Goal: Task Accomplishment & Management: Use online tool/utility

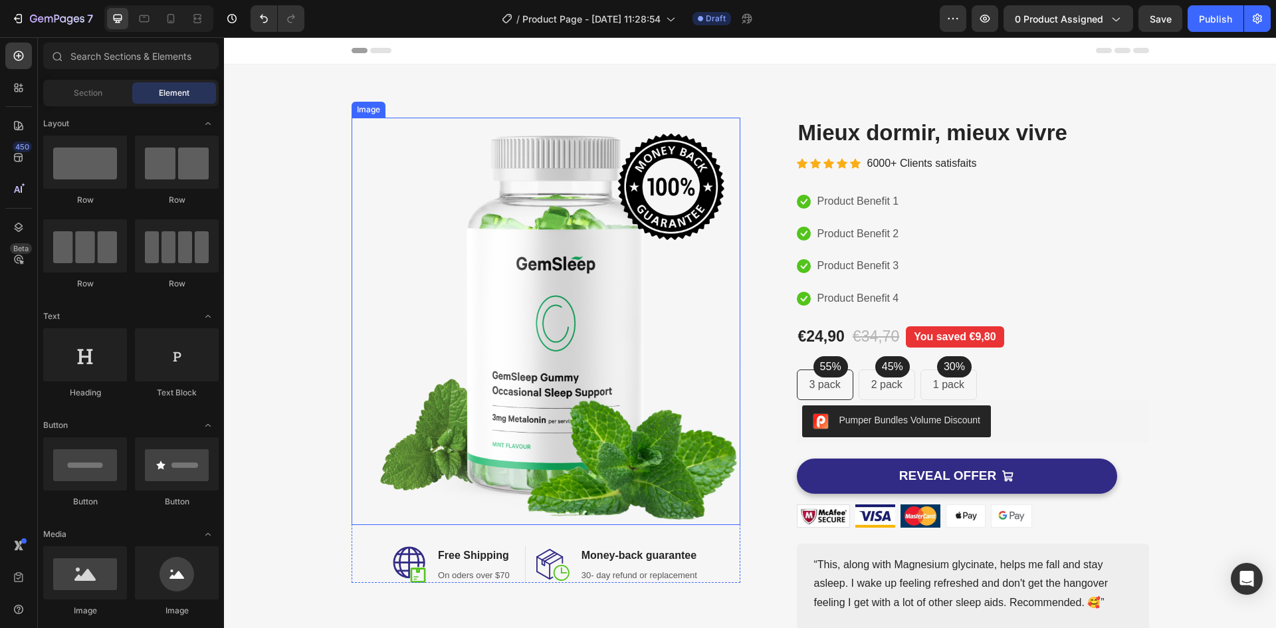
click at [601, 276] on img at bounding box center [546, 321] width 389 height 407
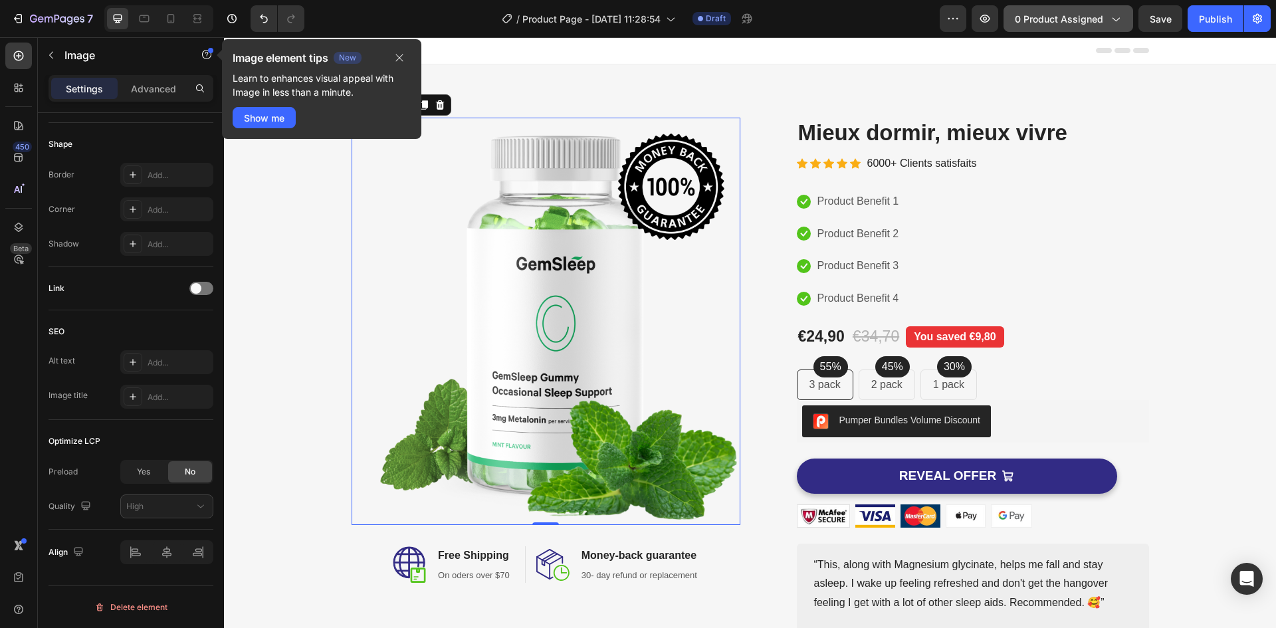
click at [1035, 25] on span "0 product assigned" at bounding box center [1059, 19] width 88 height 14
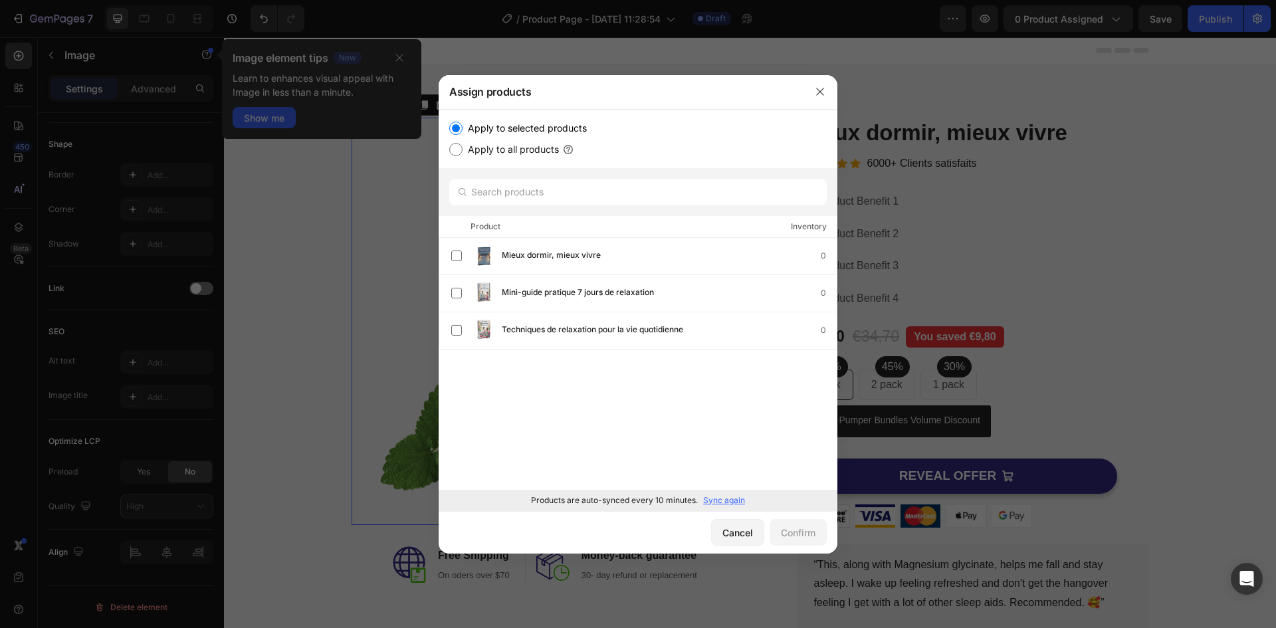
click at [454, 146] on input "Apply to all products" at bounding box center [455, 149] width 13 height 13
radio input "true"
click at [781, 528] on div "Confirm" at bounding box center [798, 533] width 35 height 14
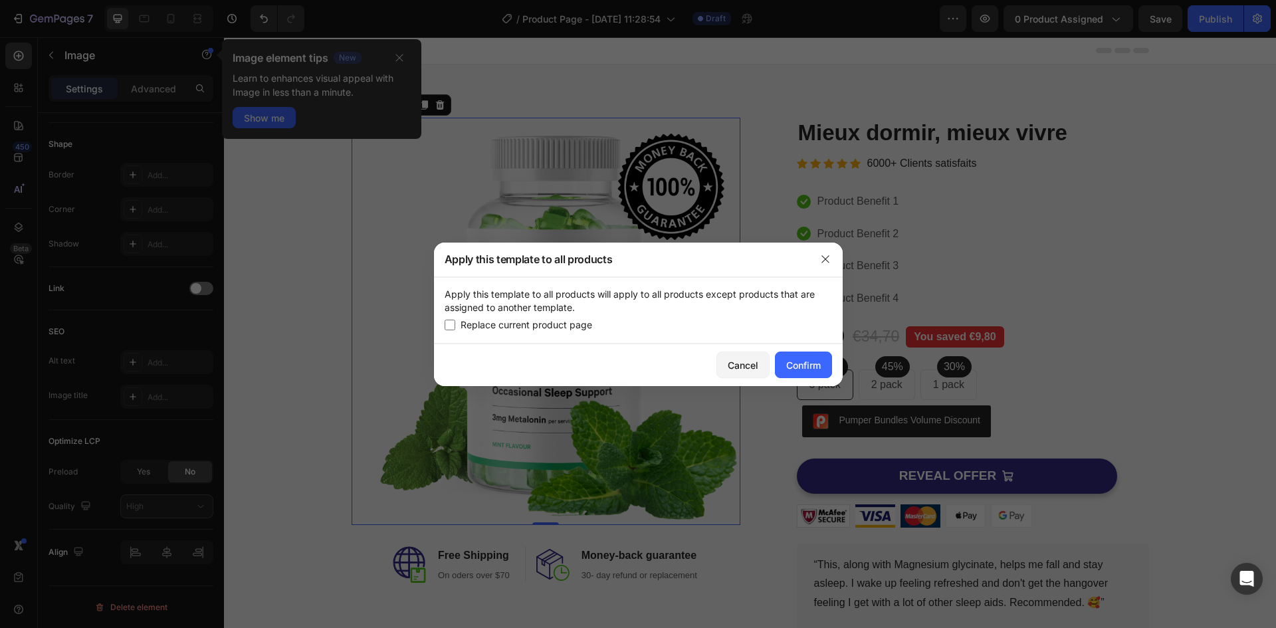
click at [462, 326] on span "Replace current product page" at bounding box center [526, 325] width 132 height 16
checkbox input "true"
click at [786, 370] on div "Confirm" at bounding box center [803, 365] width 35 height 14
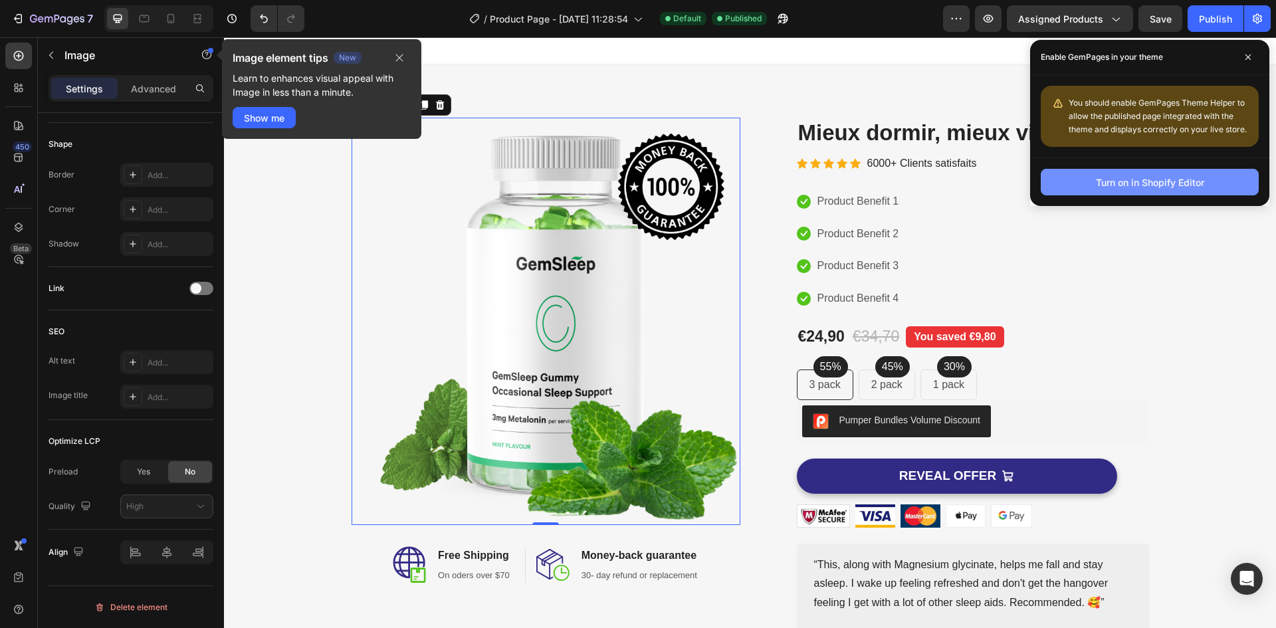
click at [1148, 175] on div "Turn on in Shopify Editor" at bounding box center [1150, 182] width 108 height 14
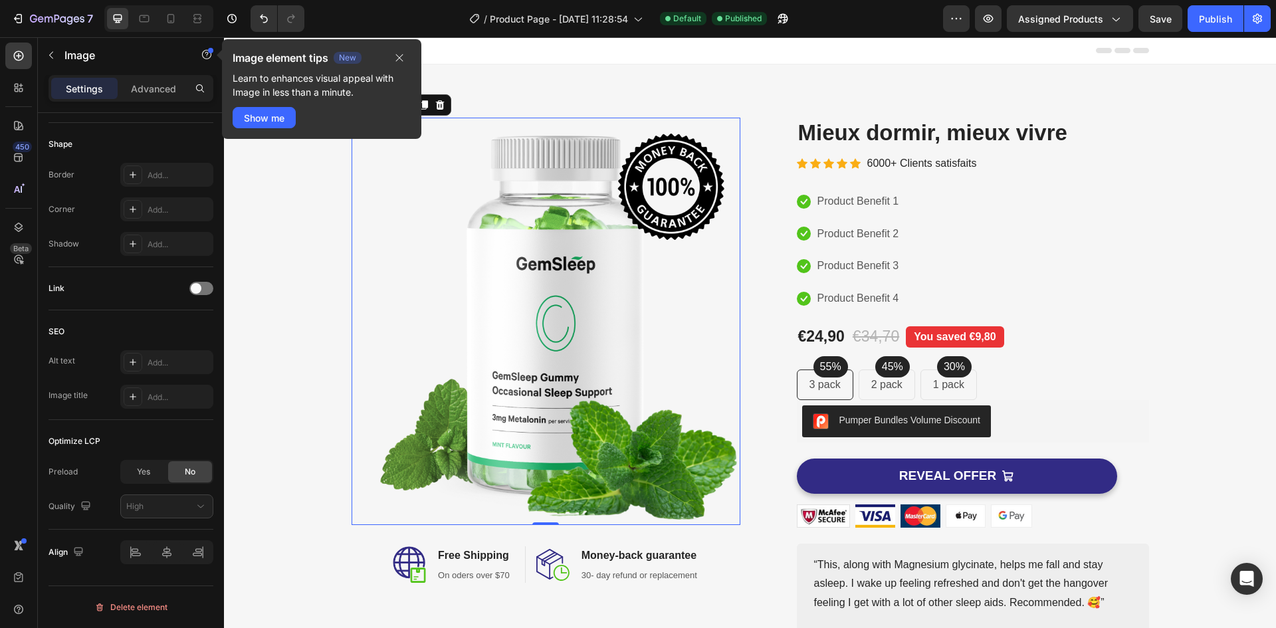
click at [550, 221] on img at bounding box center [546, 321] width 389 height 407
click at [401, 55] on icon "button" at bounding box center [399, 57] width 7 height 7
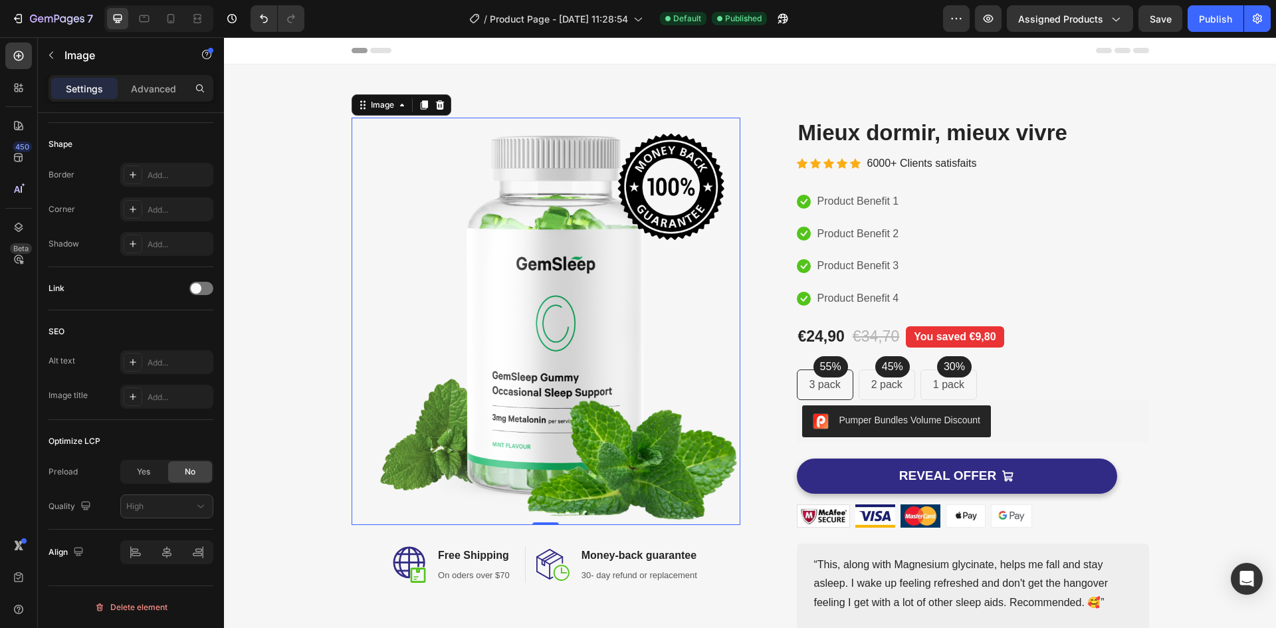
click at [388, 359] on img at bounding box center [546, 321] width 389 height 407
click at [391, 104] on div "Image" at bounding box center [382, 105] width 29 height 12
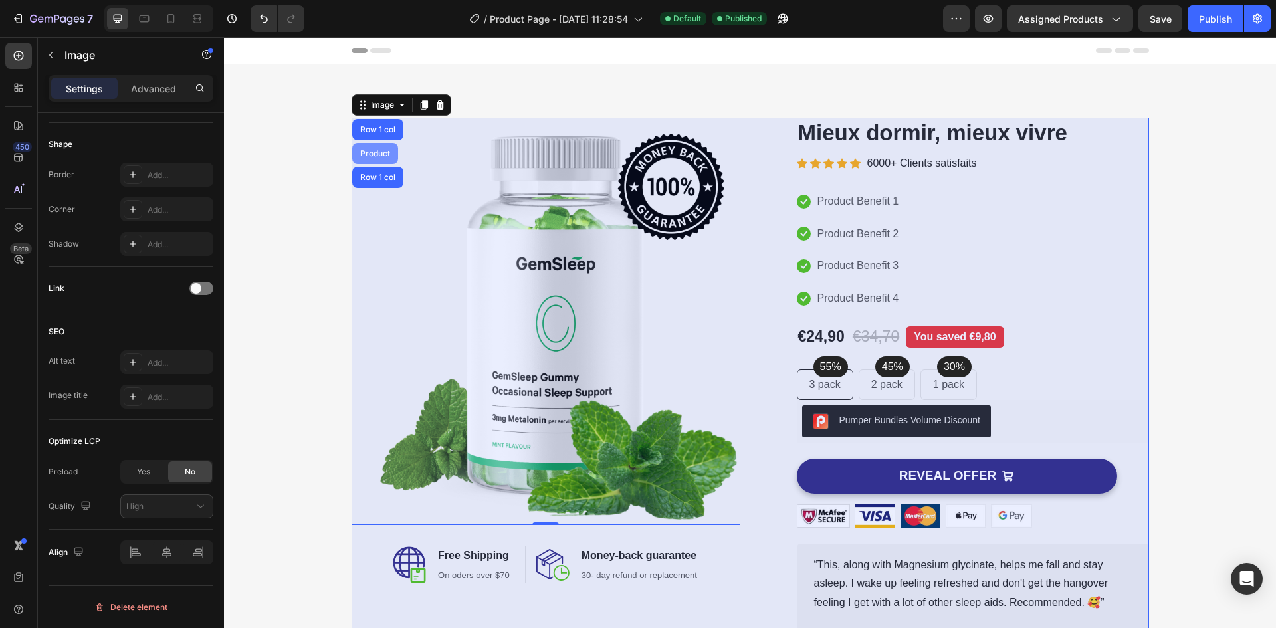
click at [373, 146] on div "Product" at bounding box center [375, 153] width 46 height 21
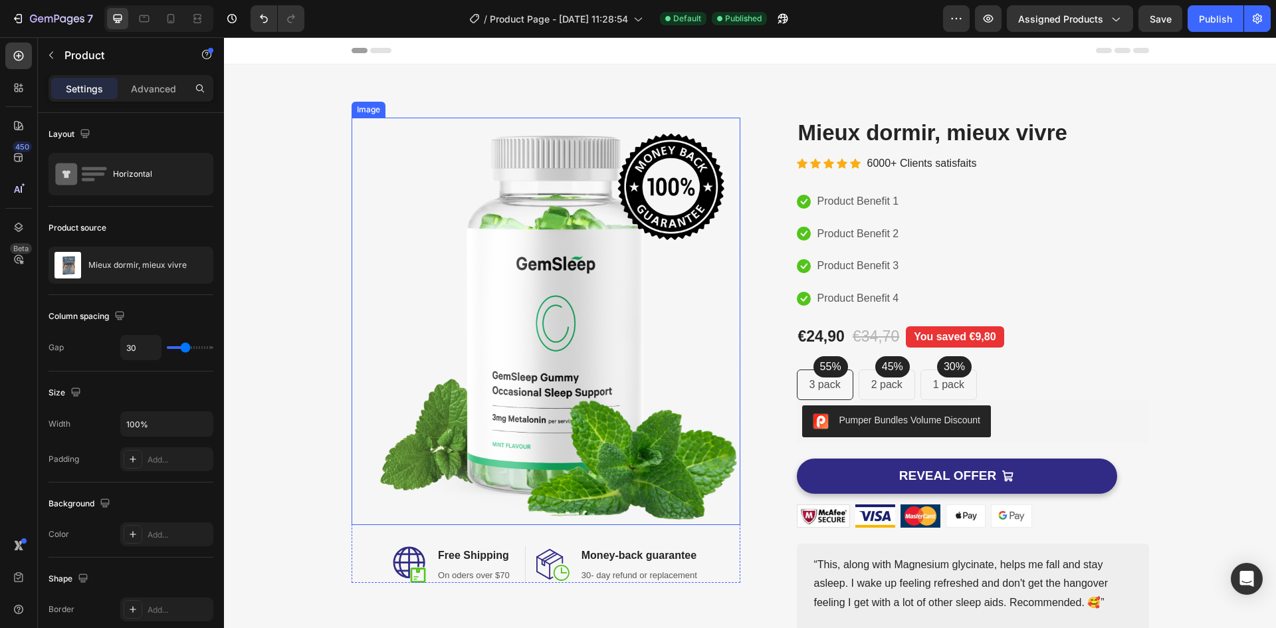
click at [475, 309] on img at bounding box center [546, 321] width 389 height 407
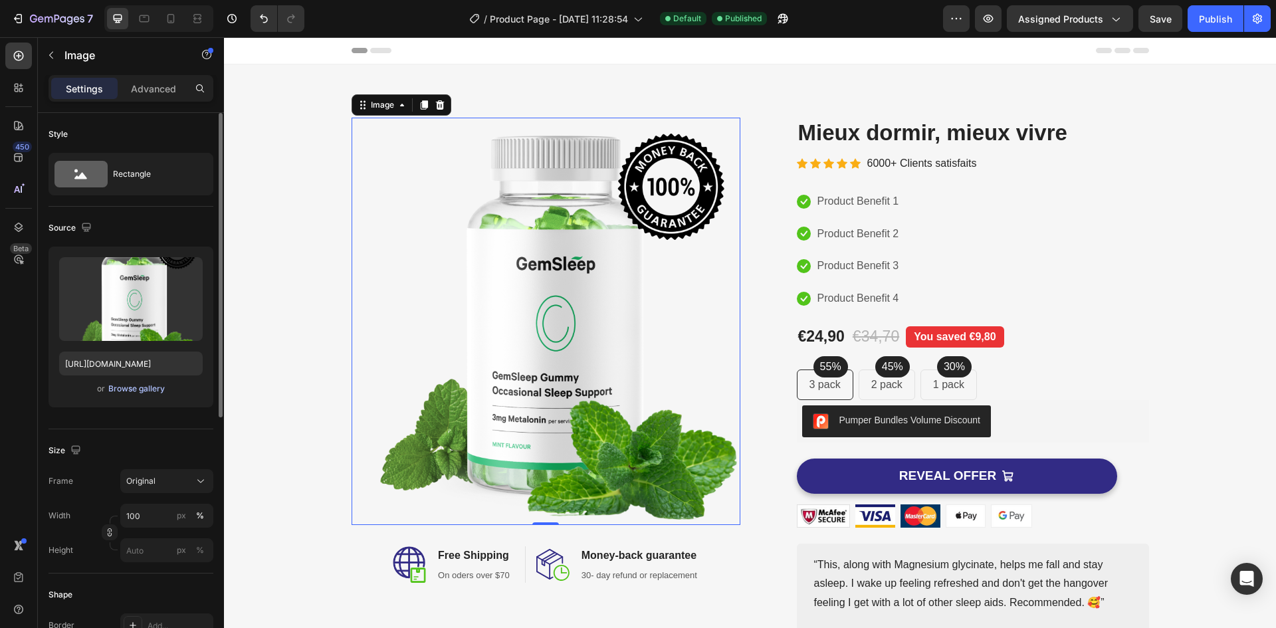
click at [122, 391] on div "Browse gallery" at bounding box center [136, 389] width 56 height 12
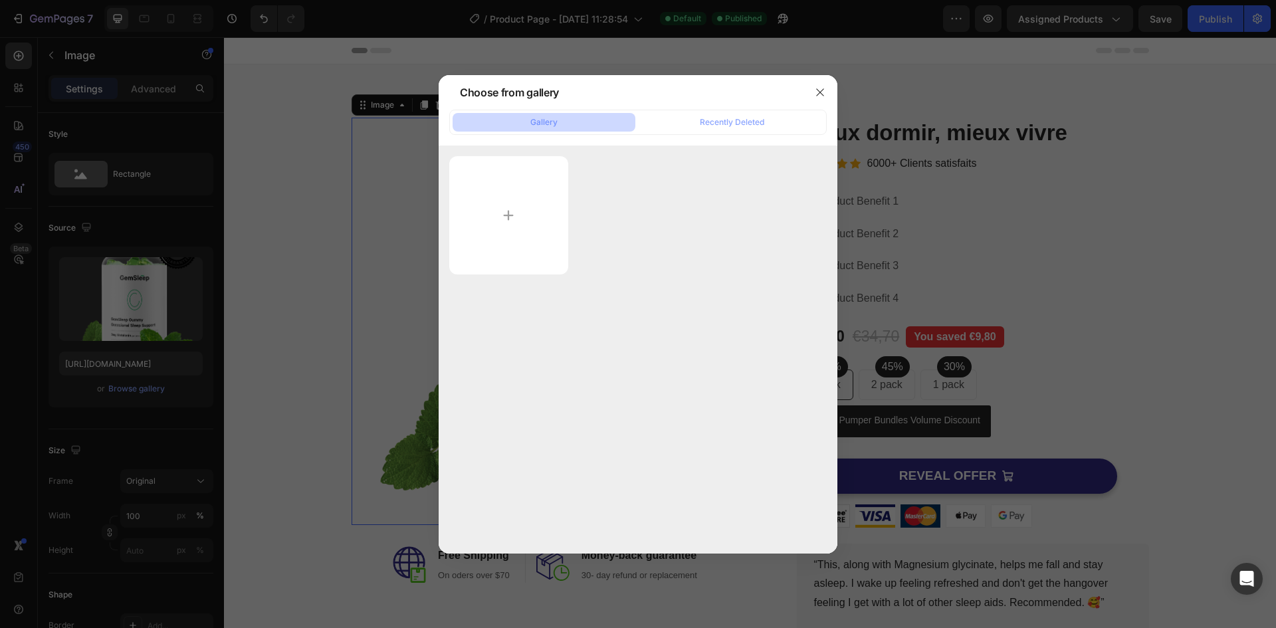
click at [669, 252] on div at bounding box center [637, 215] width 377 height 118
click at [541, 202] on input "file" at bounding box center [508, 215] width 119 height 118
click at [694, 142] on div "Gallery Recently Deleted" at bounding box center [638, 332] width 399 height 444
click at [700, 120] on div "Recently Deleted" at bounding box center [732, 122] width 64 height 12
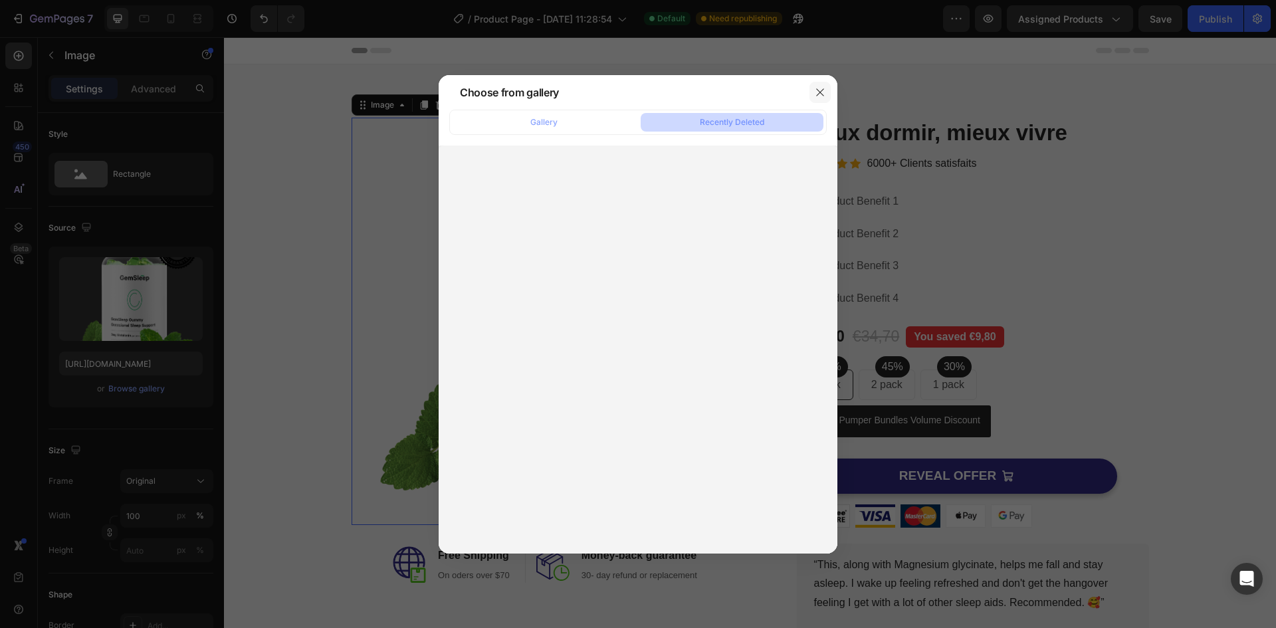
click at [815, 99] on button "button" at bounding box center [819, 92] width 21 height 21
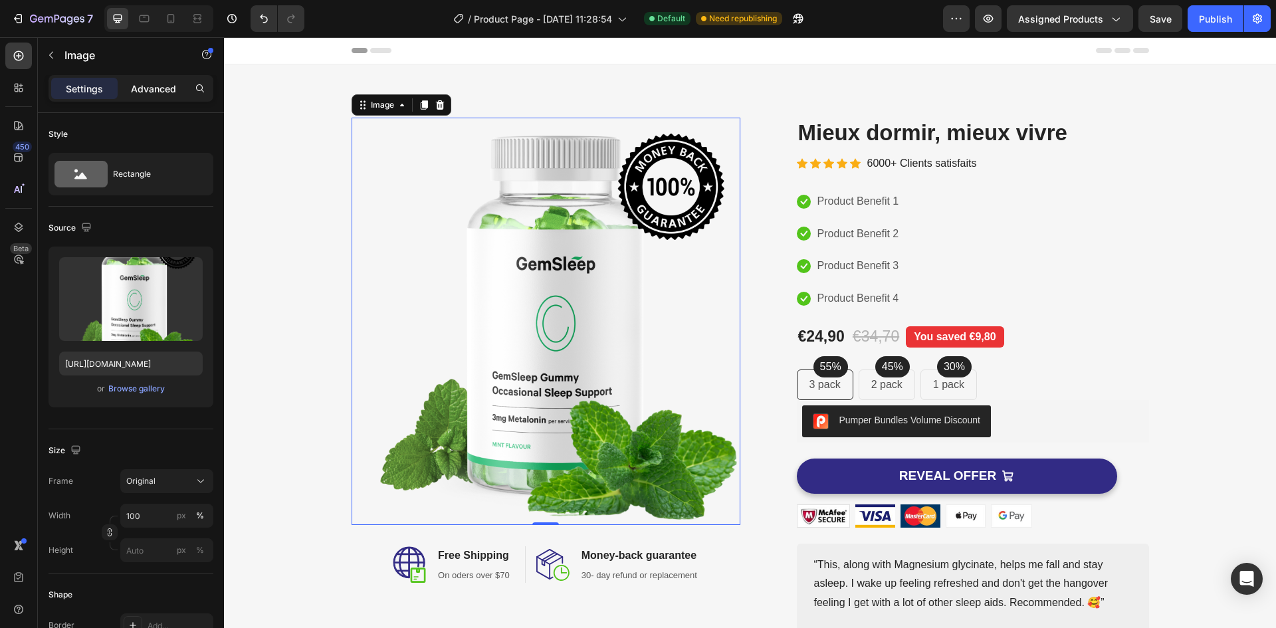
click at [140, 98] on div "Advanced" at bounding box center [153, 88] width 66 height 21
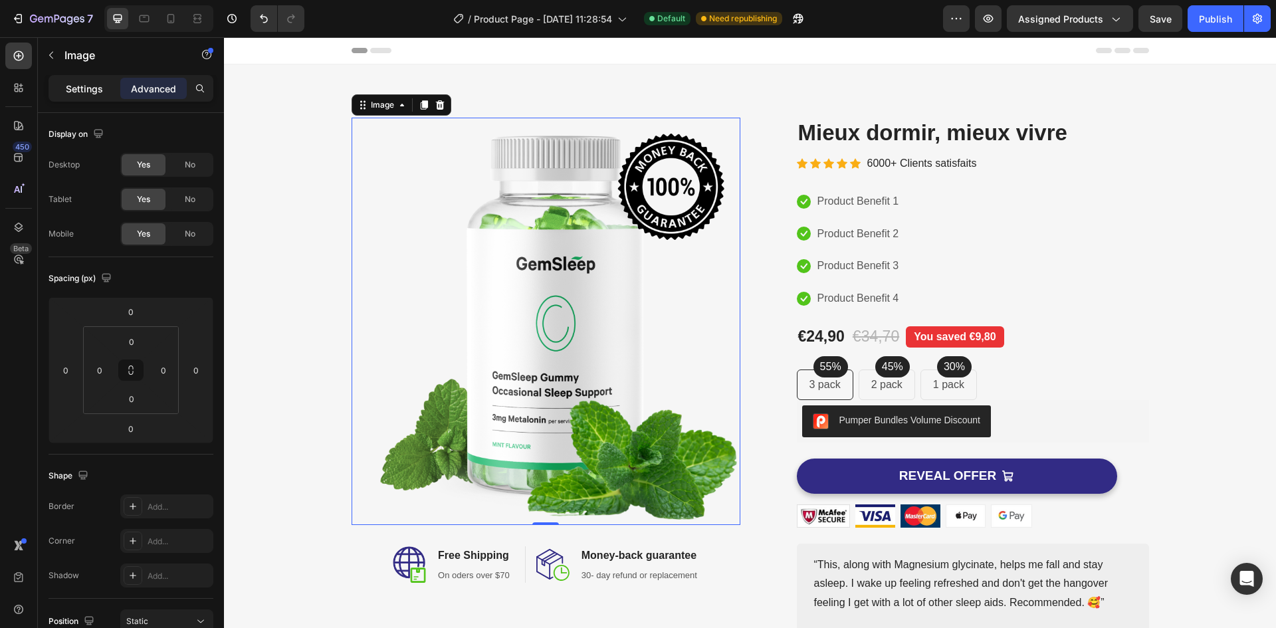
click at [94, 92] on p "Settings" at bounding box center [84, 89] width 37 height 14
click at [98, 94] on p "Settings" at bounding box center [84, 89] width 37 height 14
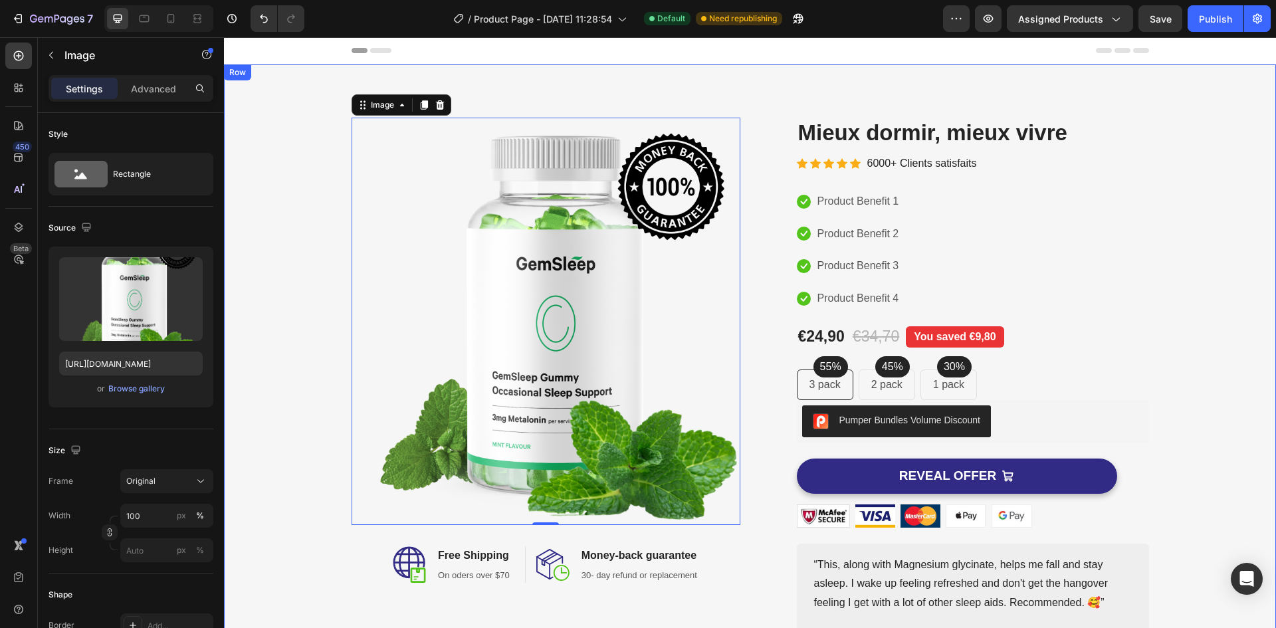
click at [329, 298] on div "Image 0 Image Free Shipping Heading On oders over $70 Text block Row Image Mone…" at bounding box center [750, 386] width 1032 height 536
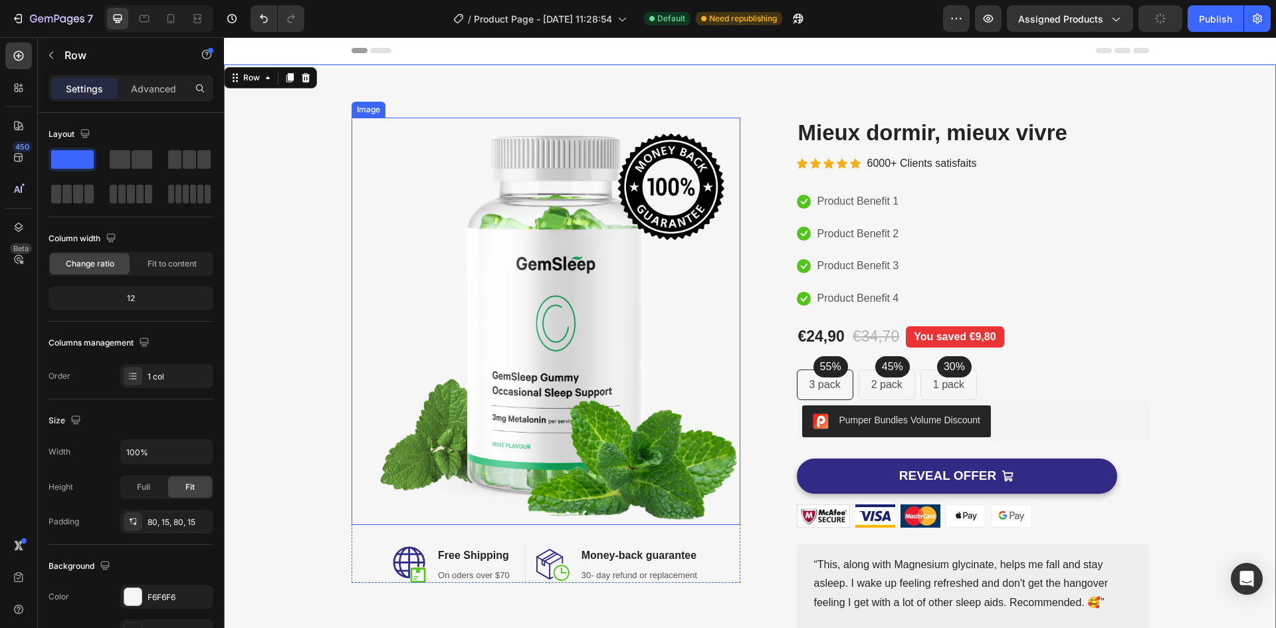
click at [446, 470] on img at bounding box center [546, 321] width 389 height 407
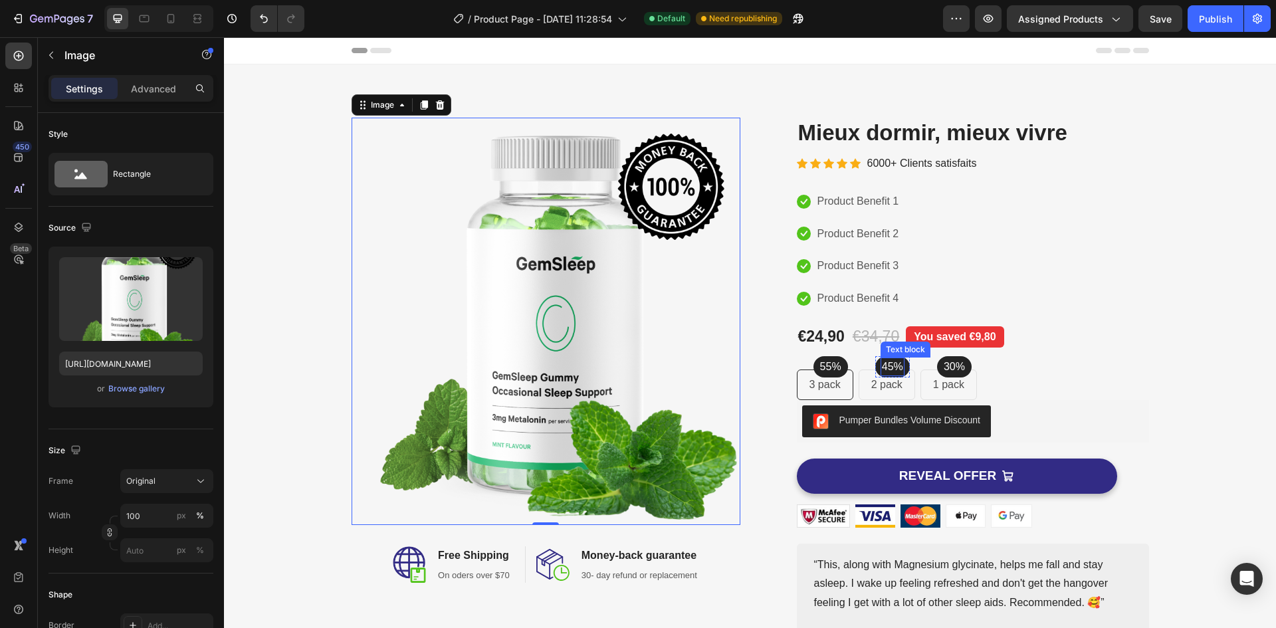
scroll to position [100, 0]
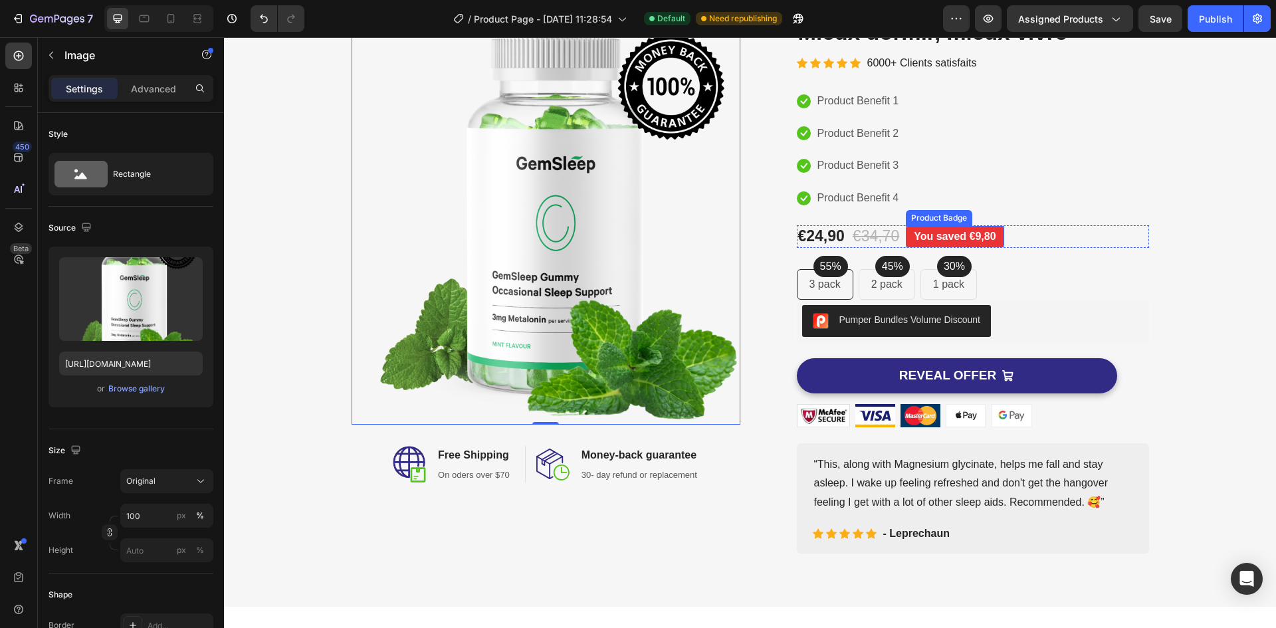
click at [975, 231] on pre "You saved €9,80" at bounding box center [955, 236] width 98 height 21
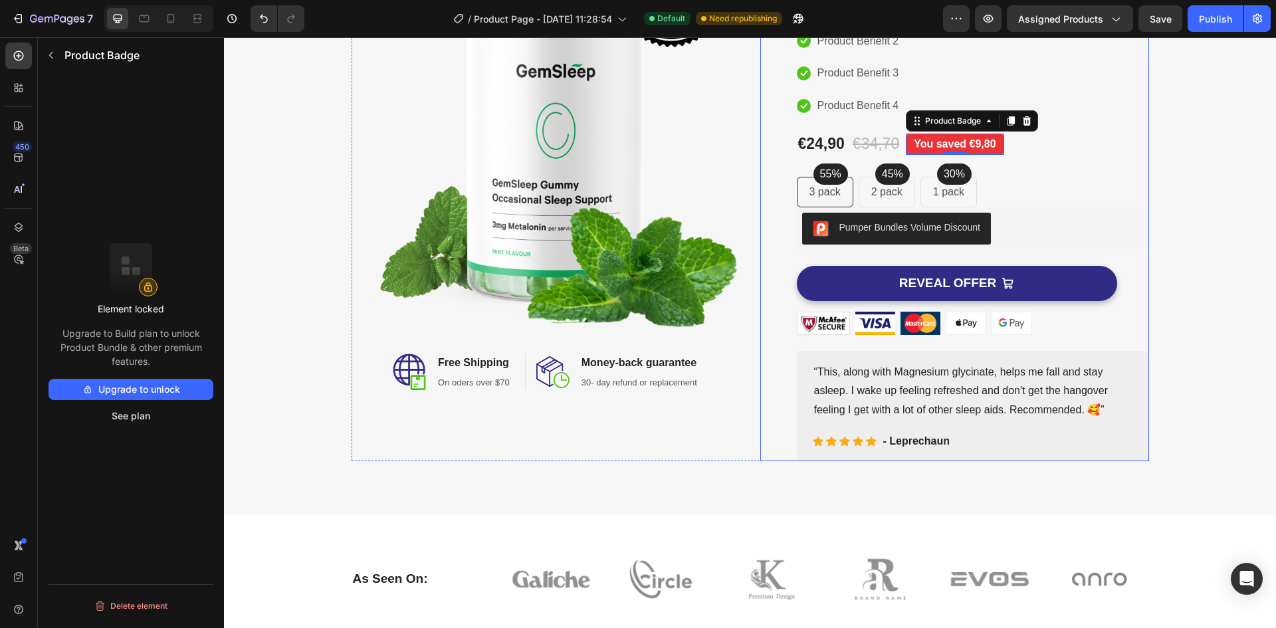
scroll to position [245, 0]
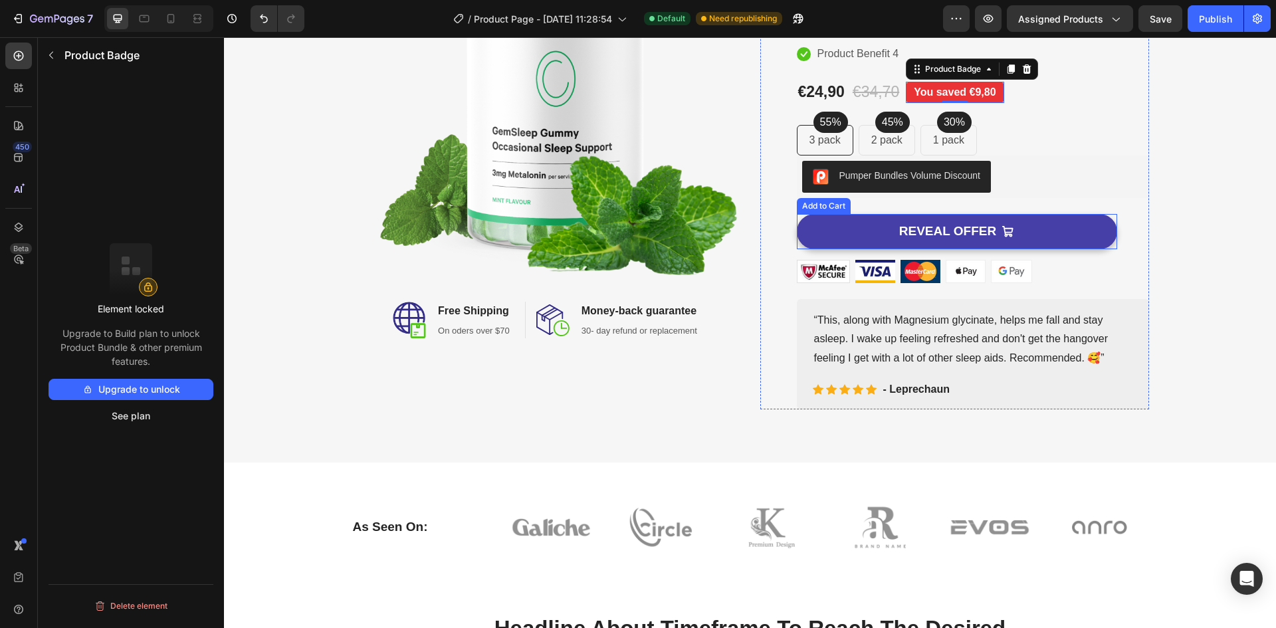
click at [847, 237] on button "REVEAL OFFER" at bounding box center [957, 231] width 320 height 35
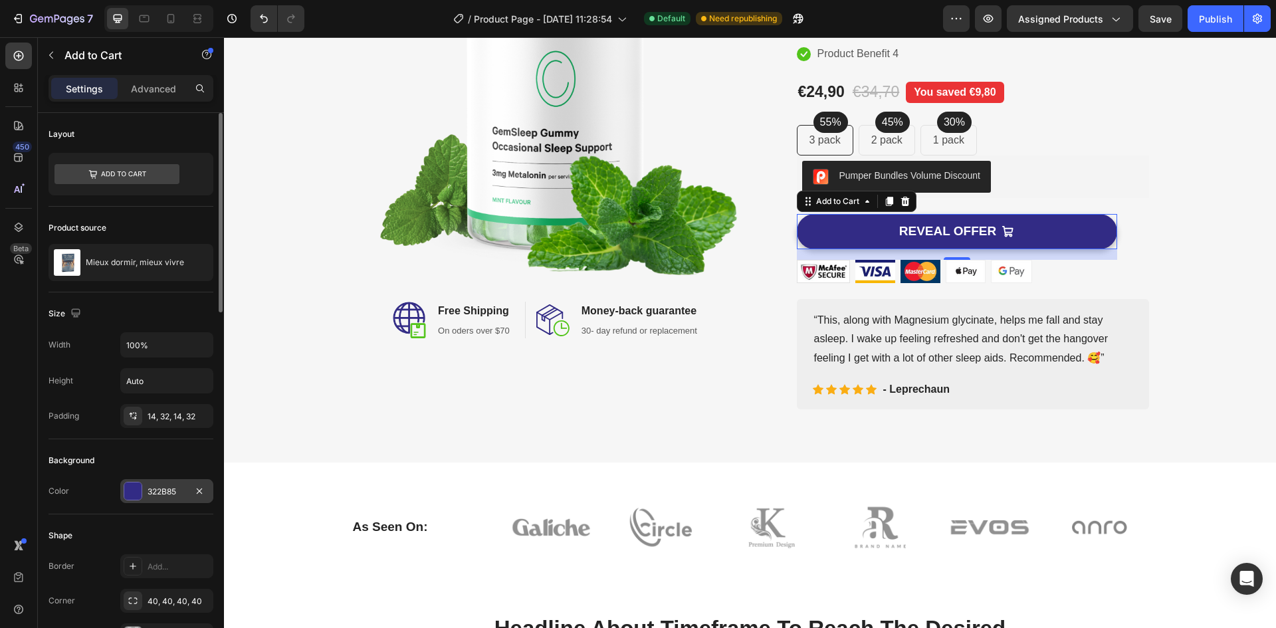
click at [131, 486] on div at bounding box center [132, 490] width 17 height 17
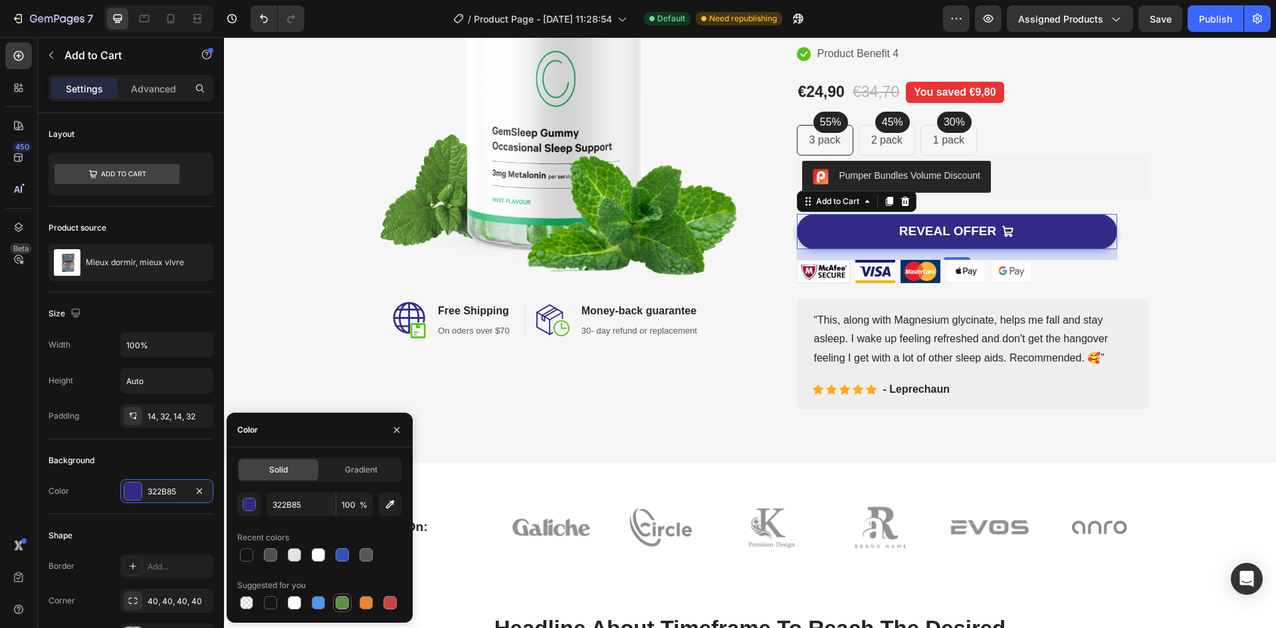
click at [340, 606] on div at bounding box center [342, 602] width 13 height 13
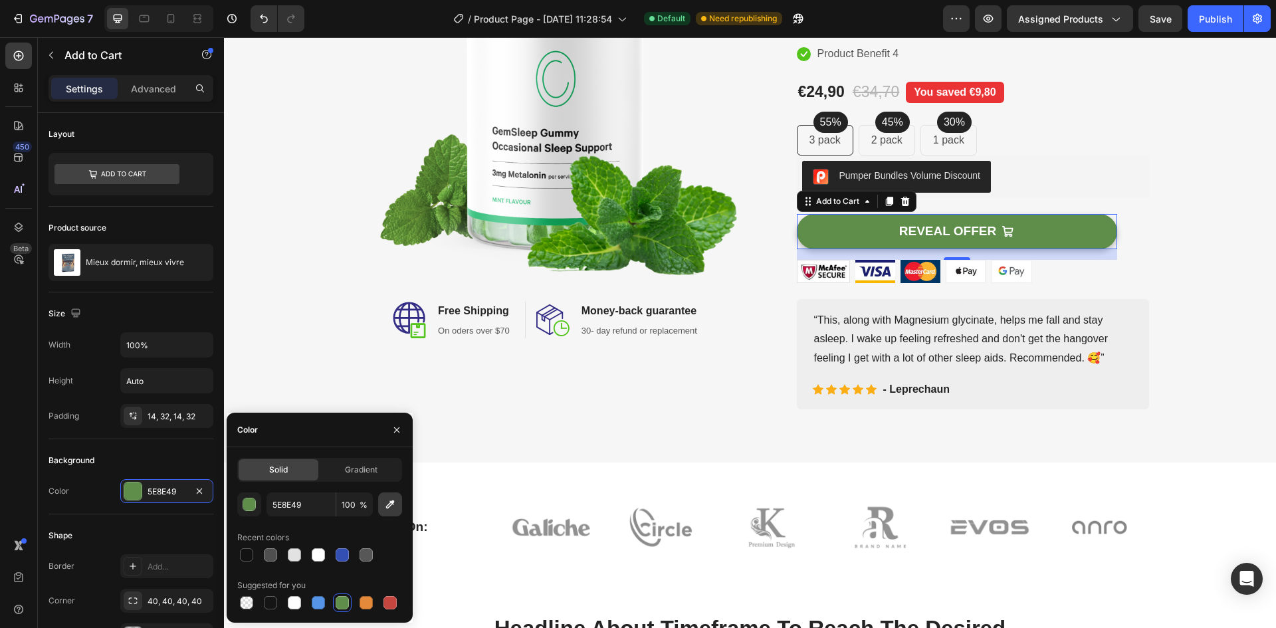
click at [389, 507] on icon "button" at bounding box center [390, 504] width 9 height 9
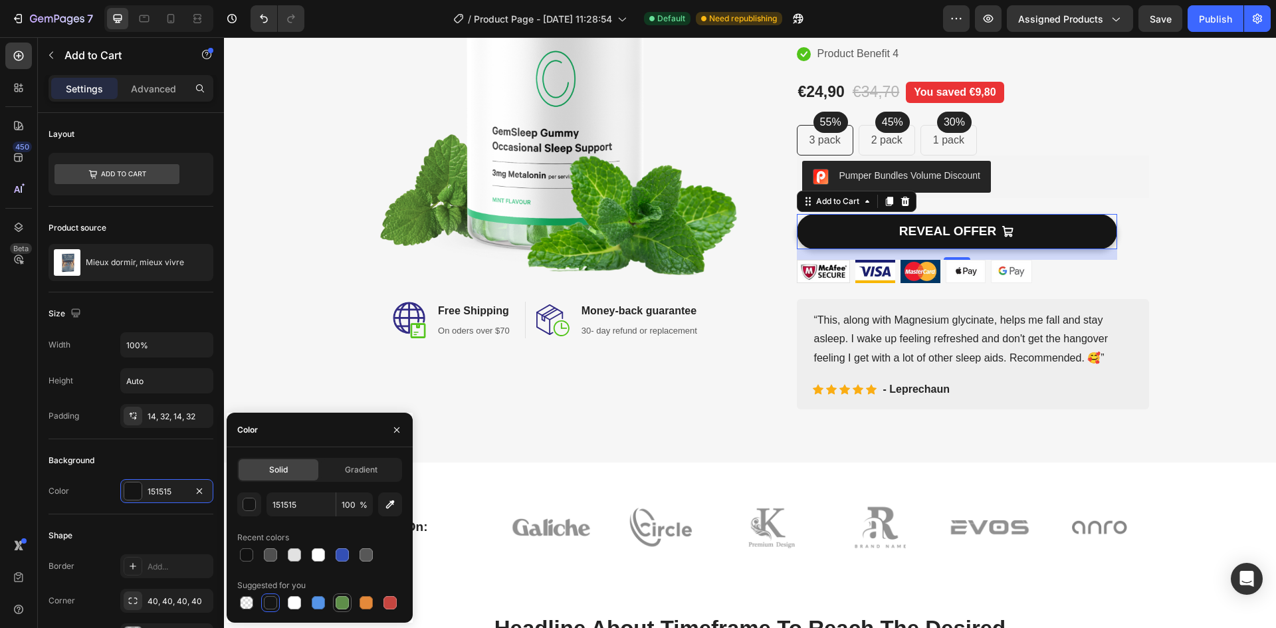
click at [342, 607] on div at bounding box center [342, 602] width 13 height 13
type input "5E8E49"
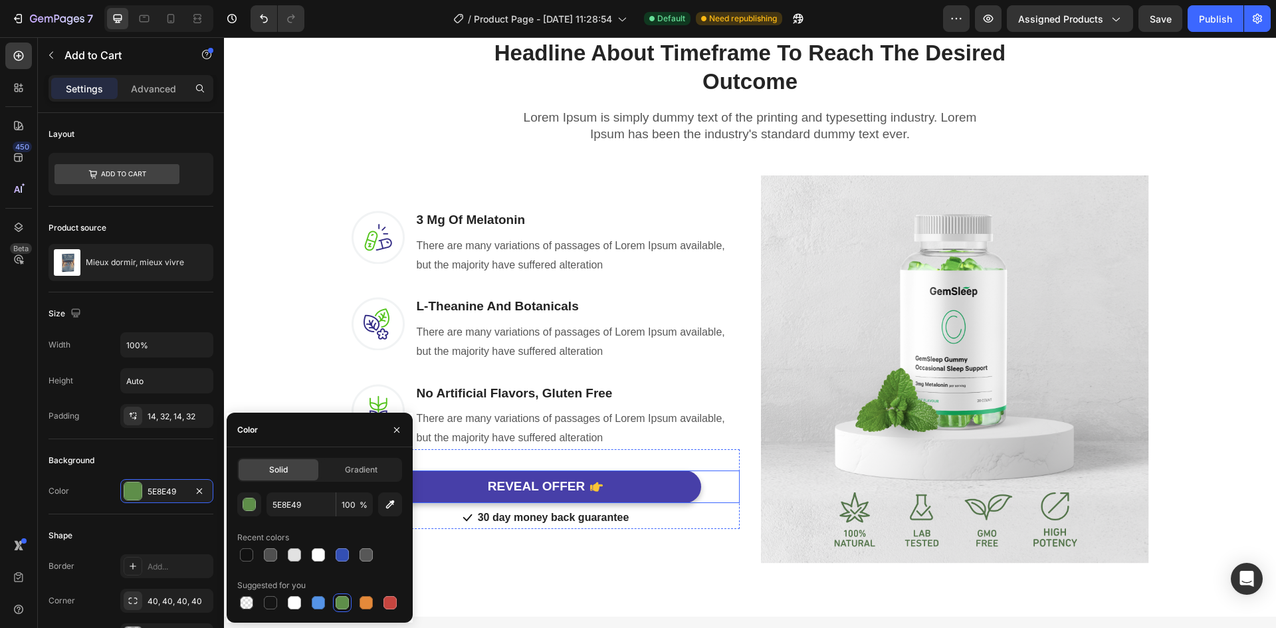
scroll to position [999, 0]
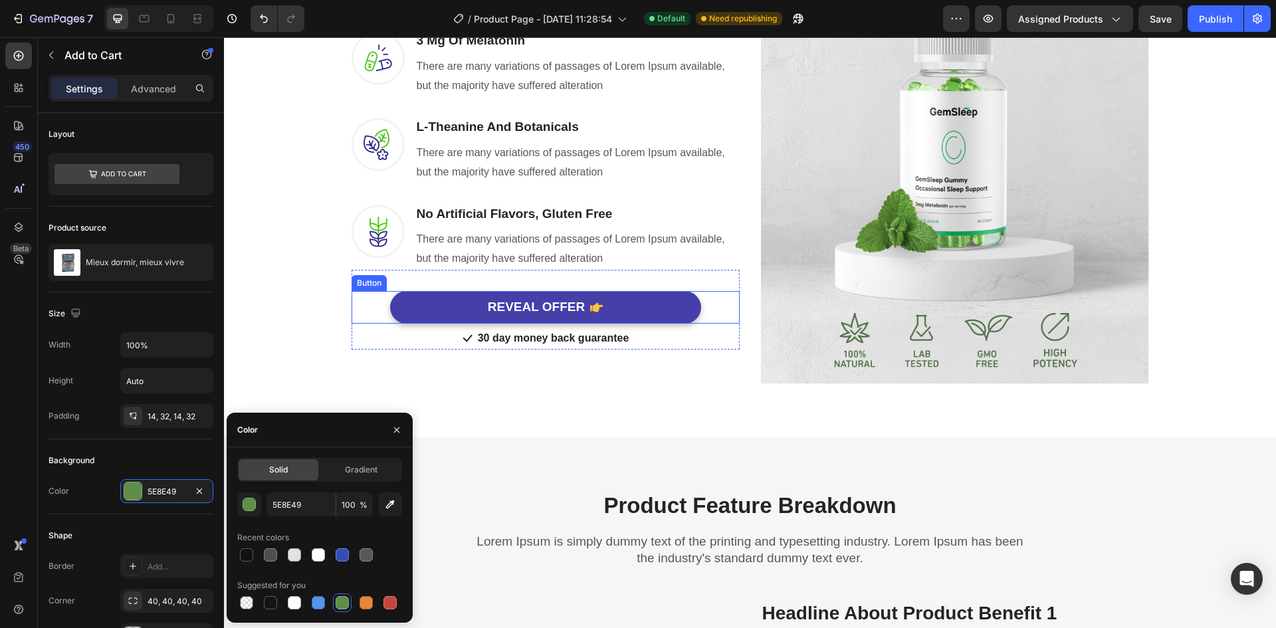
click at [457, 306] on button "REVEAL OFFER" at bounding box center [545, 307] width 311 height 33
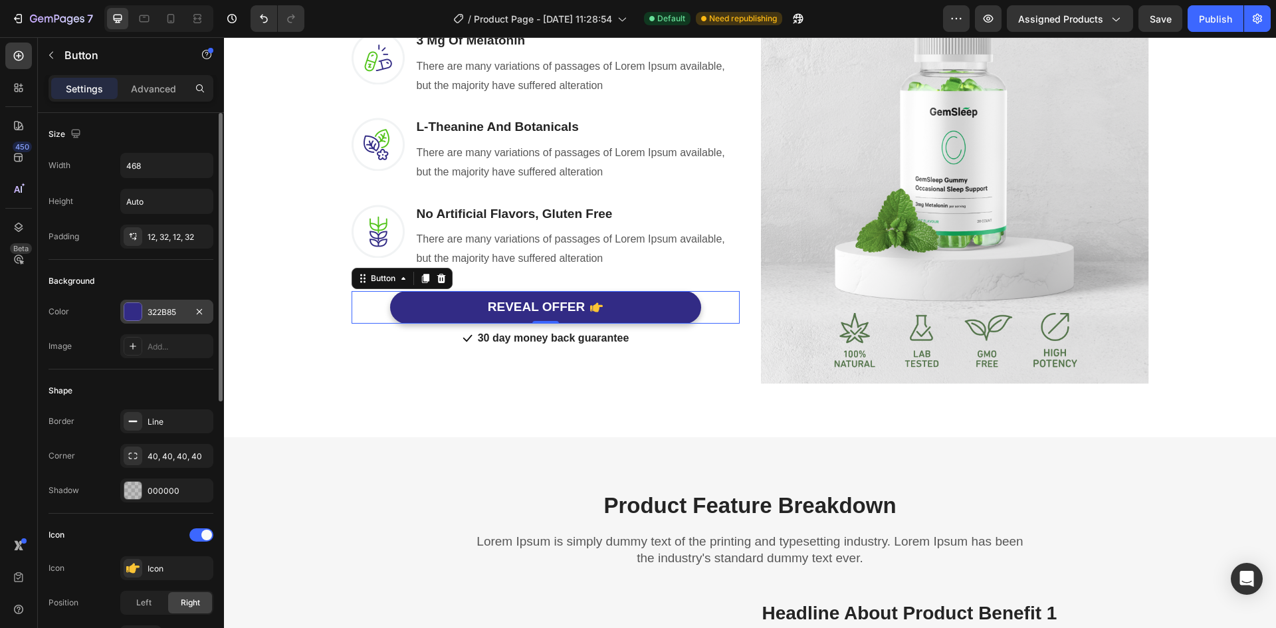
click at [132, 314] on div at bounding box center [132, 311] width 17 height 17
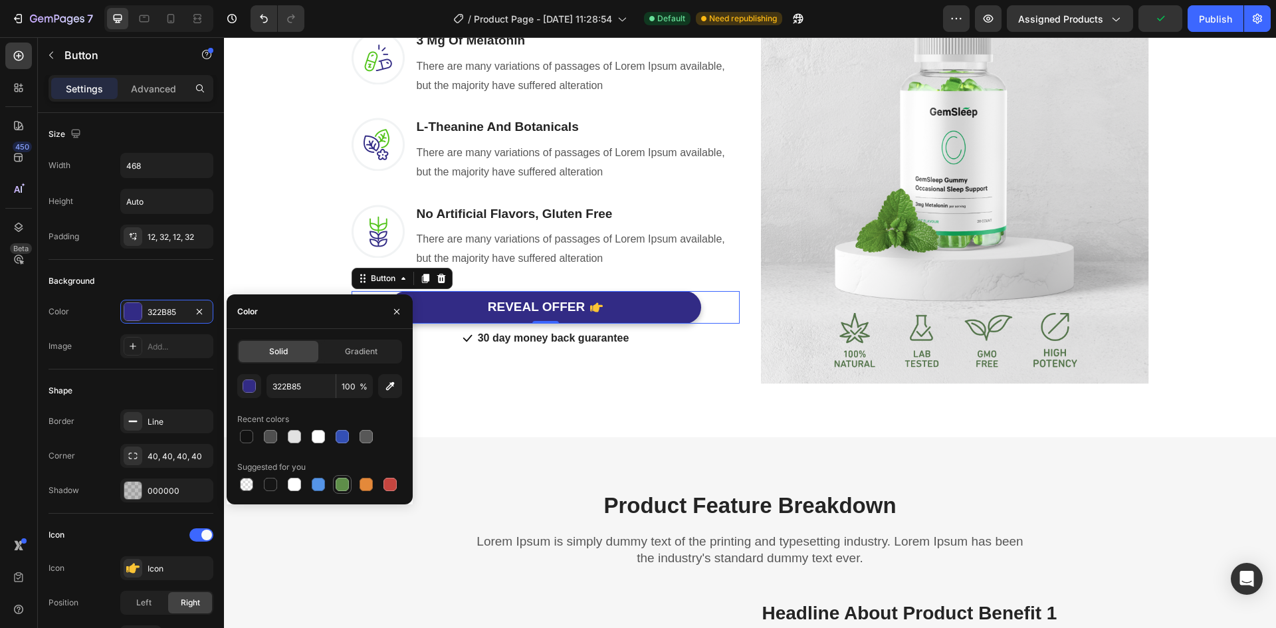
click at [343, 486] on div at bounding box center [342, 484] width 13 height 13
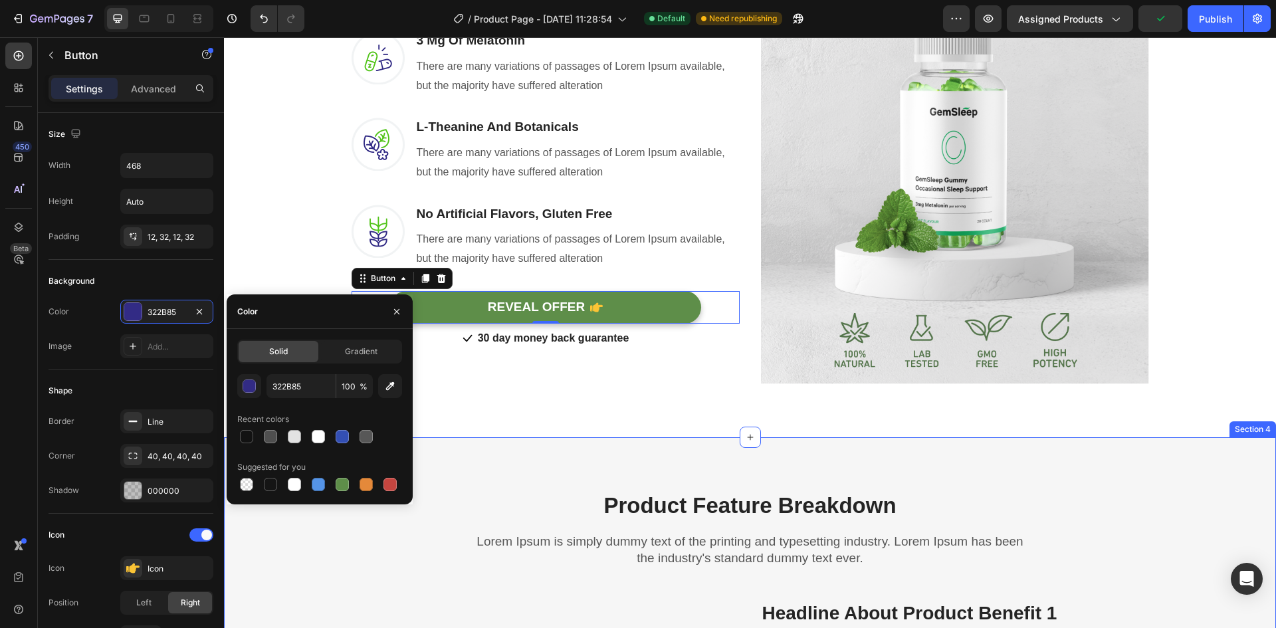
type input "5E8E49"
click at [629, 421] on div "Headline About Timeframe To Reach The Desired Outcome Heading Row Lorem Ipsum i…" at bounding box center [750, 121] width 1052 height 632
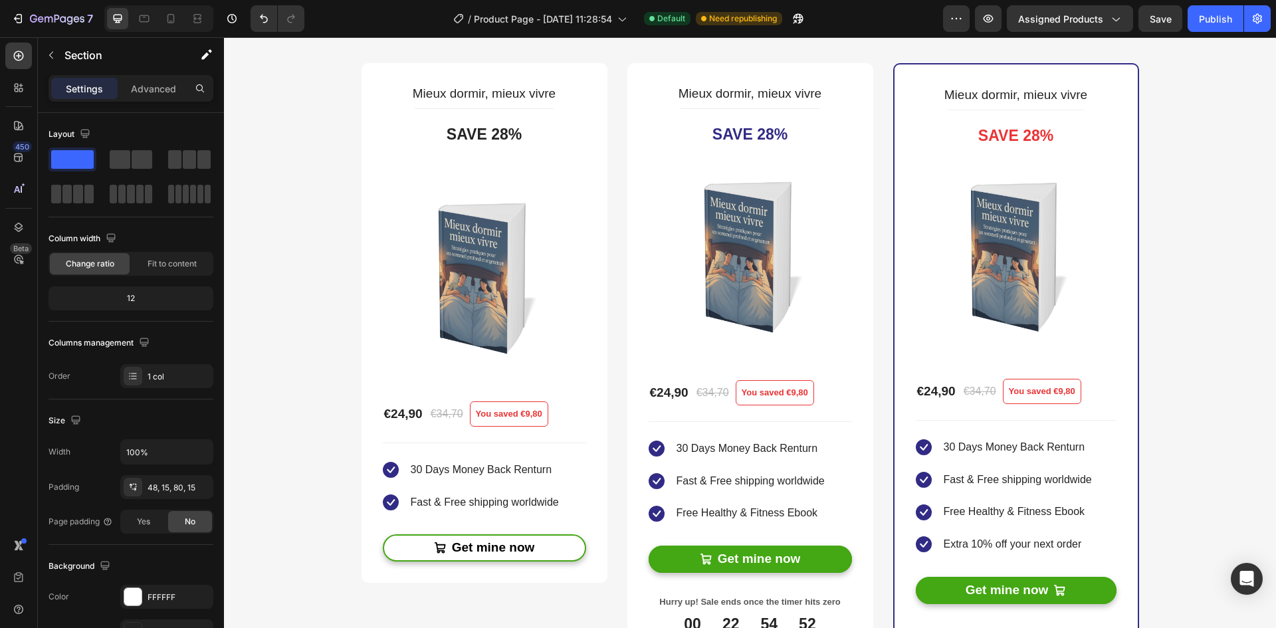
scroll to position [3126, 0]
click at [747, 128] on pre "Save 28%" at bounding box center [750, 135] width 96 height 41
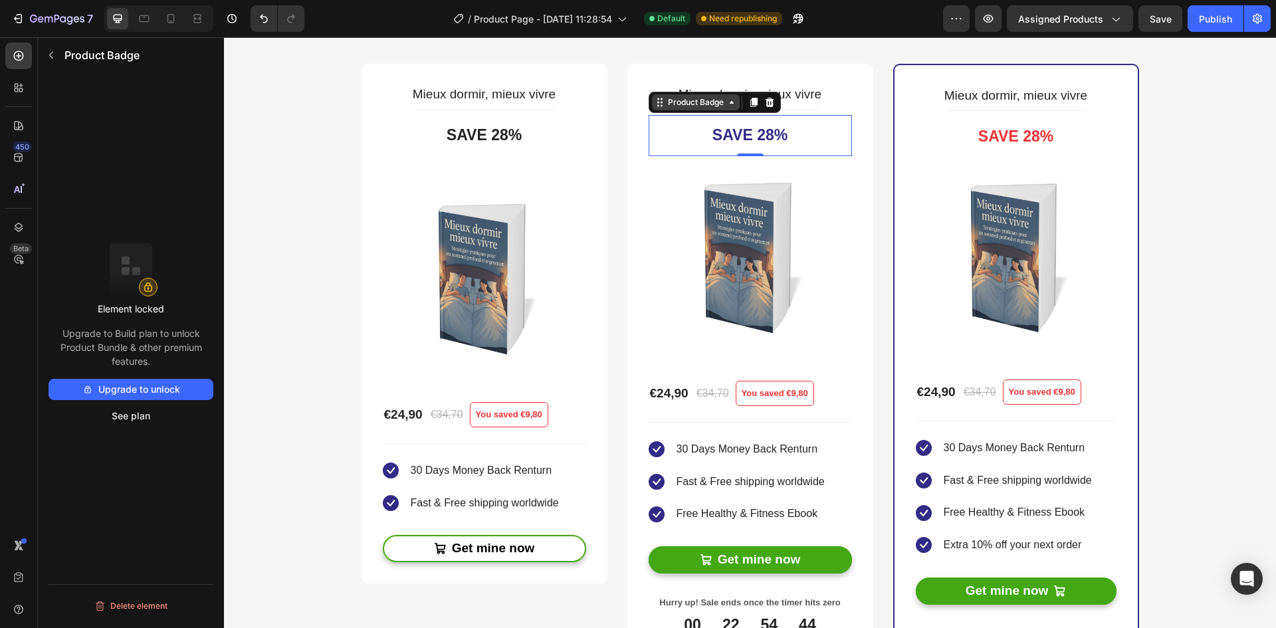
click at [716, 103] on div "Product Badge" at bounding box center [695, 102] width 61 height 12
click at [653, 105] on div "Product Badge" at bounding box center [696, 102] width 88 height 16
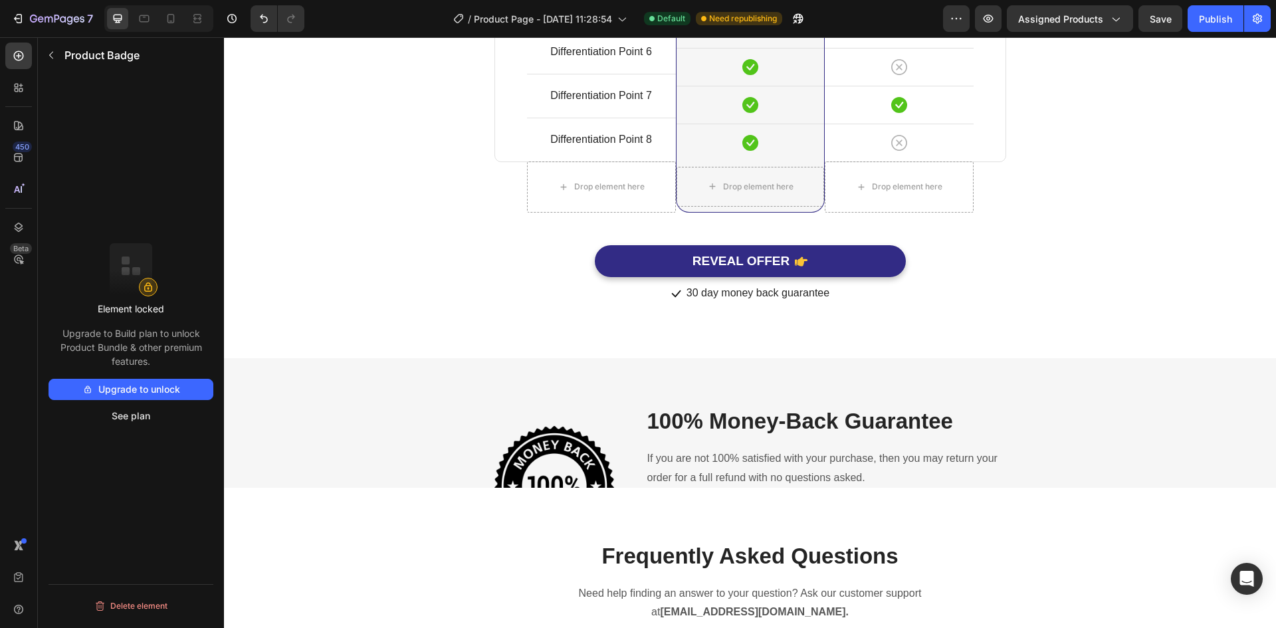
scroll to position [4306, 0]
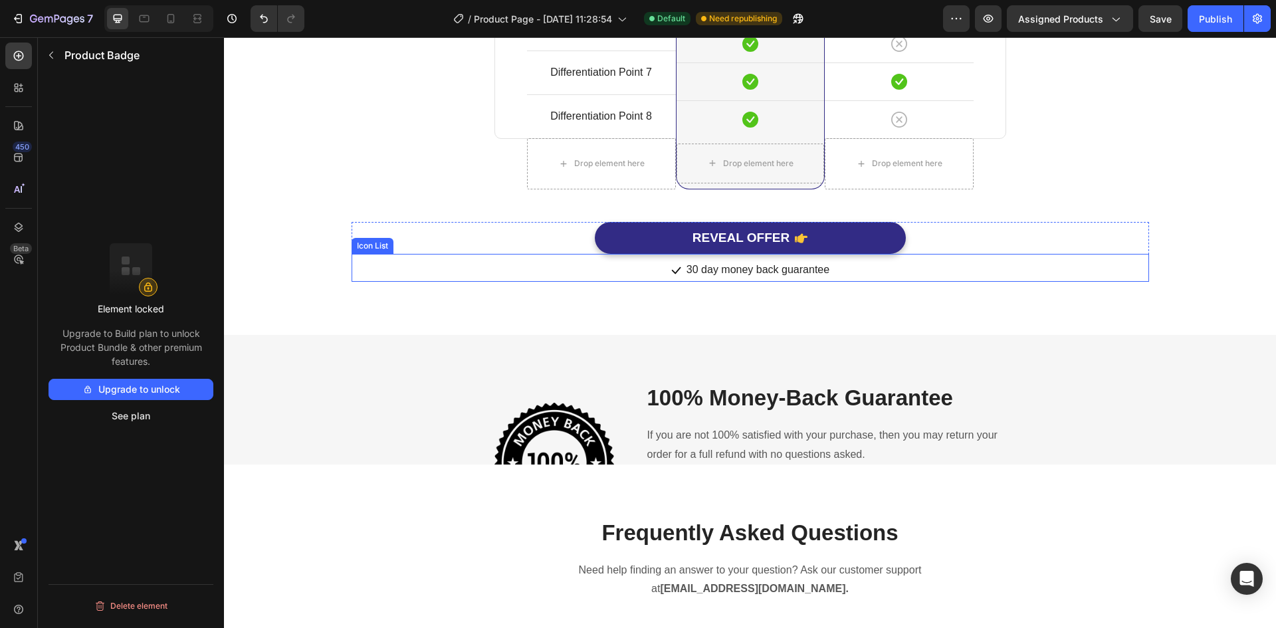
click at [507, 281] on div "Icon 30 day money back guarantee Text block" at bounding box center [750, 270] width 797 height 22
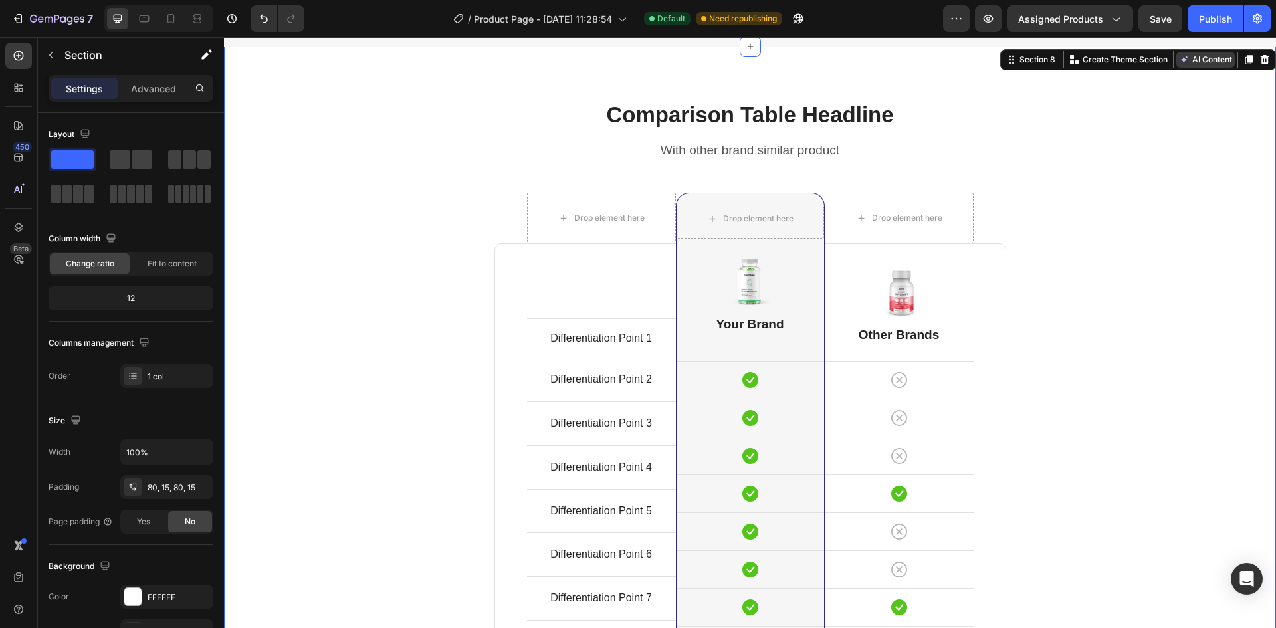
scroll to position [3663, 0]
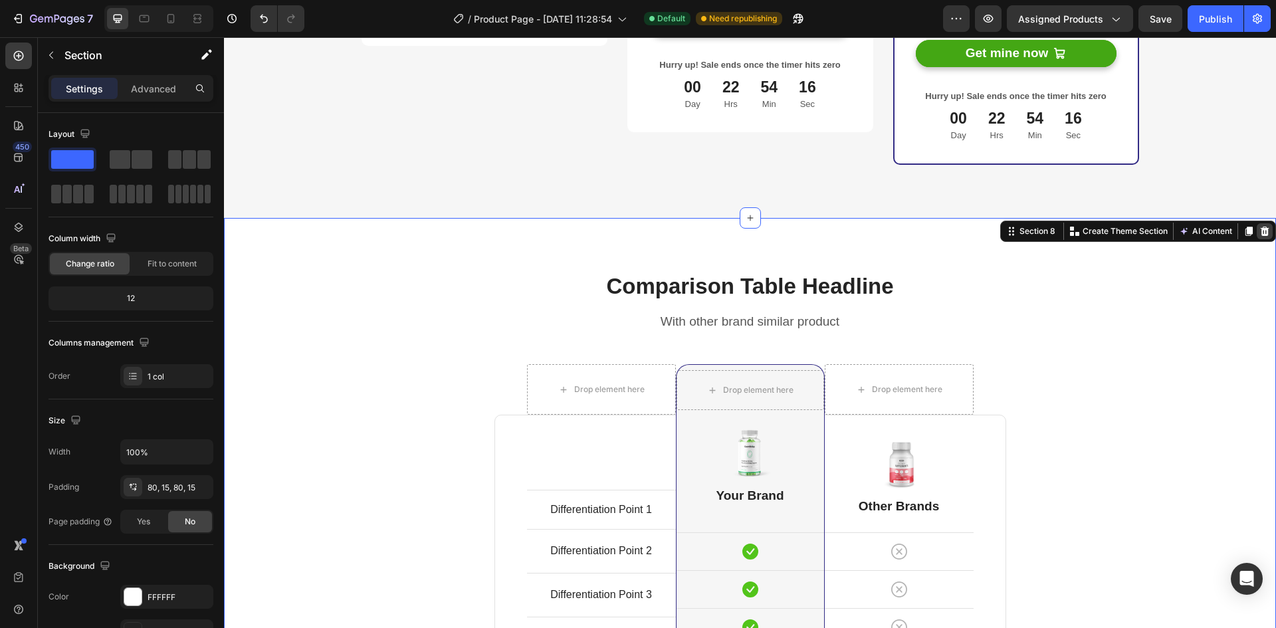
click at [1262, 232] on icon at bounding box center [1264, 230] width 9 height 9
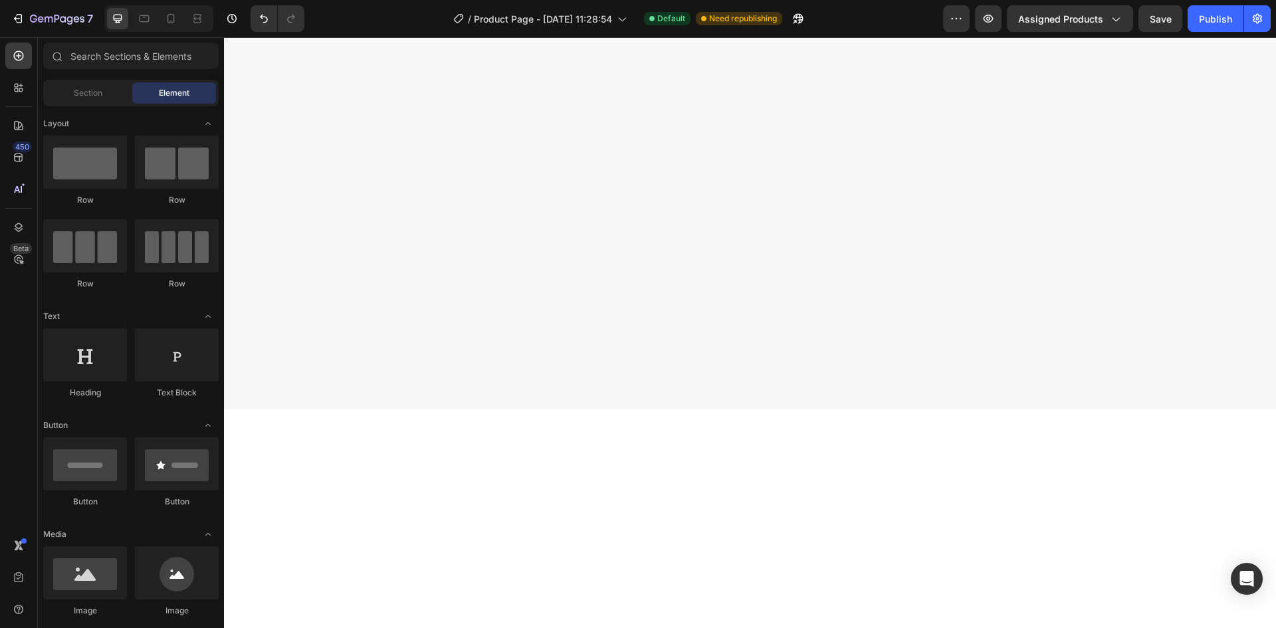
scroll to position [0, 0]
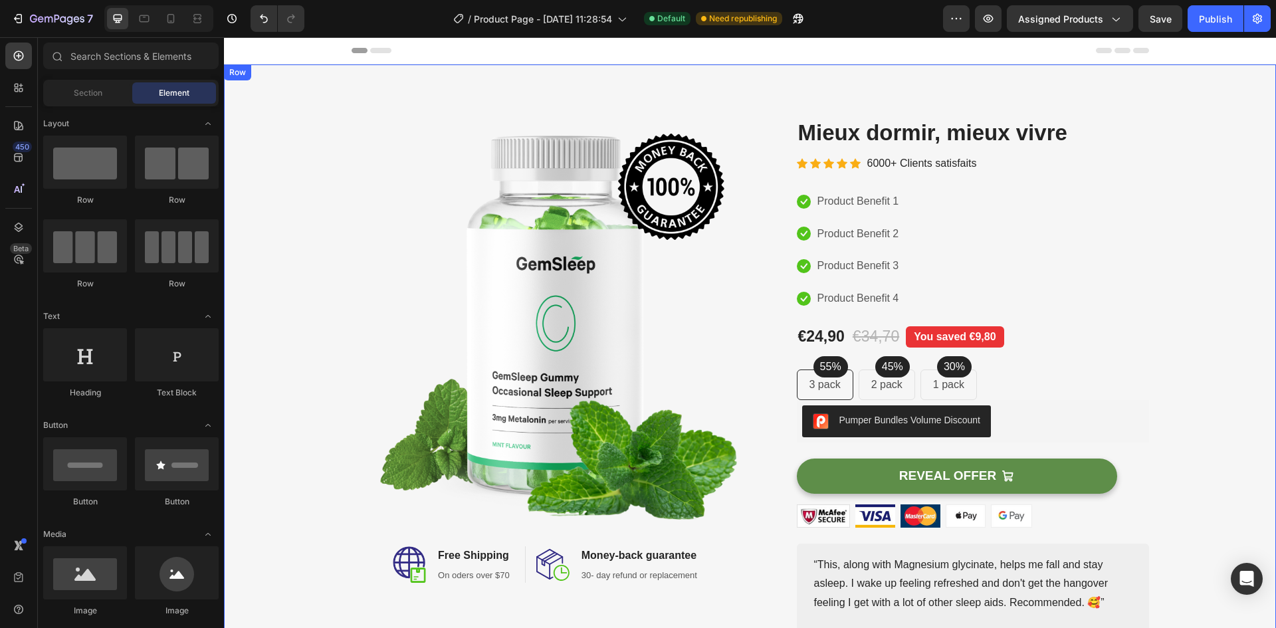
click at [357, 86] on div "Image Image Free Shipping Heading On oders over $70 Text block Row Image Money-…" at bounding box center [750, 385] width 1052 height 643
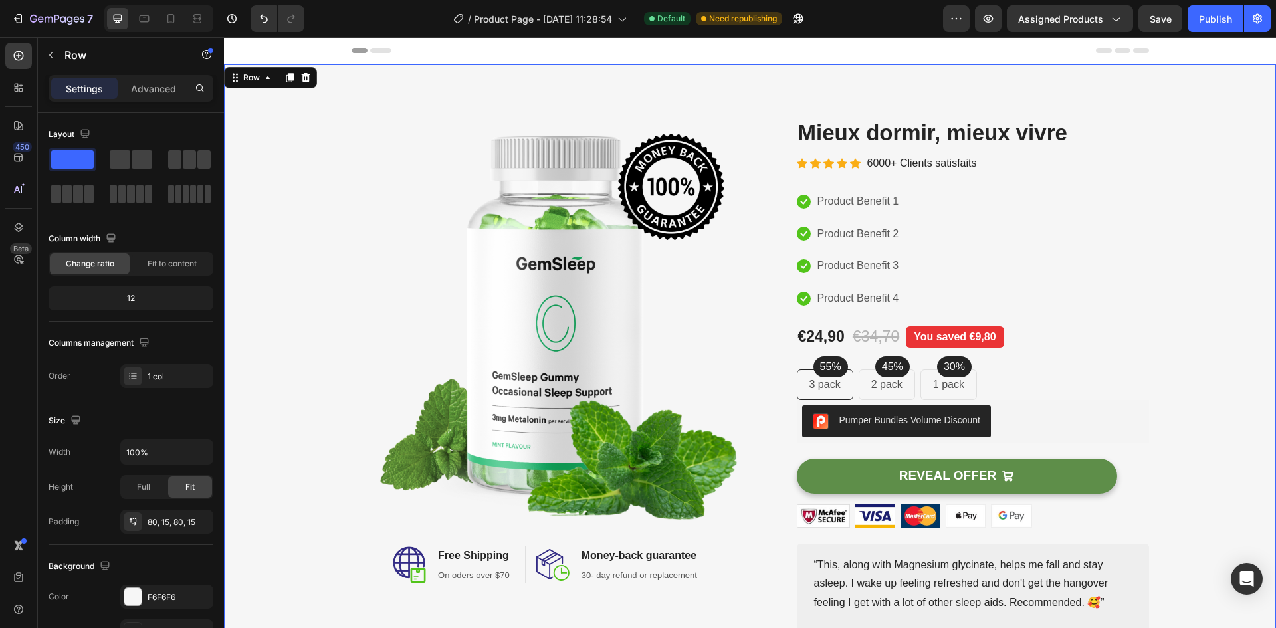
click at [361, 66] on div "Image Image Free Shipping Heading On oders over $70 Text block Row Image Money-…" at bounding box center [750, 385] width 1052 height 643
click at [498, 76] on div "Image Image Free Shipping Heading On oders over $70 Text block Row Image Money-…" at bounding box center [750, 385] width 1052 height 643
click at [1099, 99] on div "Image Image Free Shipping Heading On oders over $70 Text block Row Image Money-…" at bounding box center [750, 385] width 1052 height 643
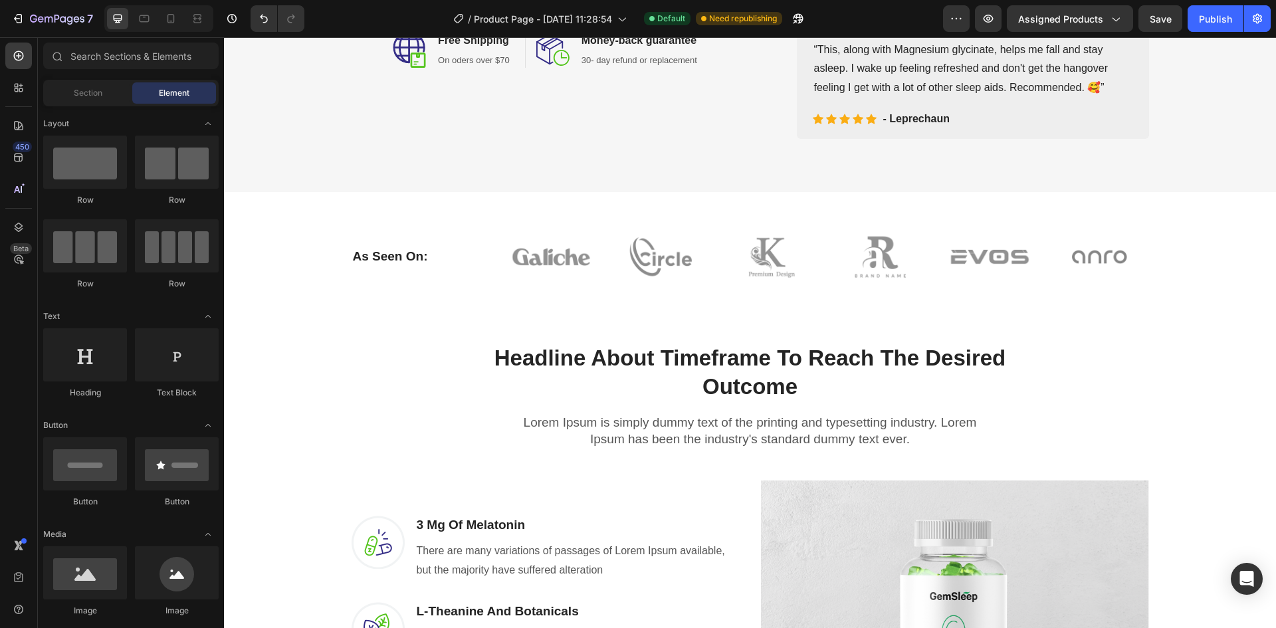
scroll to position [526, 0]
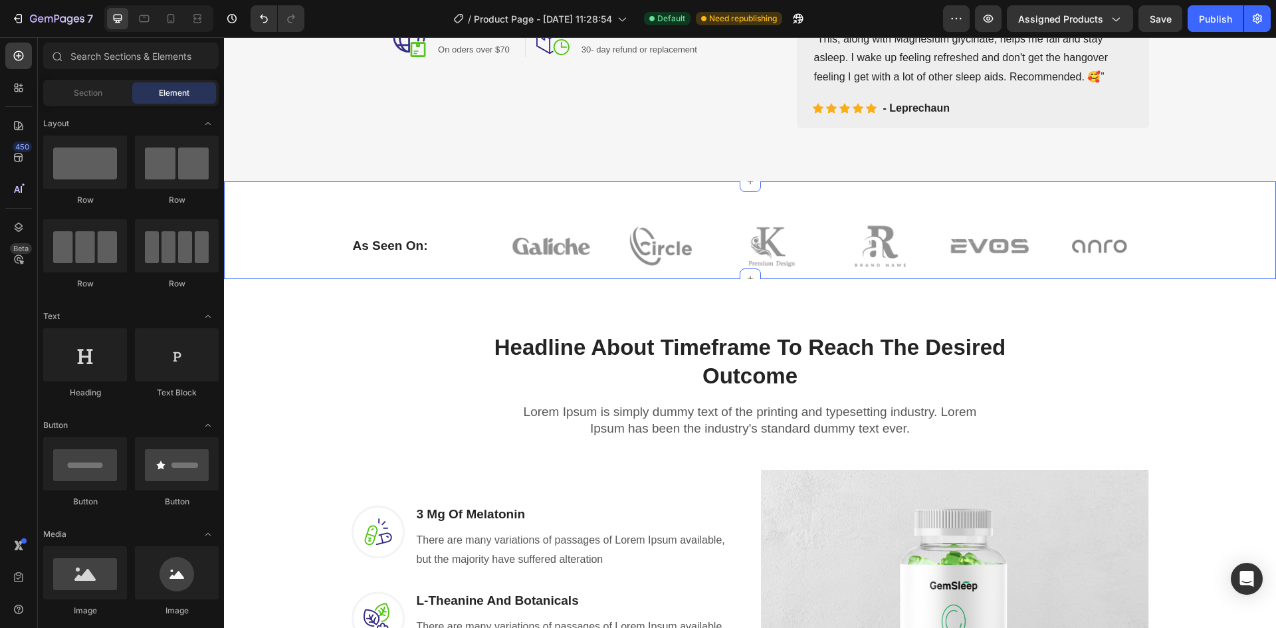
click at [433, 183] on div "As Seen On: Heading Image Image Image Image Image Image Row Row Section 2" at bounding box center [750, 230] width 1052 height 98
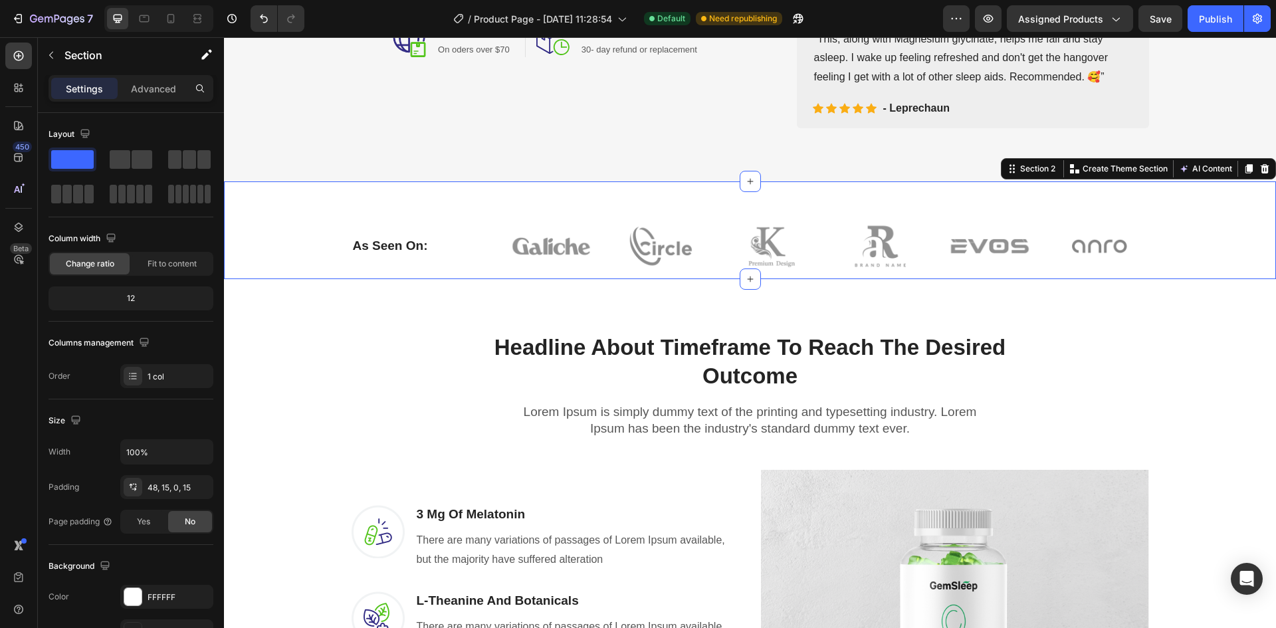
click at [379, 195] on div "As Seen On: Heading Image Image Image Image Image Image Row Row Section 2 You c…" at bounding box center [750, 230] width 1052 height 98
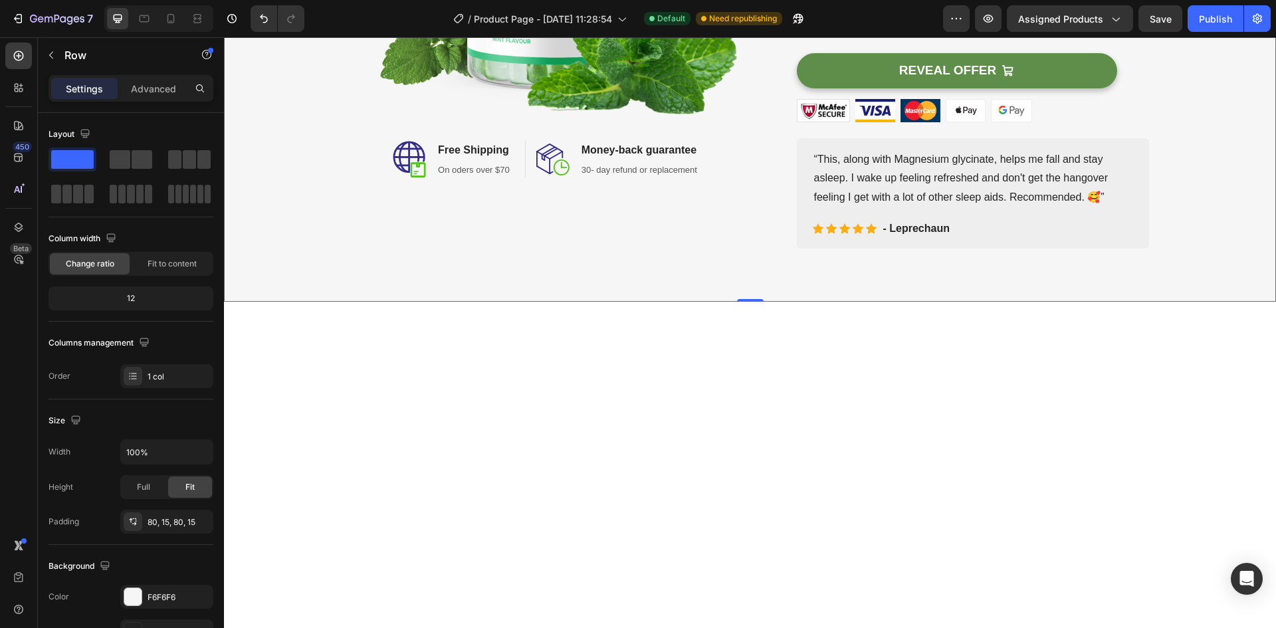
scroll to position [0, 0]
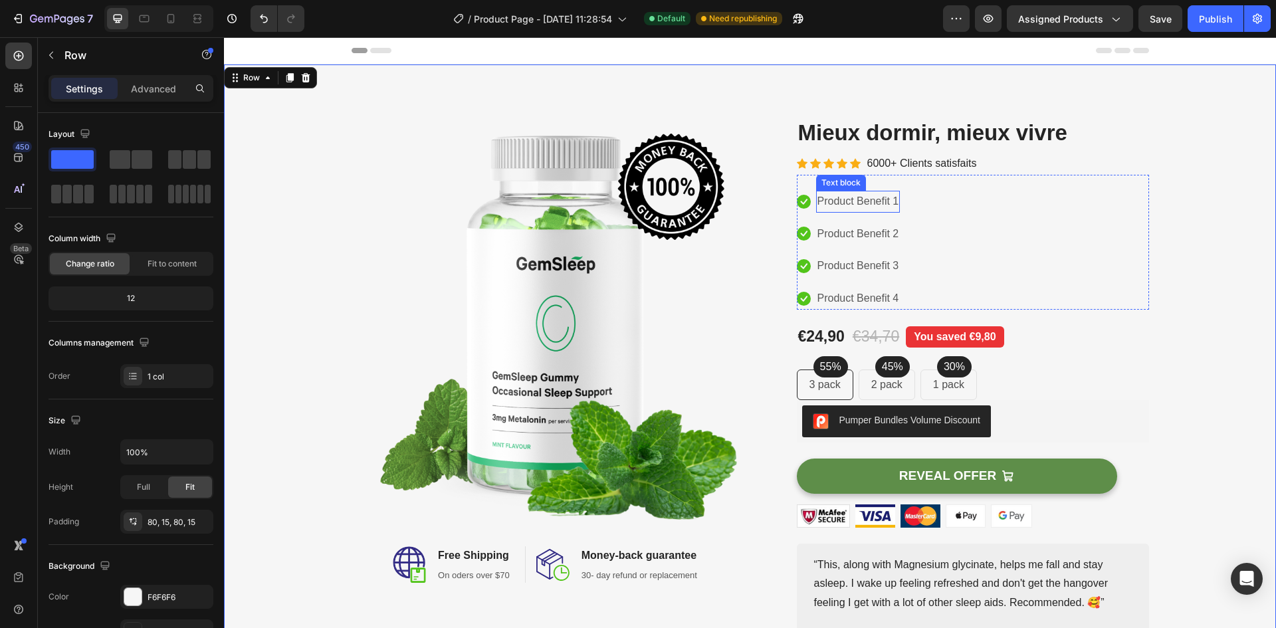
click at [884, 201] on p "Product Benefit 1" at bounding box center [858, 201] width 82 height 19
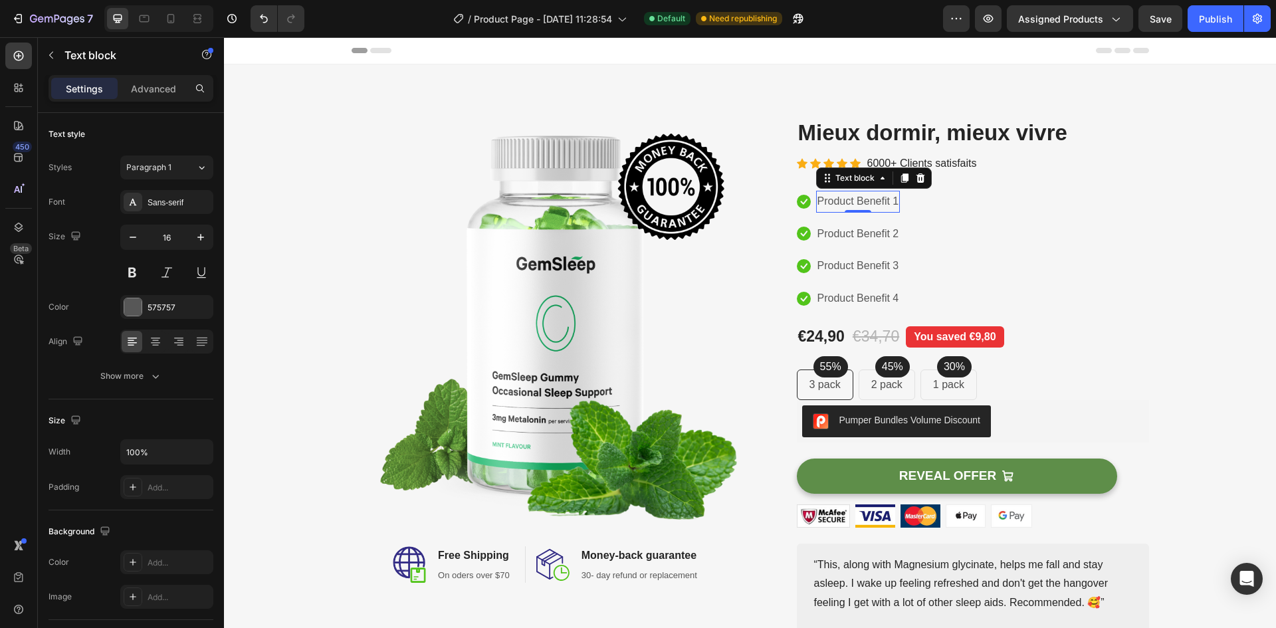
click at [884, 201] on p "Product Benefit 1" at bounding box center [858, 201] width 82 height 19
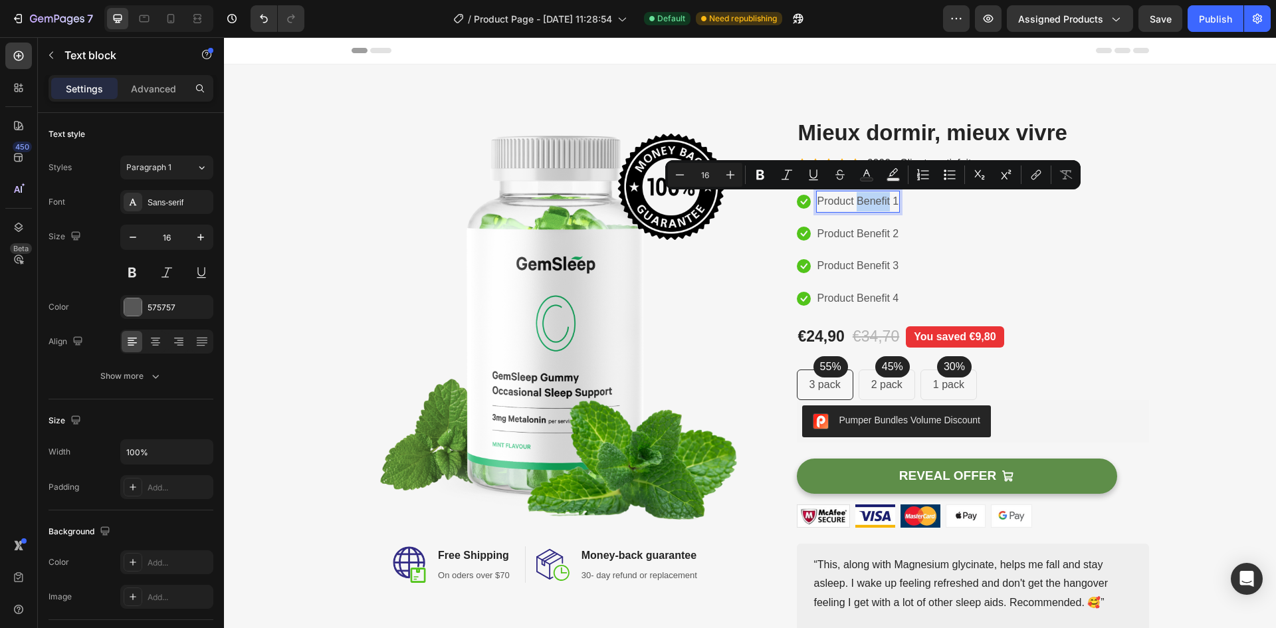
click at [894, 203] on p "Product Benefit 1" at bounding box center [858, 201] width 82 height 19
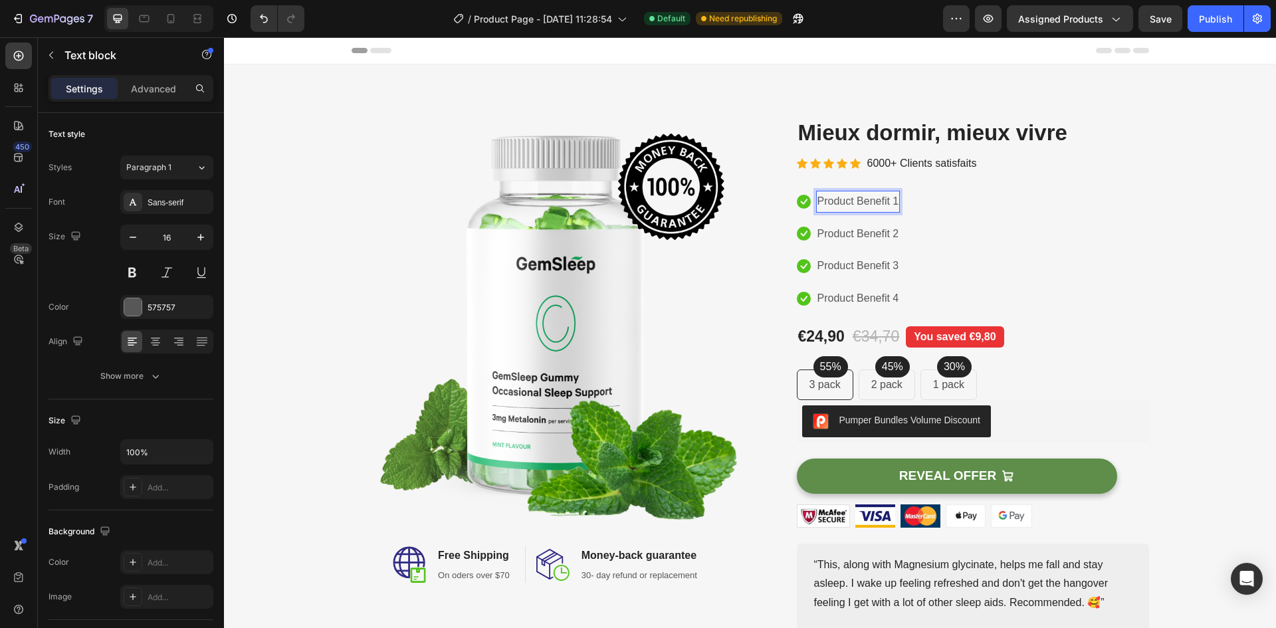
click at [896, 203] on p "Product Benefit 1" at bounding box center [858, 201] width 82 height 19
click at [858, 229] on p "Product Benefit 2" at bounding box center [858, 234] width 82 height 19
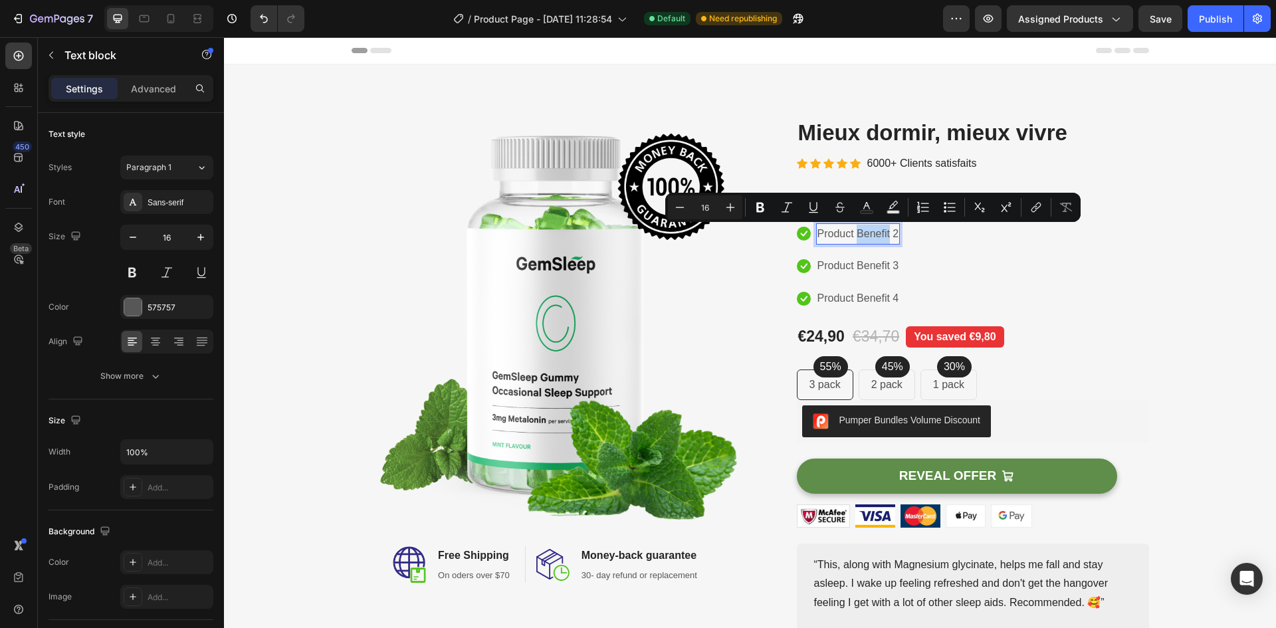
click at [858, 229] on p "Product Benefit 2" at bounding box center [858, 234] width 82 height 19
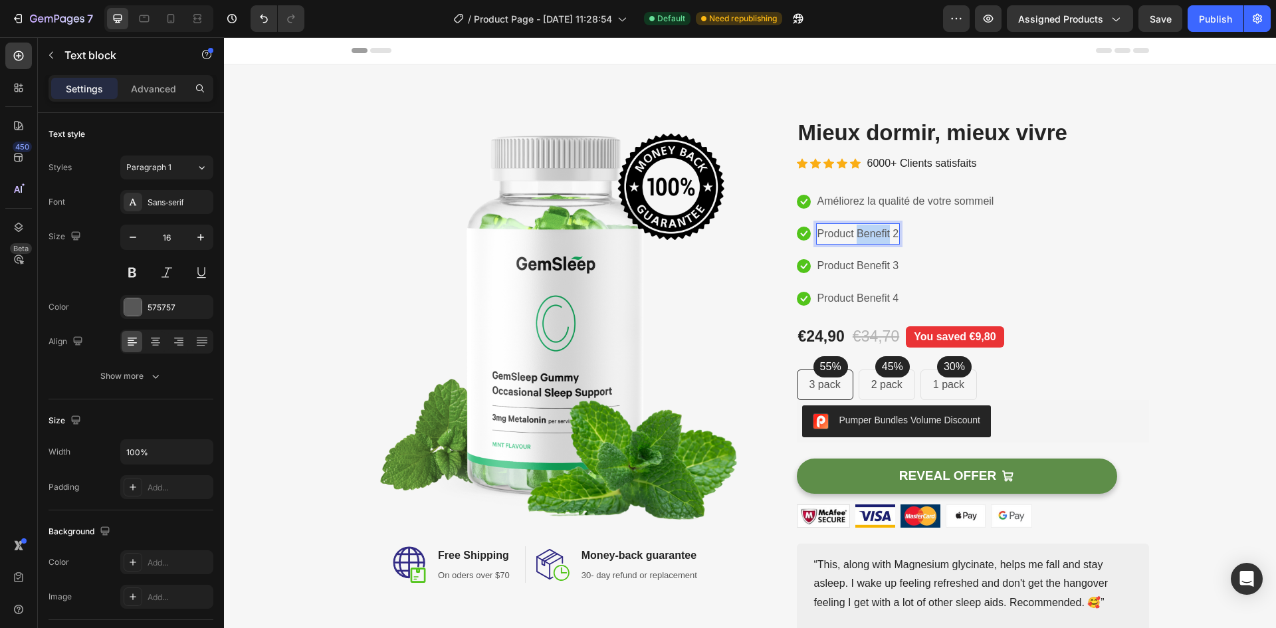
click at [858, 229] on p "Product Benefit 2" at bounding box center [858, 234] width 82 height 19
click at [837, 262] on p "Product Benefit 3" at bounding box center [858, 265] width 82 height 19
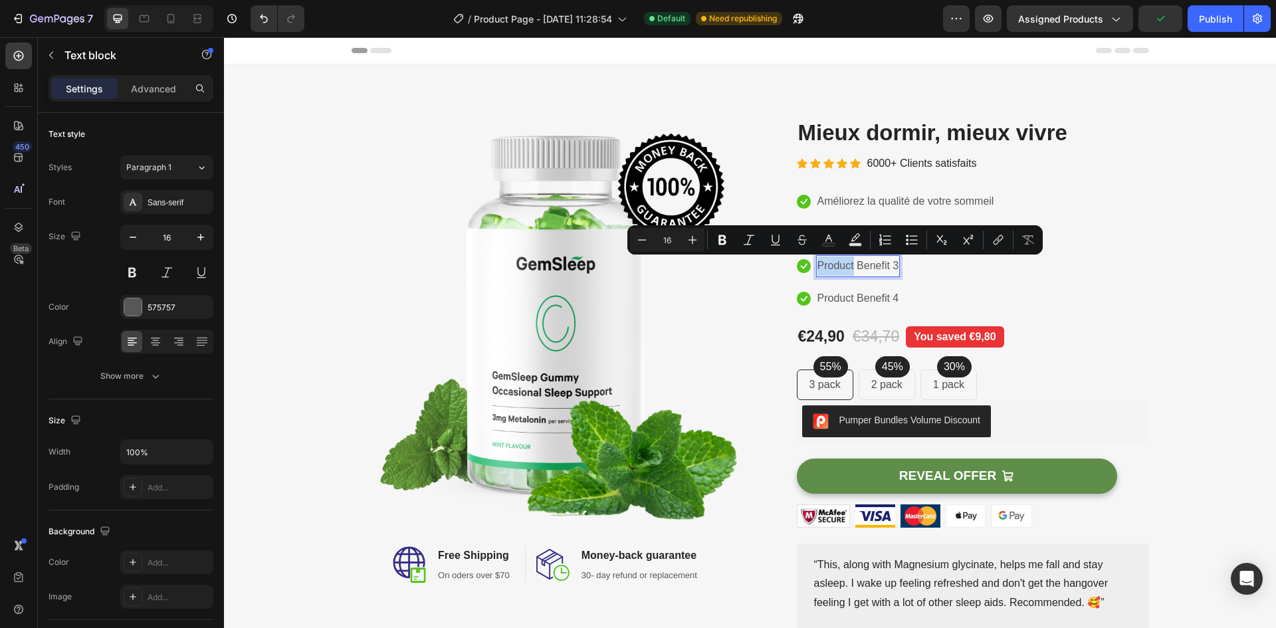
click at [838, 262] on p "Product Benefit 3" at bounding box center [858, 265] width 82 height 19
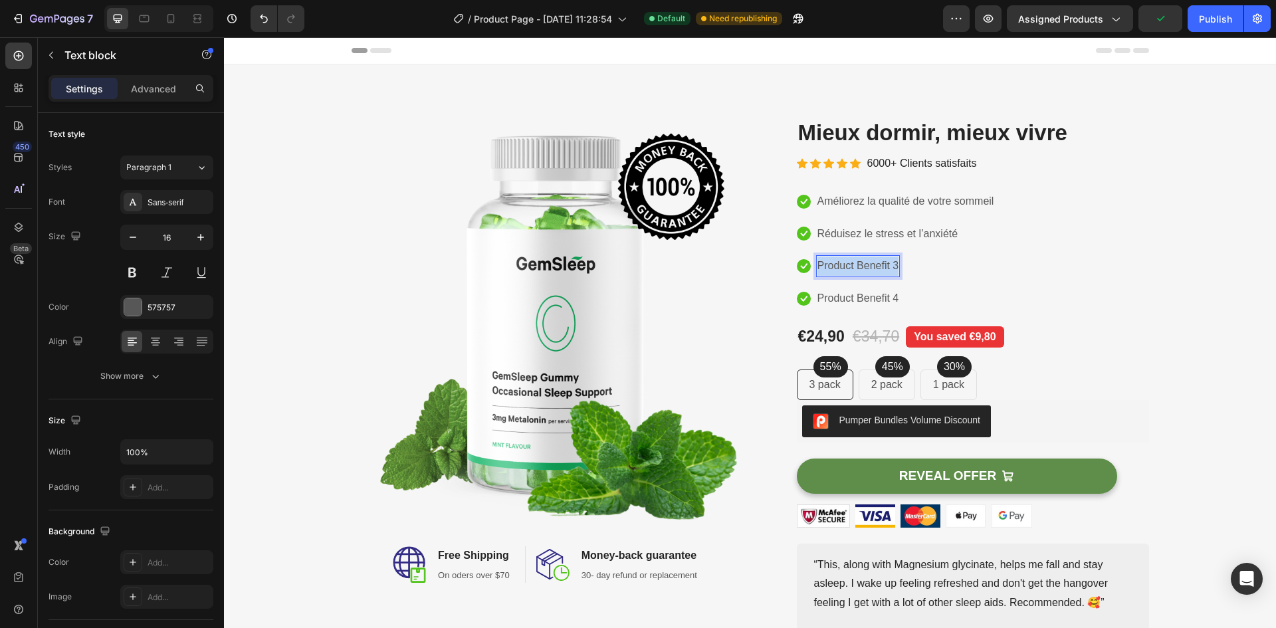
click at [838, 262] on p "Product Benefit 3" at bounding box center [858, 265] width 82 height 19
click at [834, 296] on p "Product Benefit 4" at bounding box center [858, 298] width 82 height 19
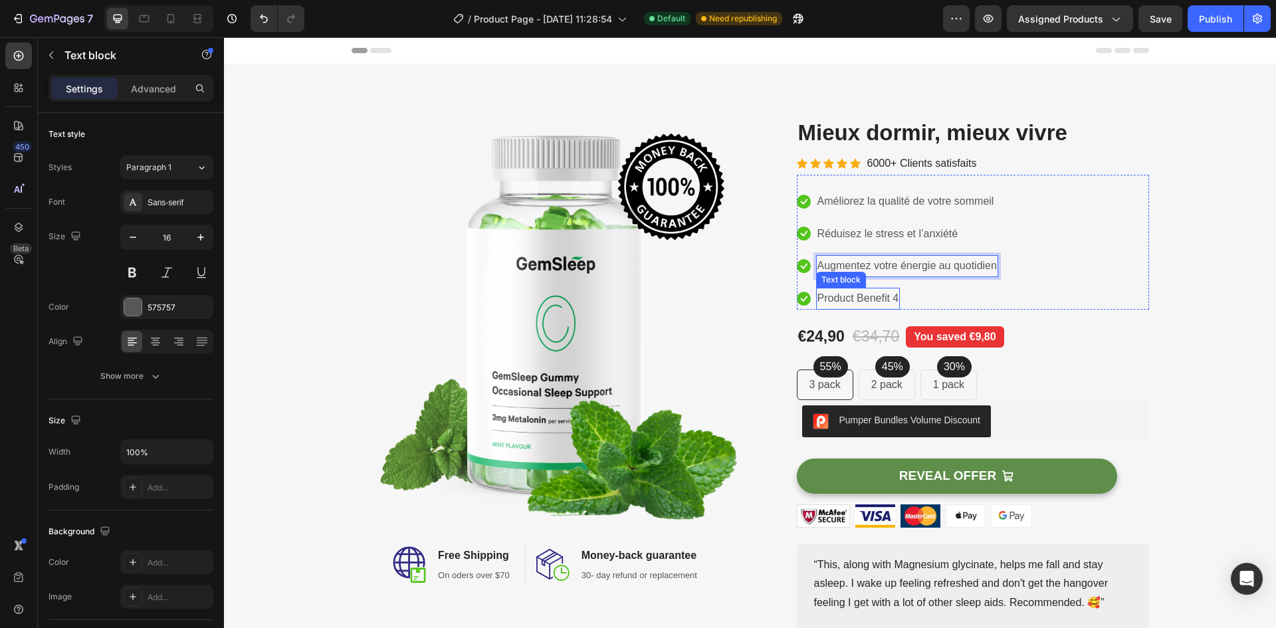
click at [834, 296] on p "Product Benefit 4" at bounding box center [858, 298] width 82 height 19
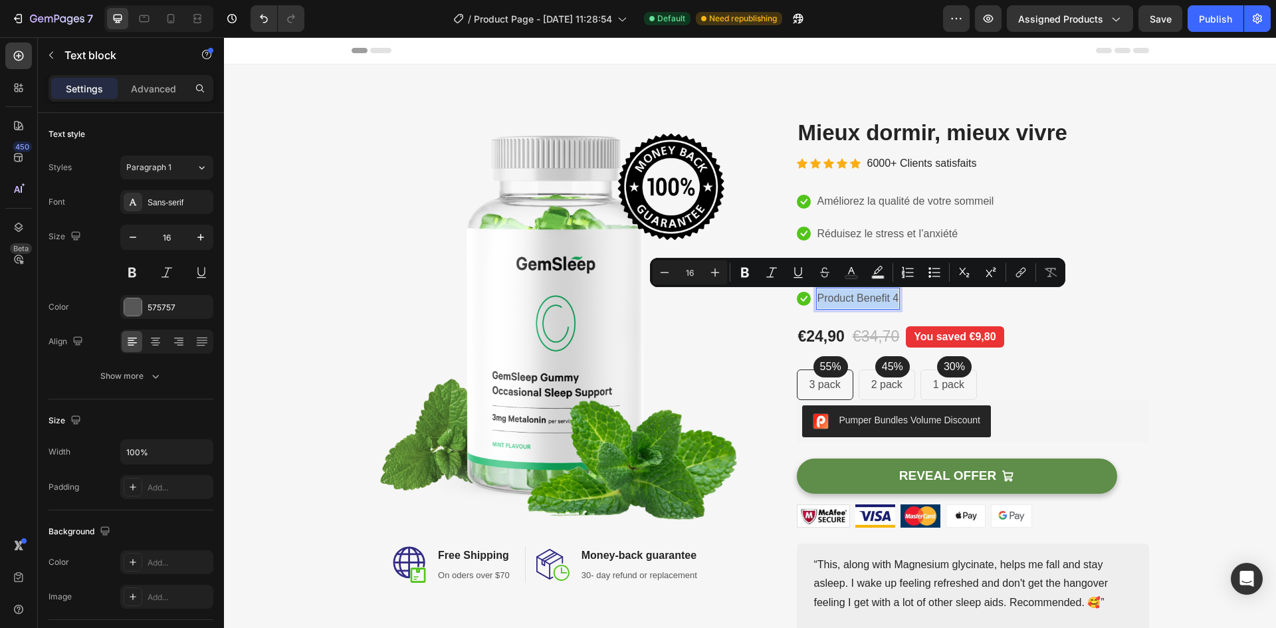
click at [834, 296] on p "Product Benefit 4" at bounding box center [858, 298] width 82 height 19
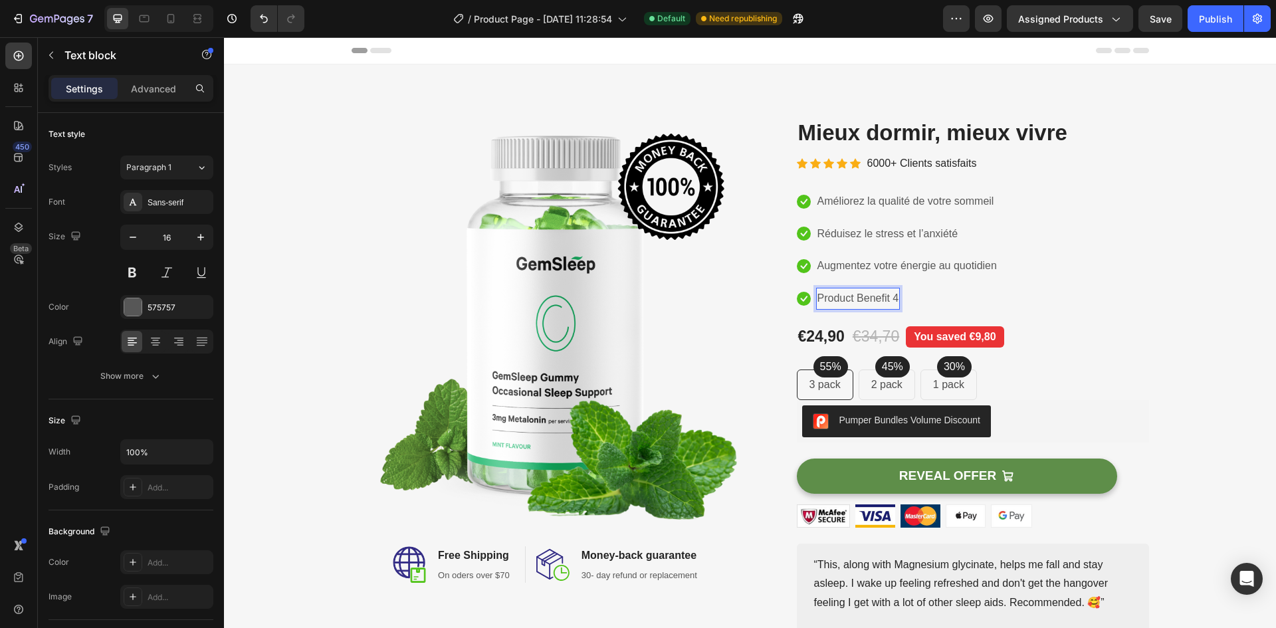
click at [834, 296] on p "Product Benefit 4" at bounding box center [858, 298] width 82 height 19
click at [1015, 413] on div "Pumper Bundles Volume Discount" at bounding box center [973, 421] width 342 height 32
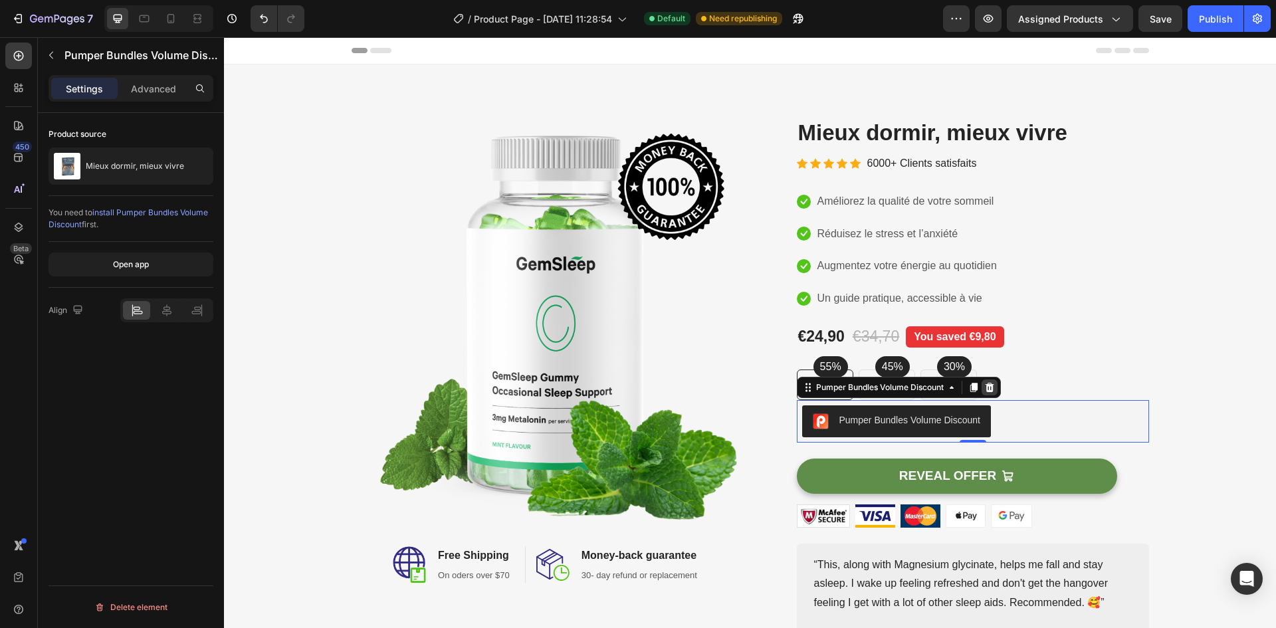
click at [994, 394] on div at bounding box center [989, 387] width 16 height 16
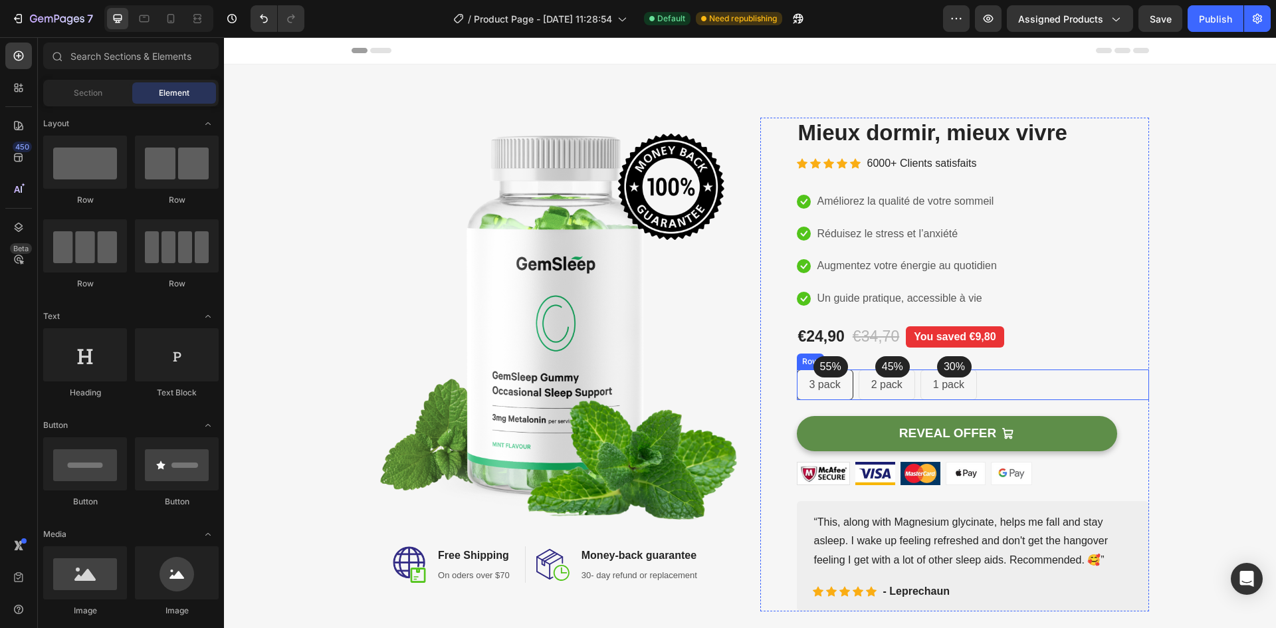
click at [1003, 381] on div "55% Text block Row 3 pack Text block Row 45% Text block Row 2 pack Text block R…" at bounding box center [973, 384] width 352 height 31
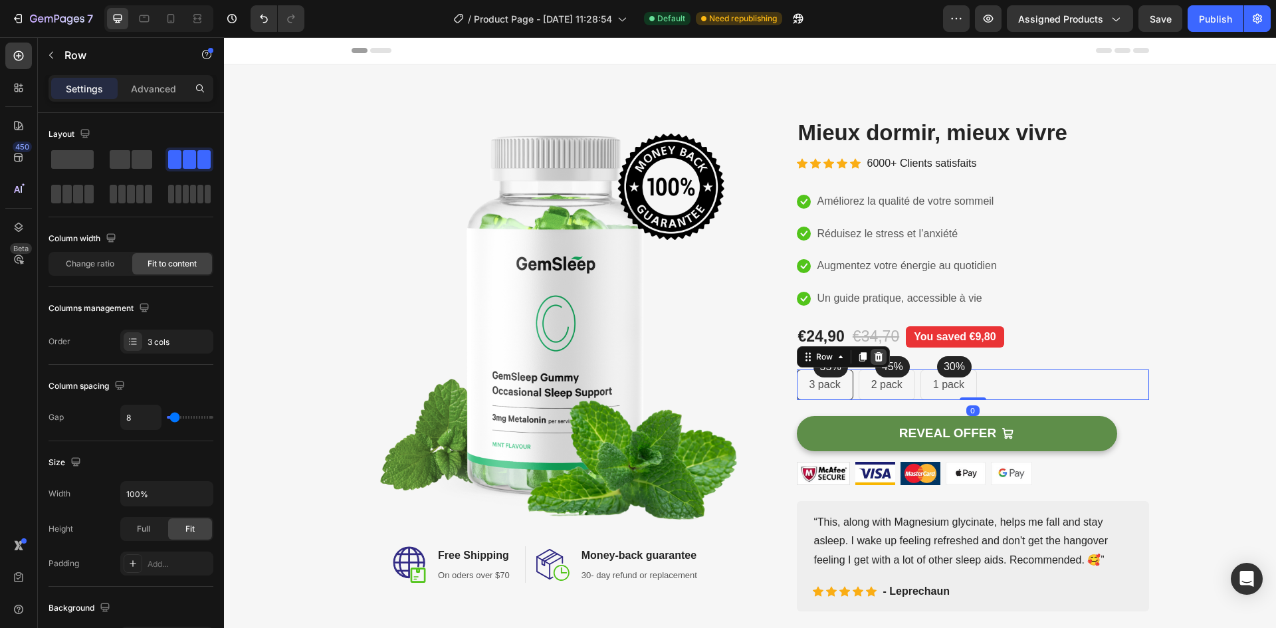
click at [880, 360] on icon at bounding box center [878, 356] width 9 height 9
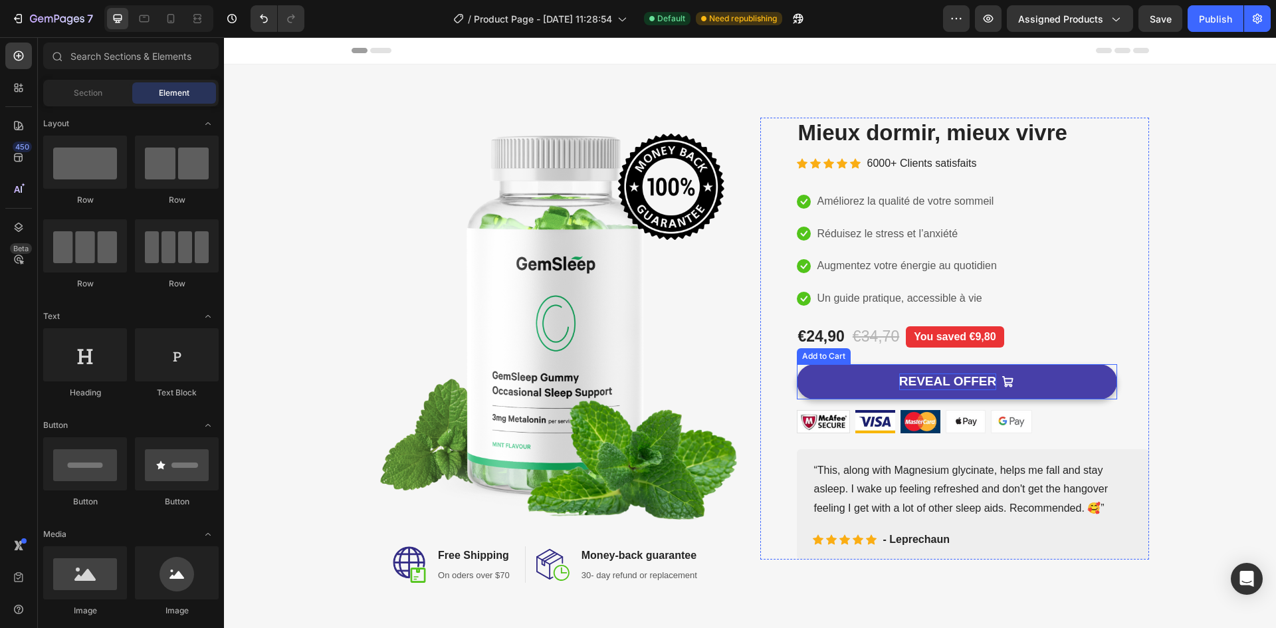
click at [918, 385] on div "REVEAL OFFER" at bounding box center [947, 381] width 97 height 17
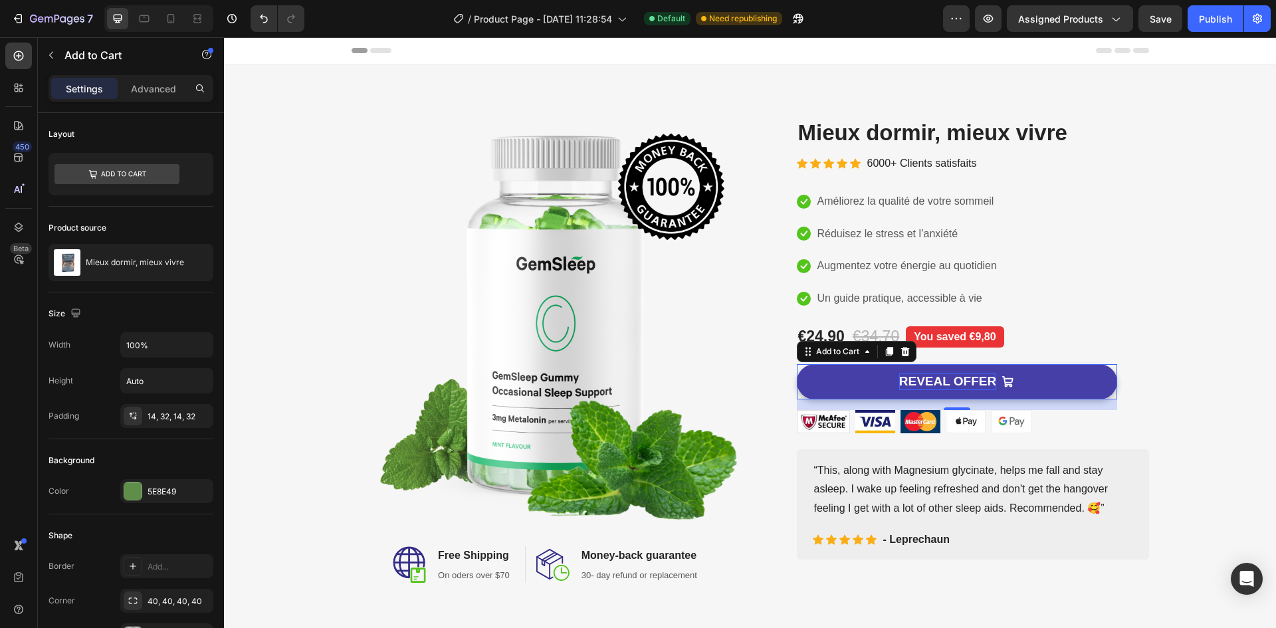
click at [903, 379] on div "REVEAL OFFER" at bounding box center [947, 381] width 97 height 17
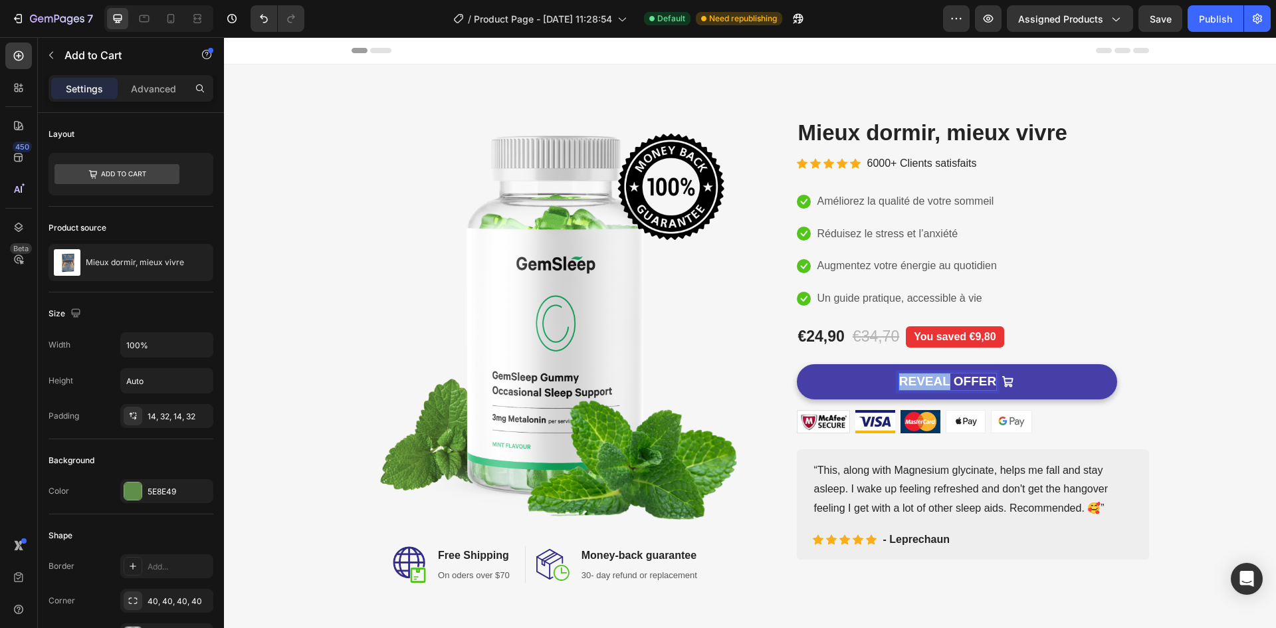
click at [903, 379] on p "REVEAL OFFER" at bounding box center [947, 381] width 97 height 17
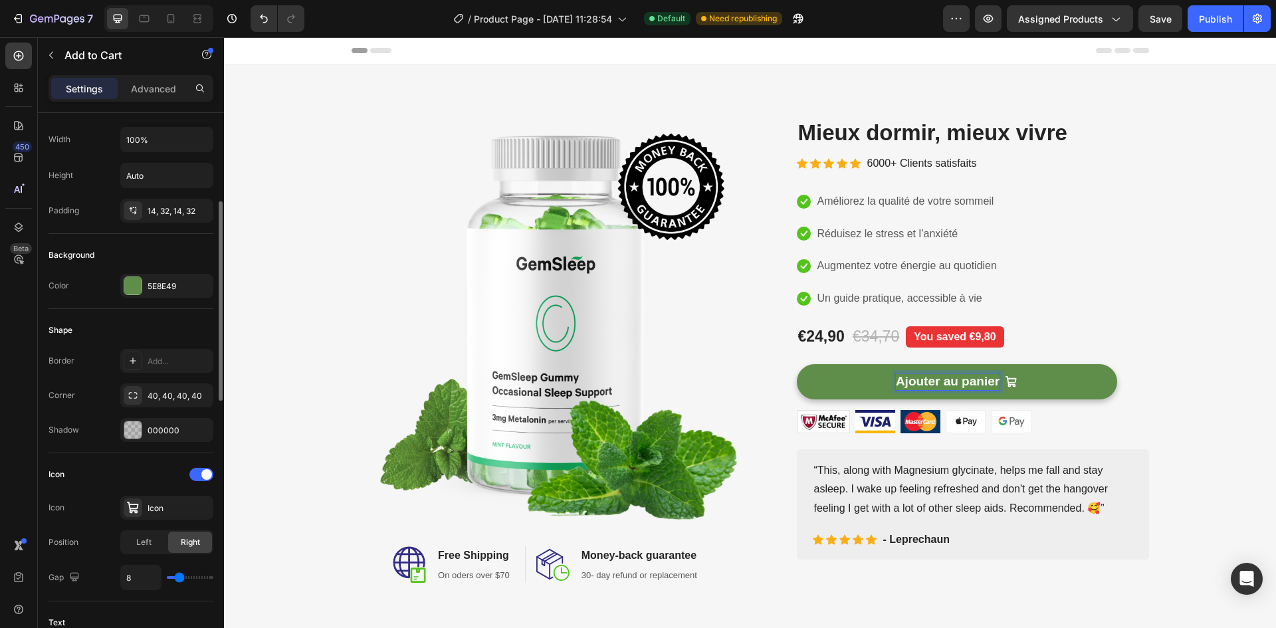
scroll to position [221, 0]
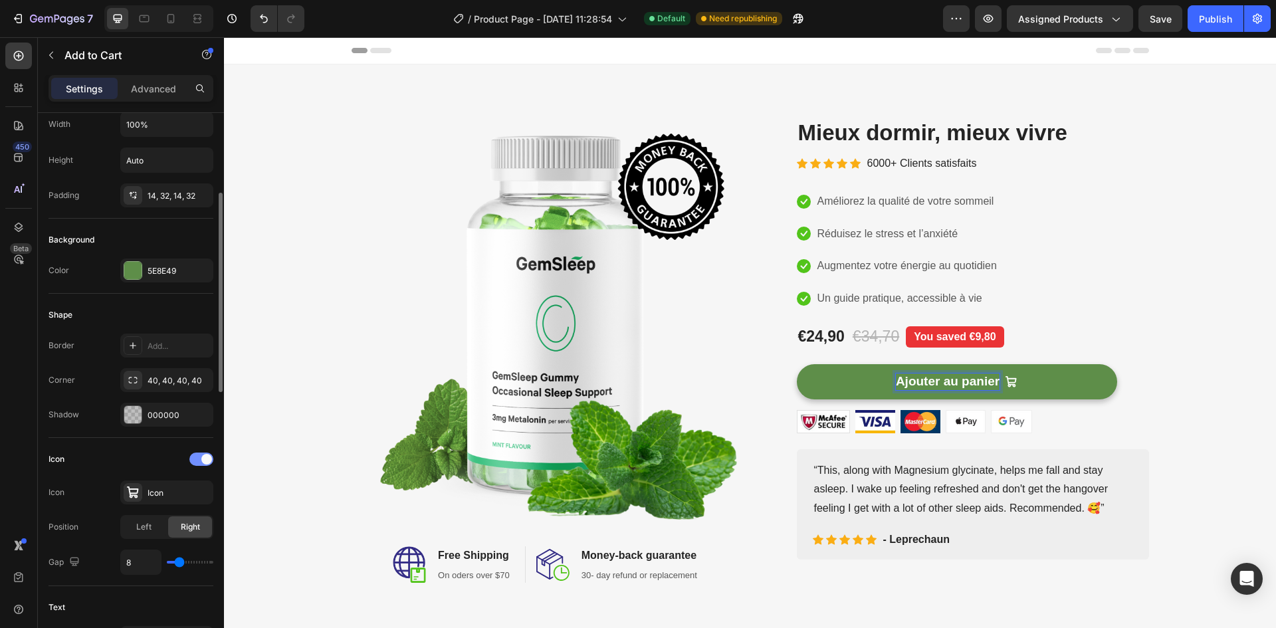
click at [195, 462] on div at bounding box center [201, 459] width 24 height 13
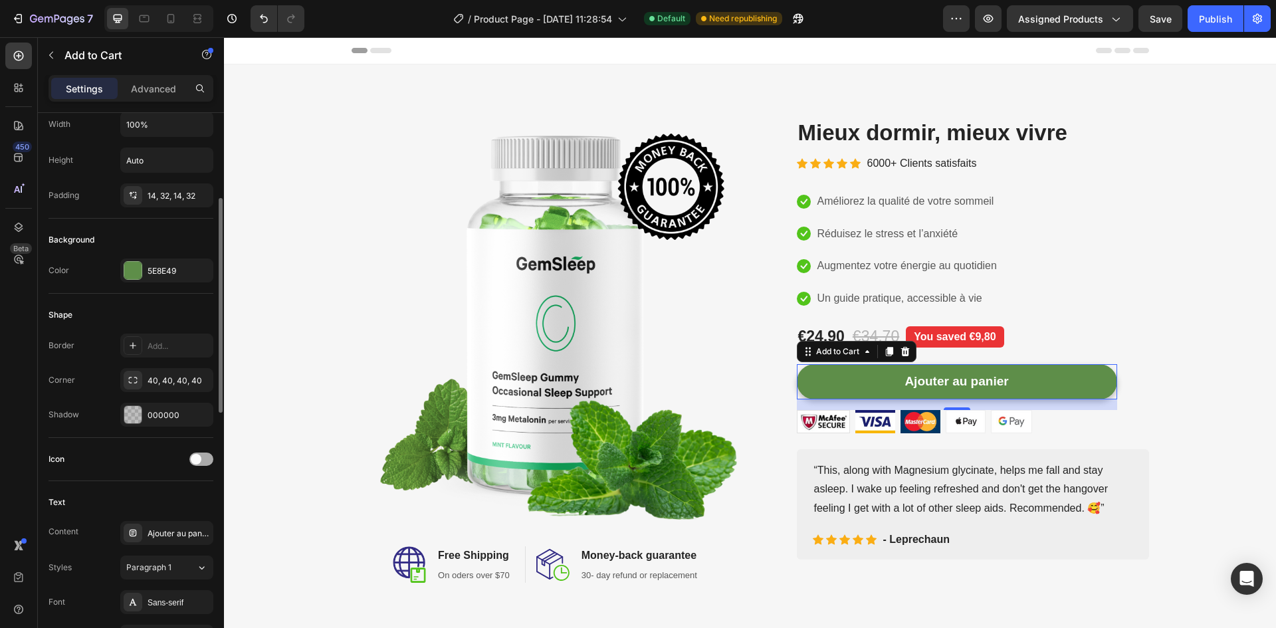
click at [195, 462] on span at bounding box center [196, 459] width 11 height 11
click at [158, 533] on div "Left" at bounding box center [144, 526] width 44 height 21
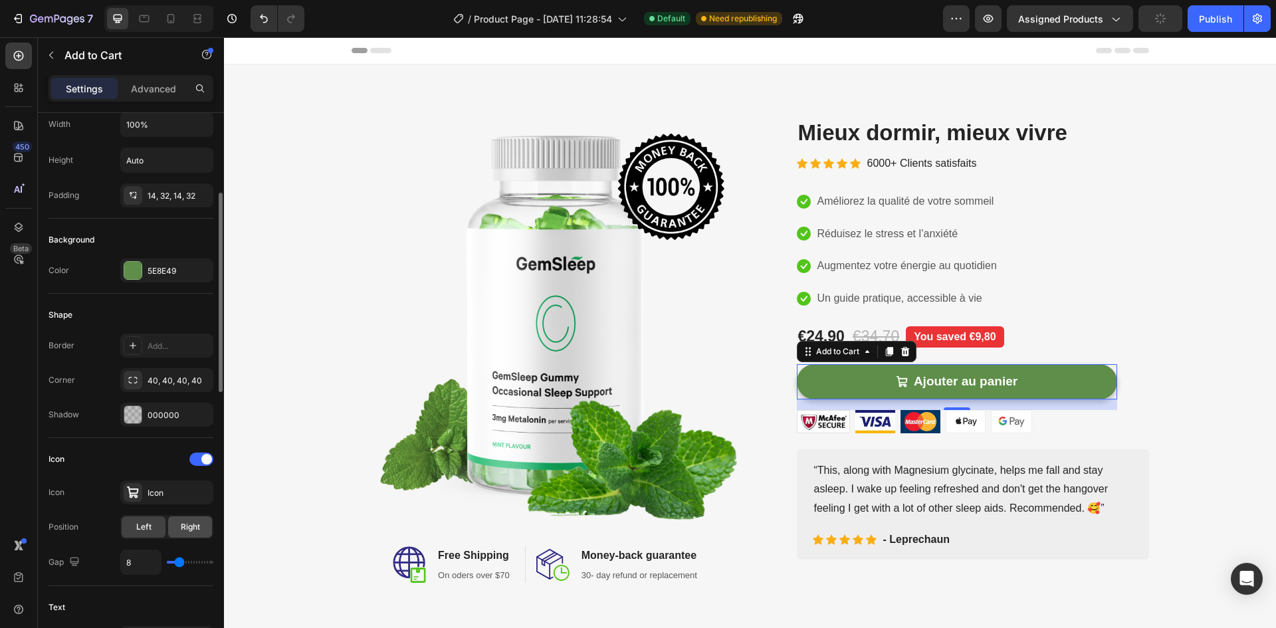
click at [186, 534] on div "Right" at bounding box center [190, 526] width 44 height 21
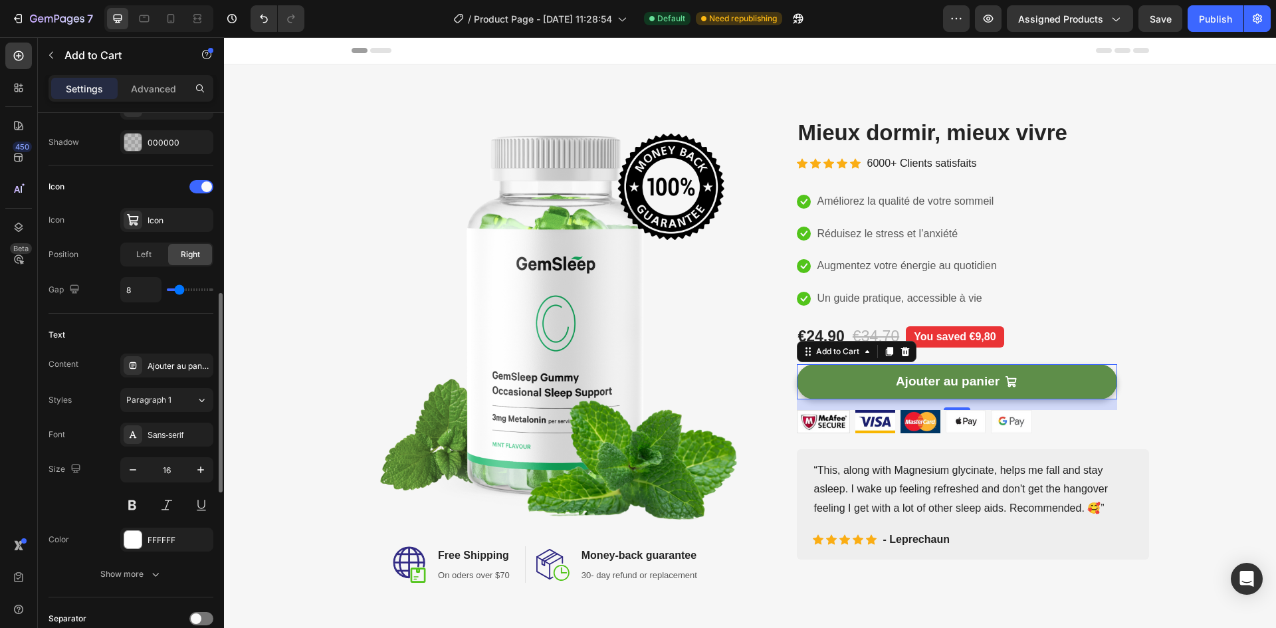
scroll to position [494, 0]
click at [149, 446] on div "Font Sans-serif Size 16 Color FFFFFF Show more" at bounding box center [131, 502] width 165 height 163
click at [149, 442] on div "Sans-serif" at bounding box center [166, 433] width 93 height 24
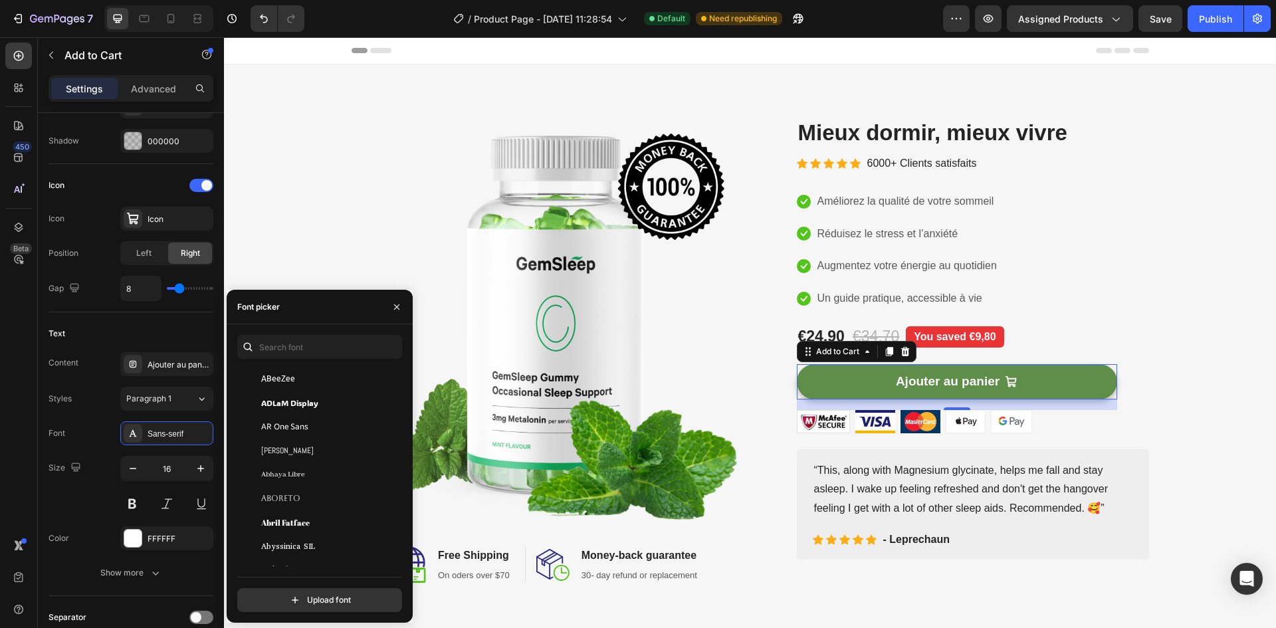
scroll to position [185, 0]
click at [298, 472] on span "Aboreto" at bounding box center [280, 469] width 39 height 12
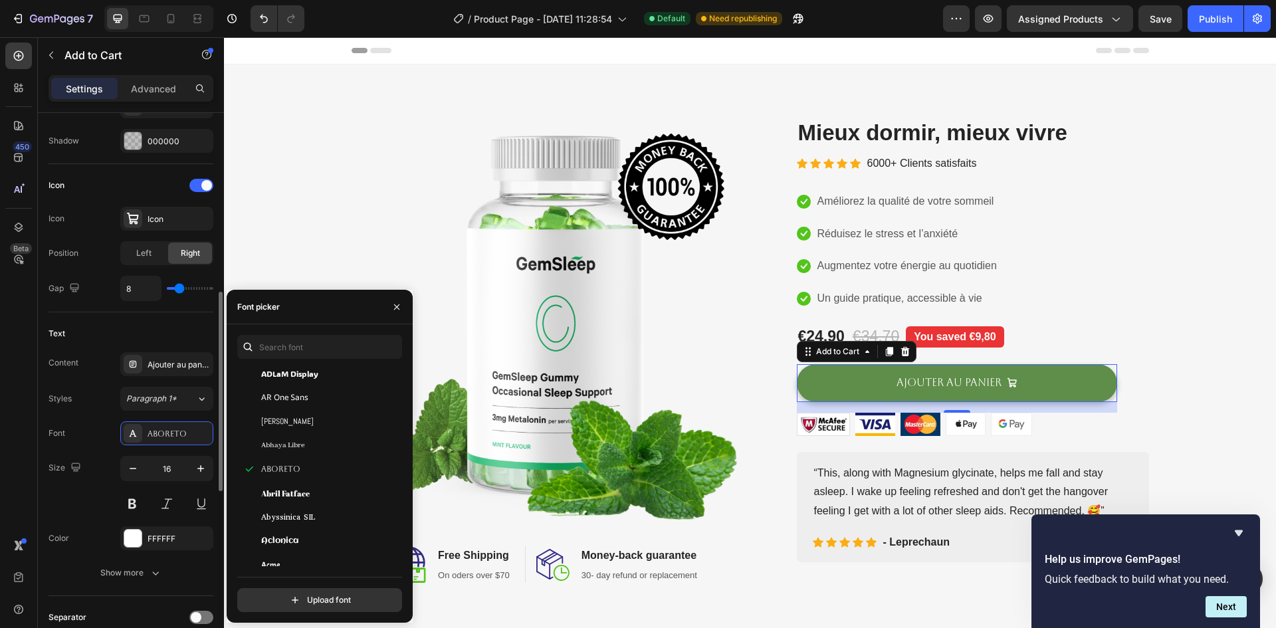
click at [115, 423] on div "Font Aboreto" at bounding box center [131, 433] width 165 height 24
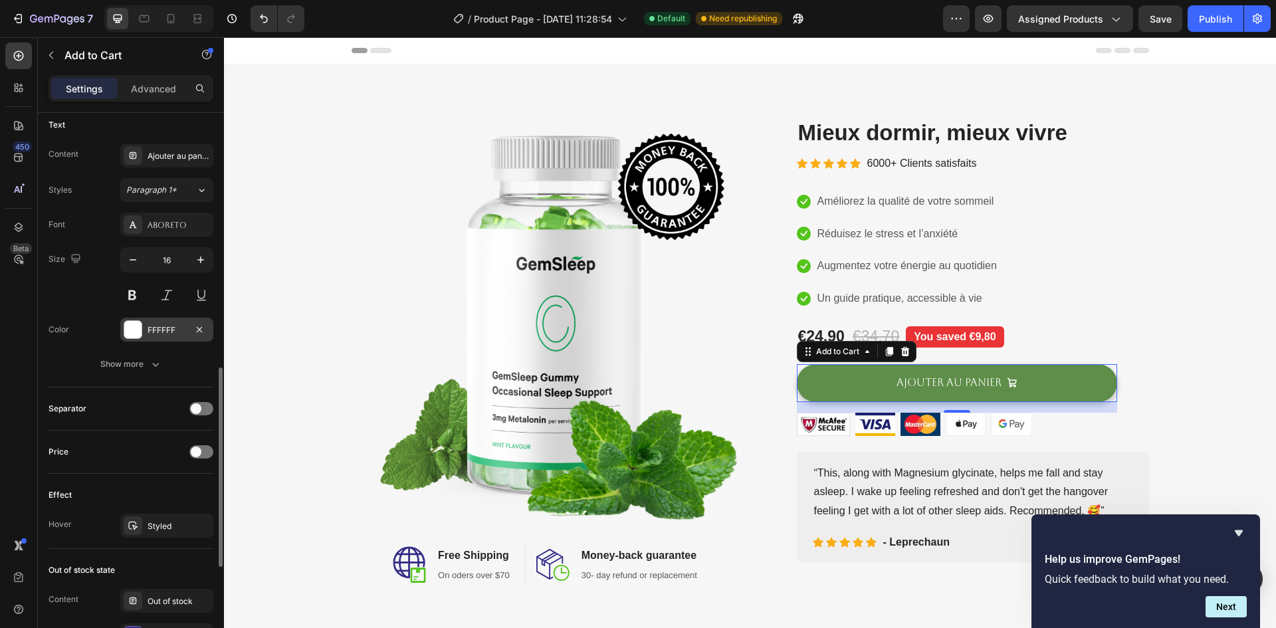
scroll to position [723, 0]
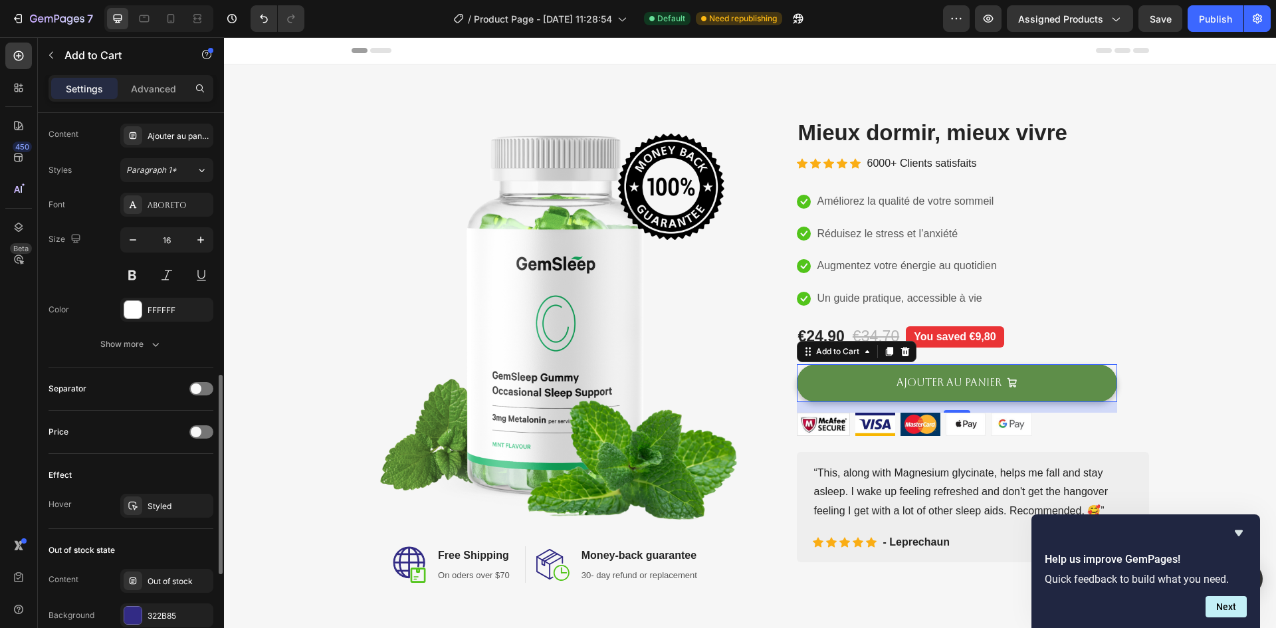
click at [210, 403] on div "Separator" at bounding box center [131, 388] width 165 height 43
click at [202, 393] on div at bounding box center [201, 388] width 24 height 13
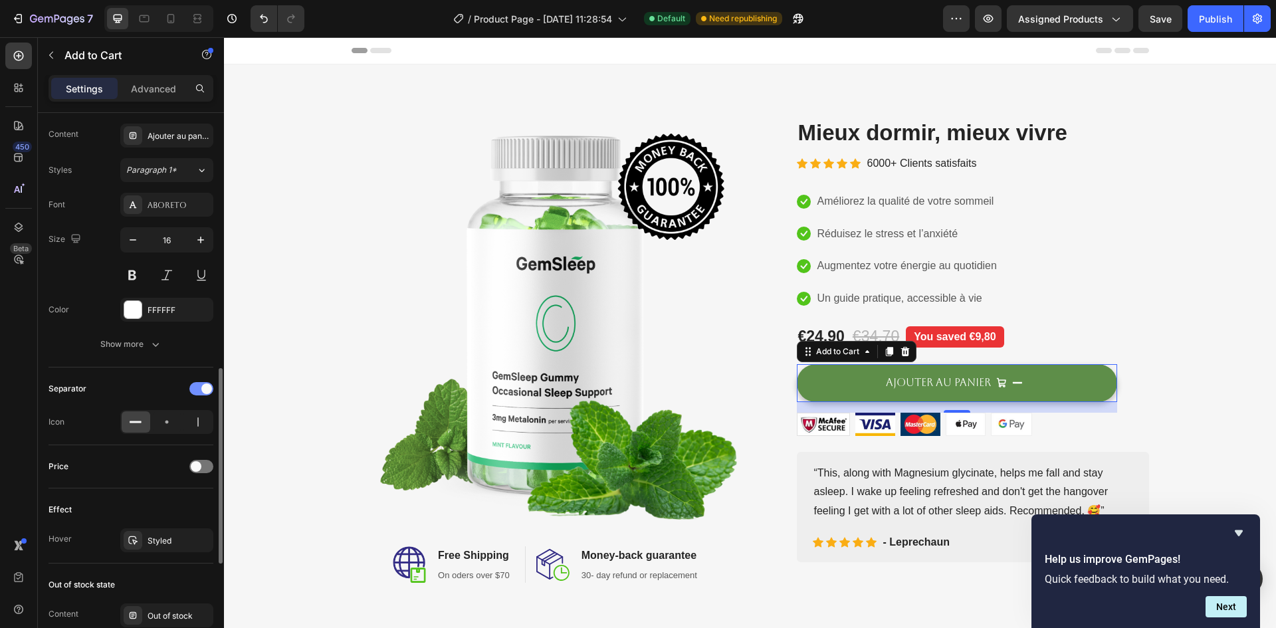
click at [202, 393] on div at bounding box center [201, 388] width 24 height 13
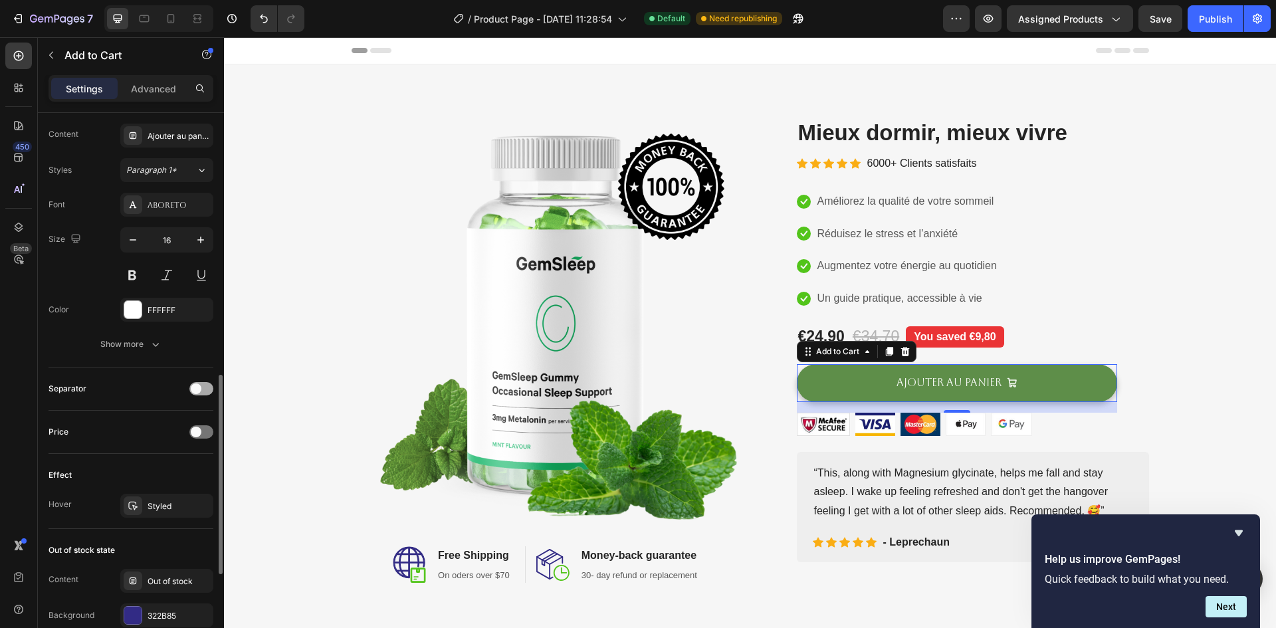
scroll to position [756, 0]
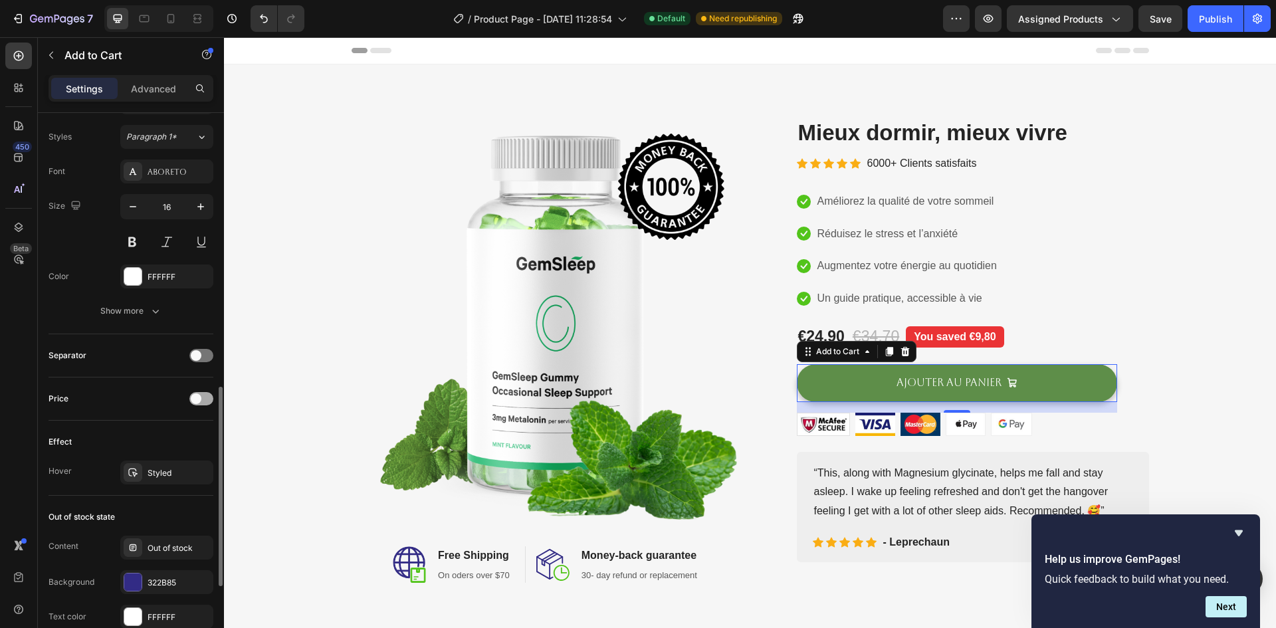
click at [201, 394] on div at bounding box center [201, 398] width 24 height 13
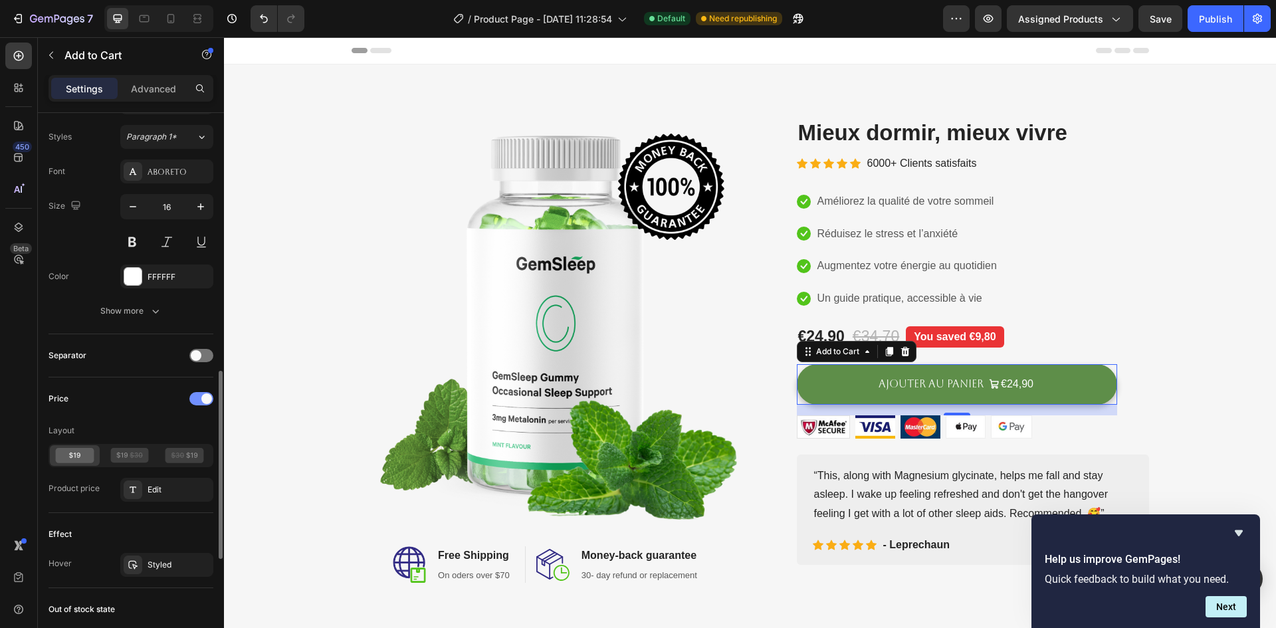
click at [201, 394] on div at bounding box center [201, 398] width 24 height 13
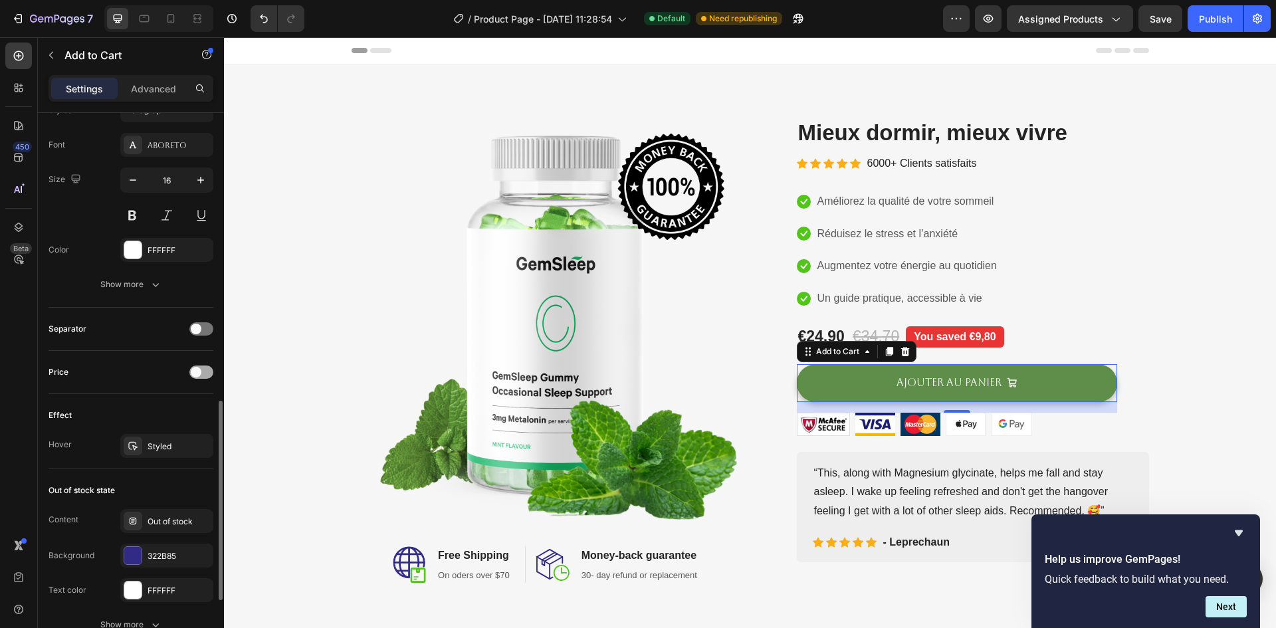
scroll to position [786, 0]
click at [134, 544] on div at bounding box center [132, 552] width 17 height 17
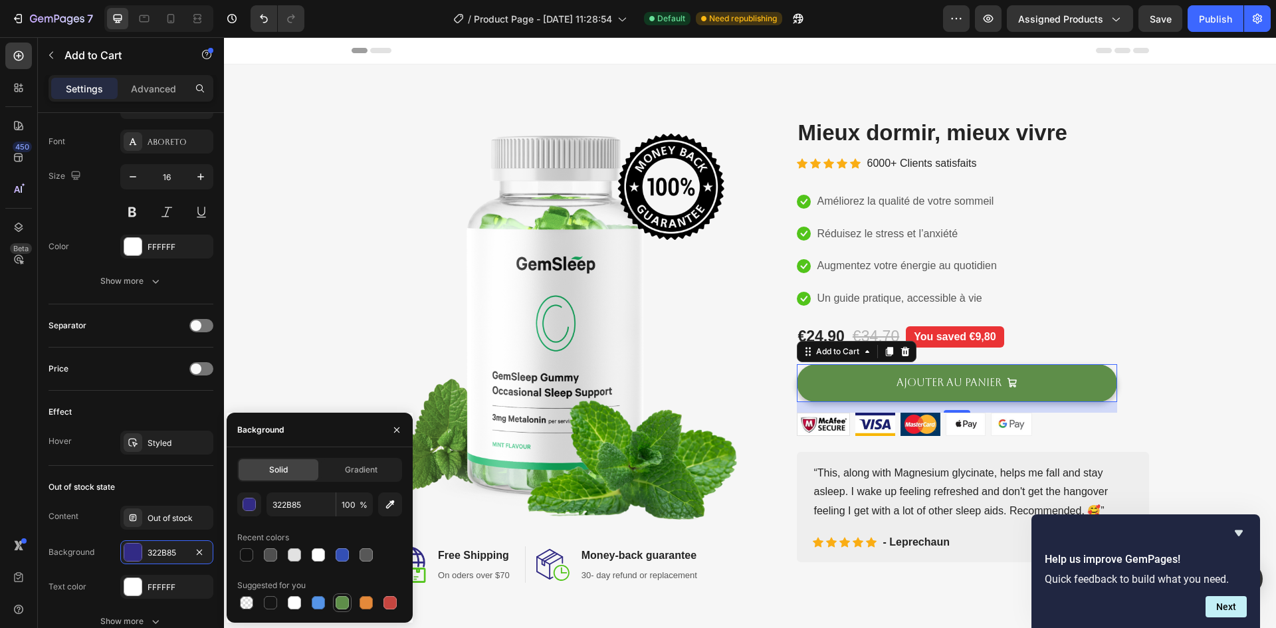
click at [341, 600] on div at bounding box center [342, 602] width 13 height 13
type input "5E8E49"
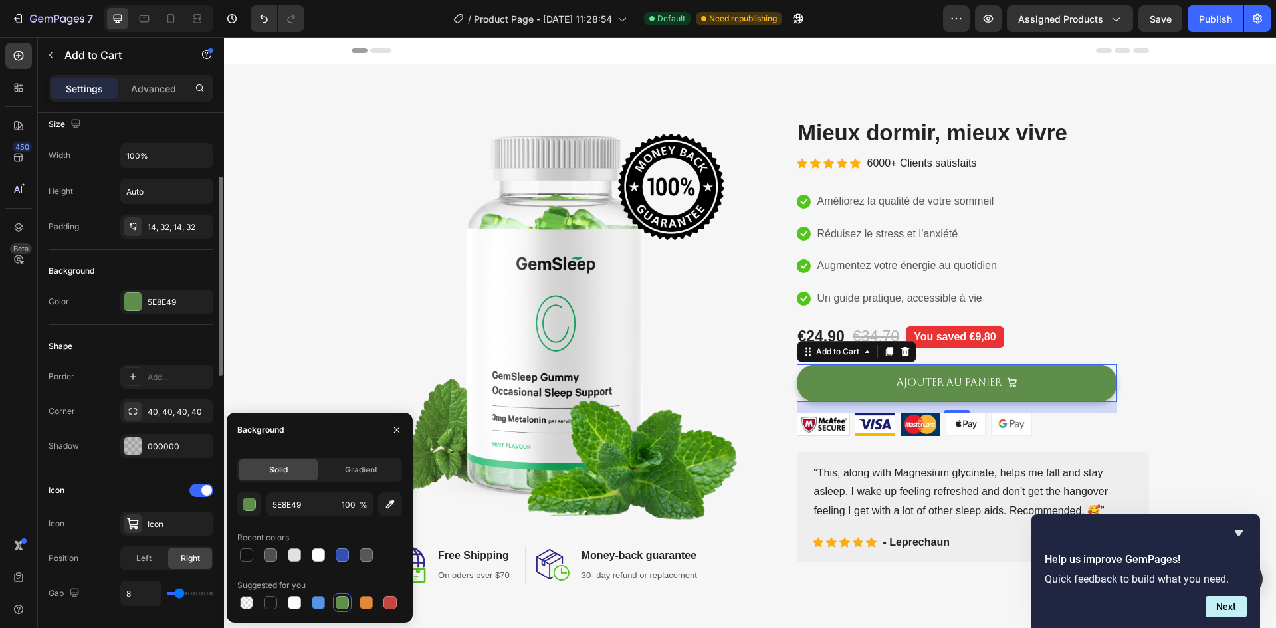
scroll to position [185, 0]
click at [134, 441] on div at bounding box center [133, 450] width 19 height 19
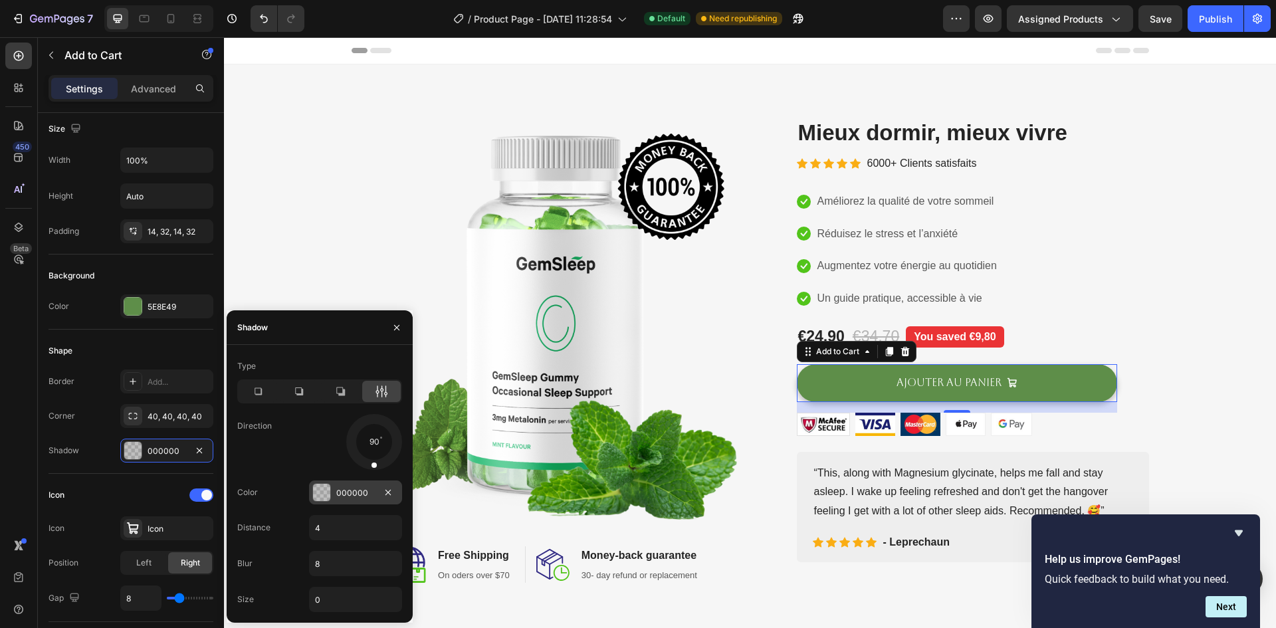
click at [328, 494] on div at bounding box center [321, 492] width 17 height 17
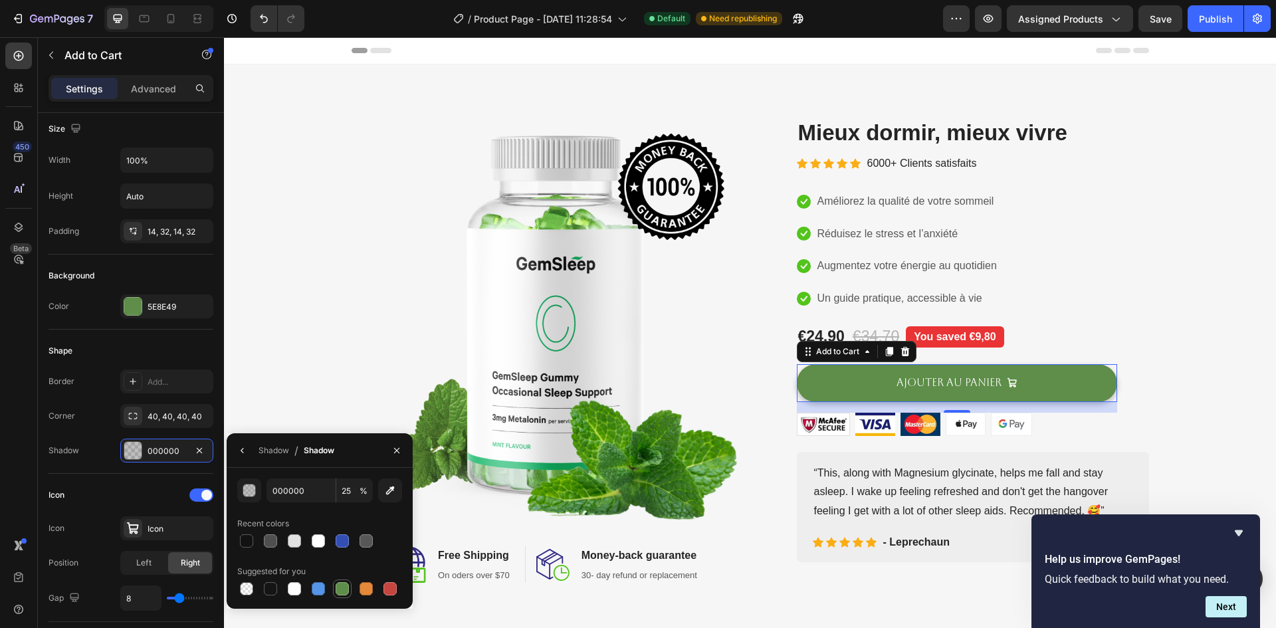
click at [340, 579] on div at bounding box center [342, 588] width 19 height 19
type input "5E8E49"
type input "100"
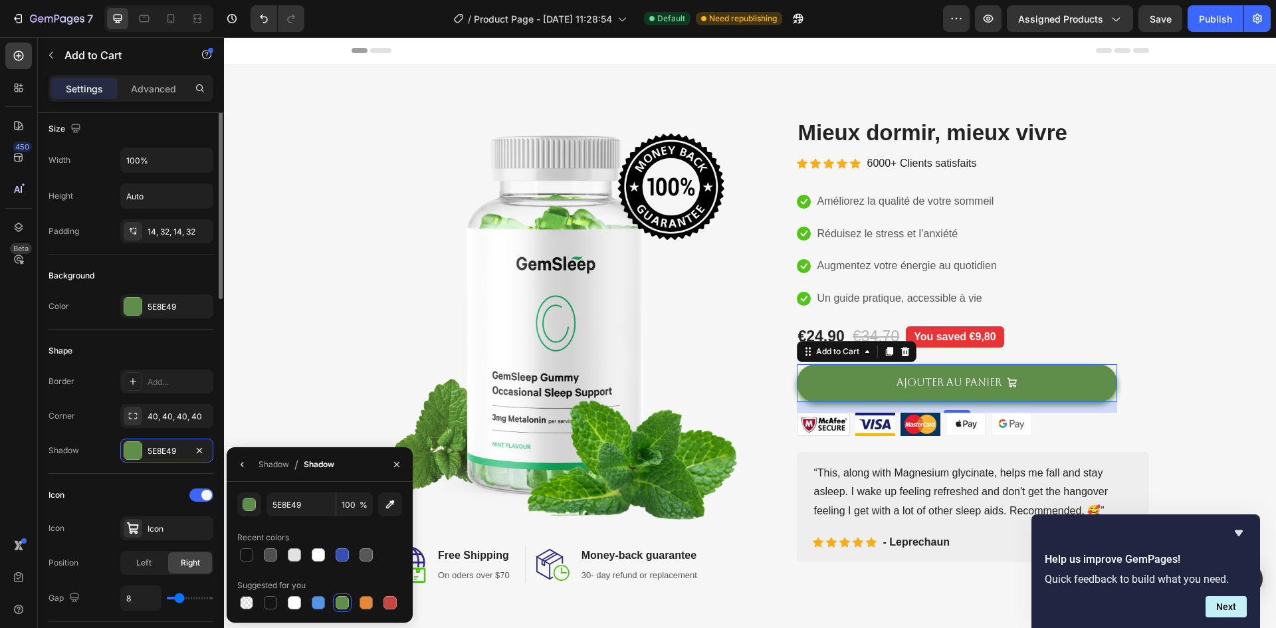
scroll to position [101, 0]
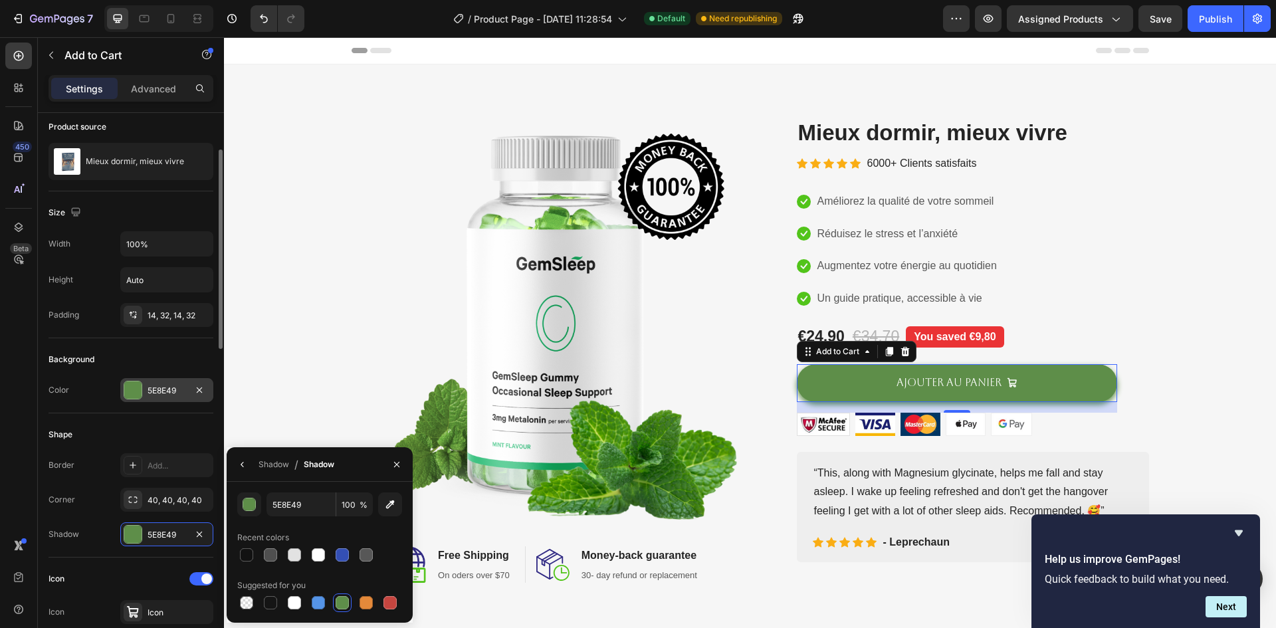
click at [132, 399] on div "5E8E49" at bounding box center [166, 390] width 93 height 24
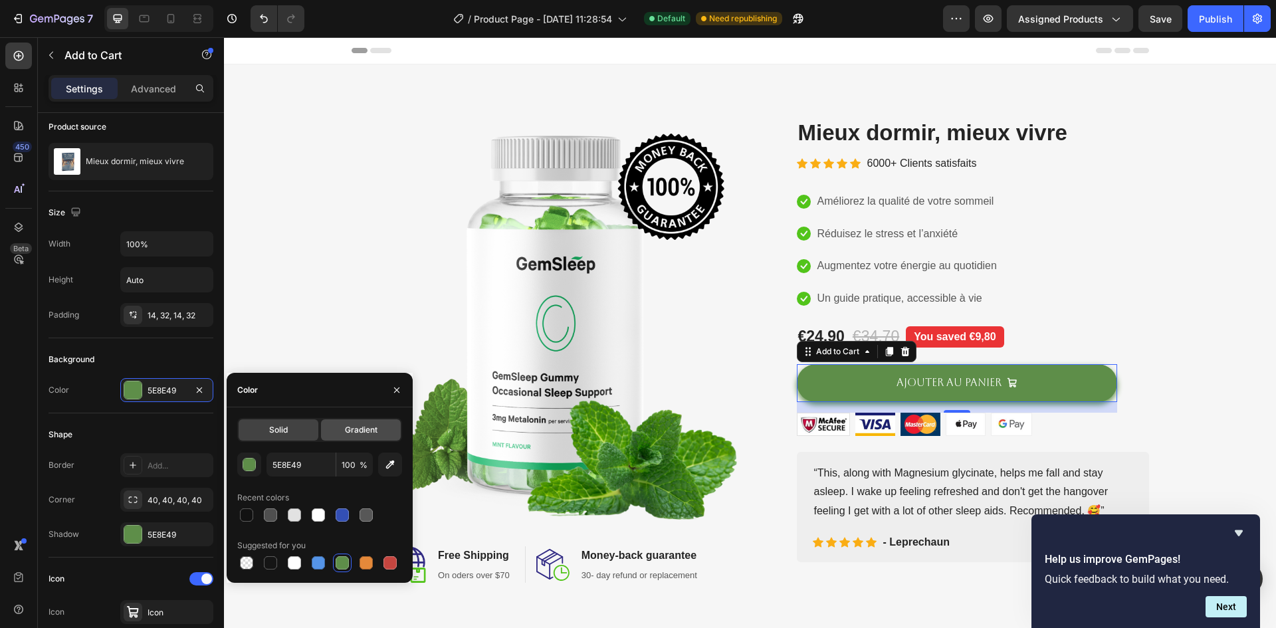
click at [340, 422] on div "Gradient" at bounding box center [361, 429] width 80 height 21
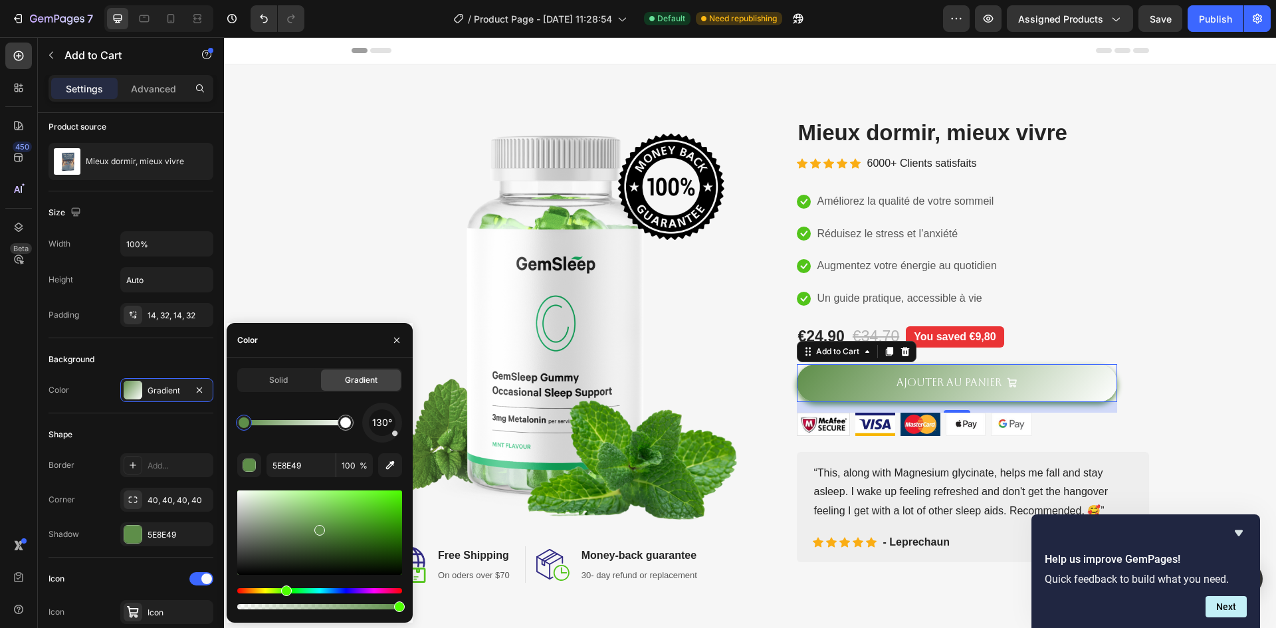
click at [328, 523] on div at bounding box center [319, 532] width 165 height 84
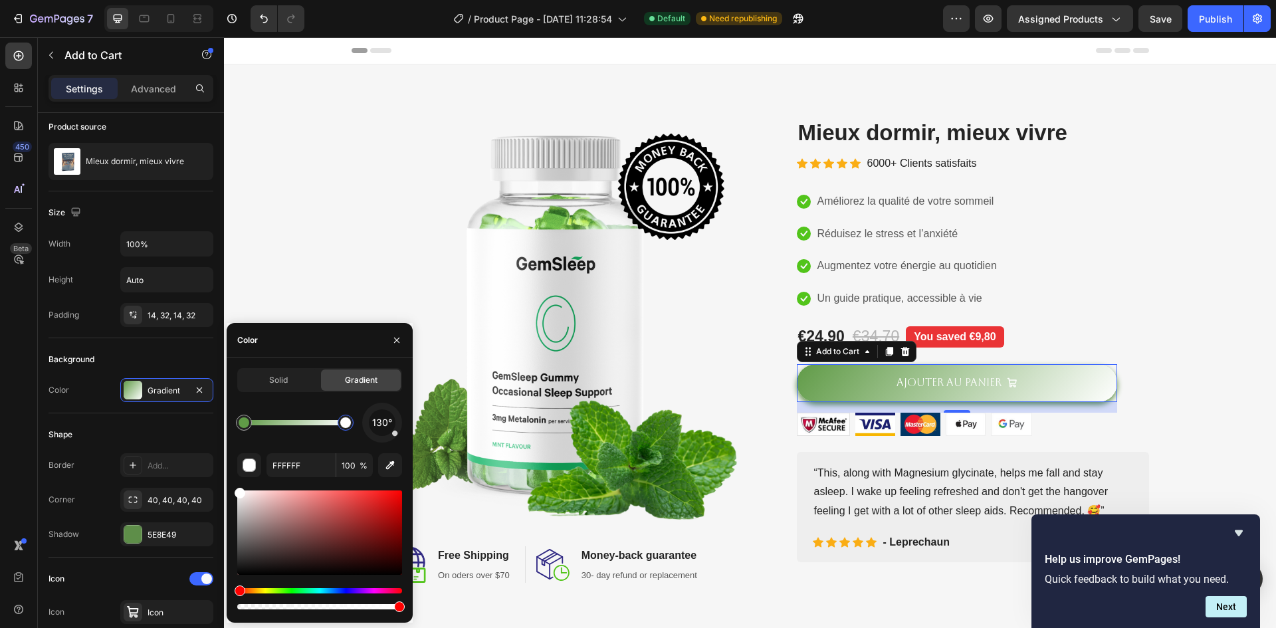
click at [288, 588] on div "Hue" at bounding box center [319, 590] width 165 height 5
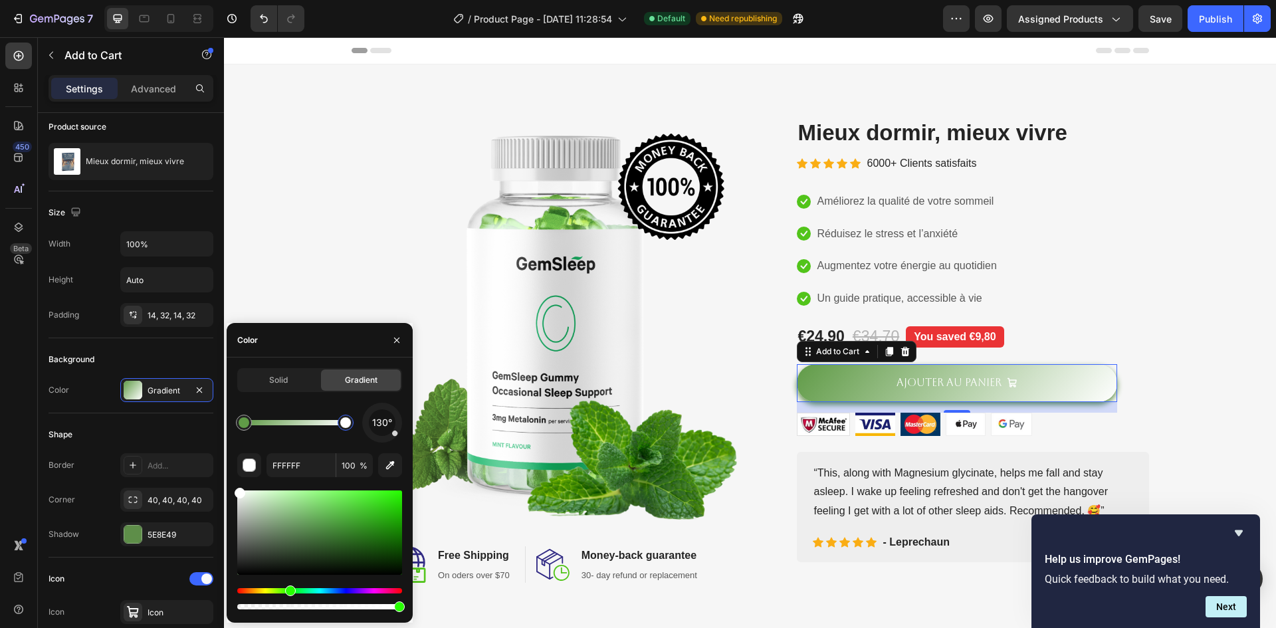
click at [316, 506] on div at bounding box center [319, 532] width 165 height 84
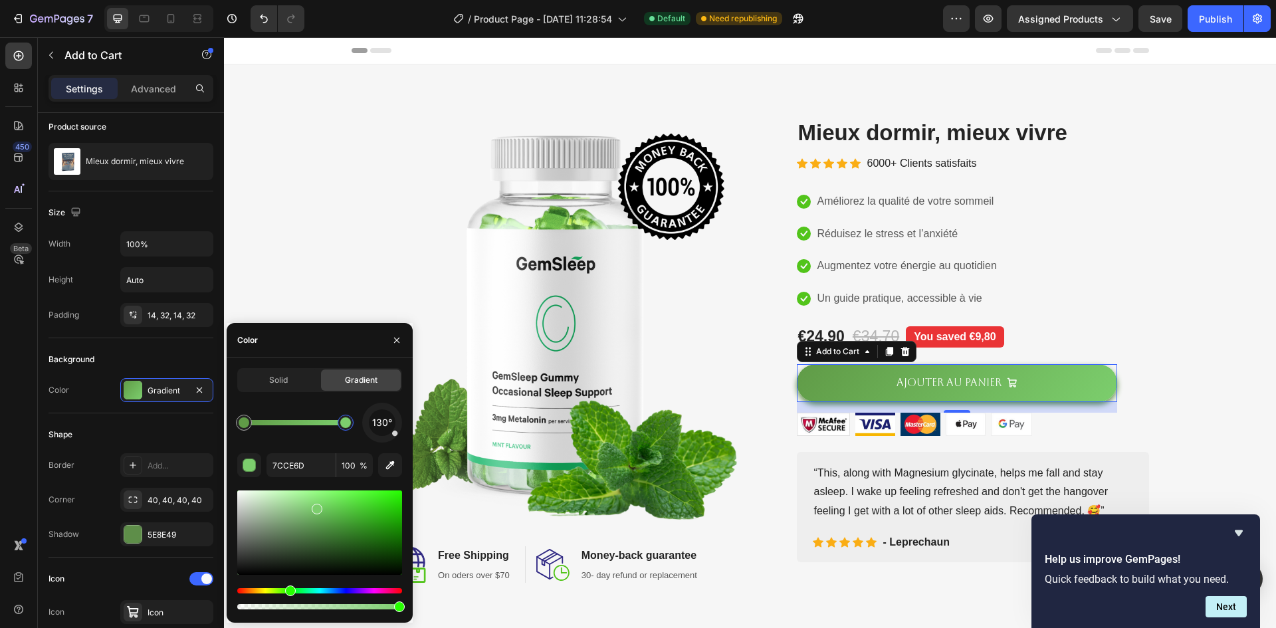
click at [310, 530] on div at bounding box center [319, 532] width 165 height 84
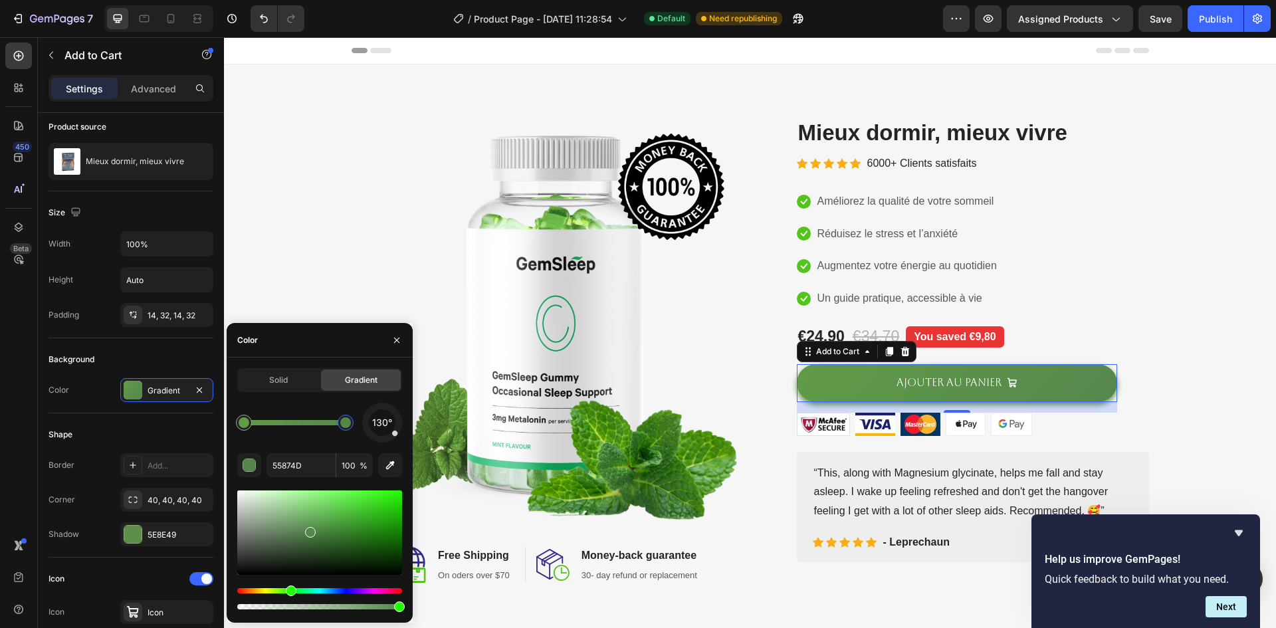
click at [301, 544] on div at bounding box center [319, 532] width 165 height 84
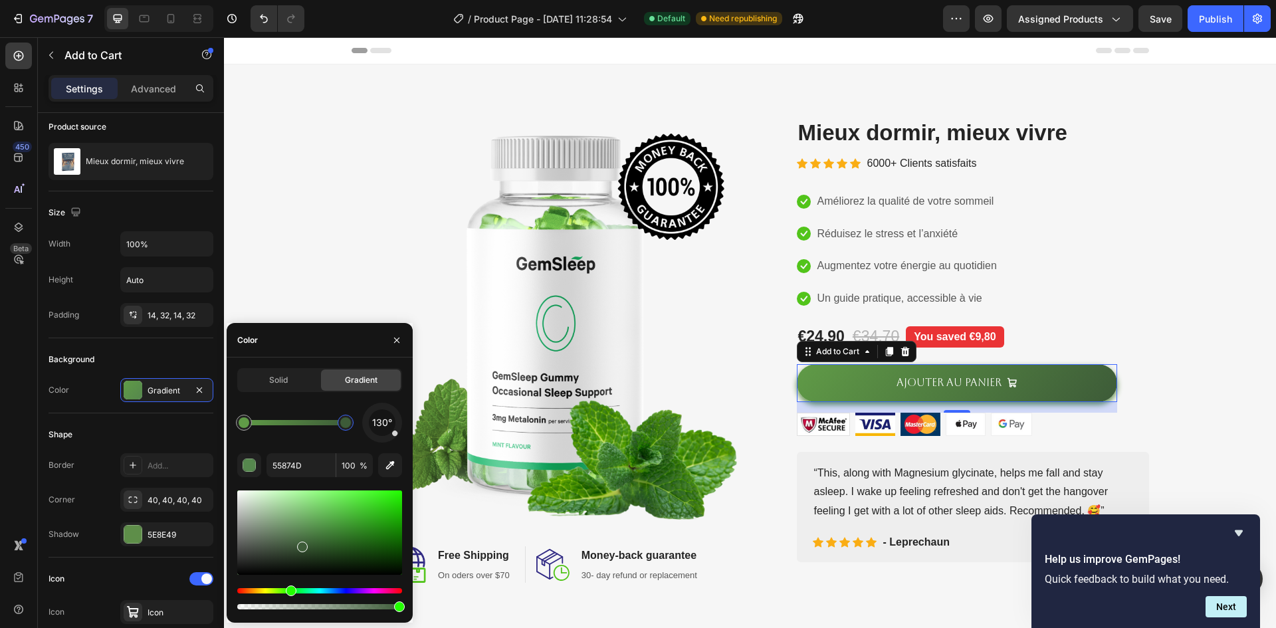
type input "3D5B38"
click at [325, 216] on div "Image Image Free Shipping Heading On oders over $70 Text block Row Image Money-…" at bounding box center [750, 350] width 1032 height 465
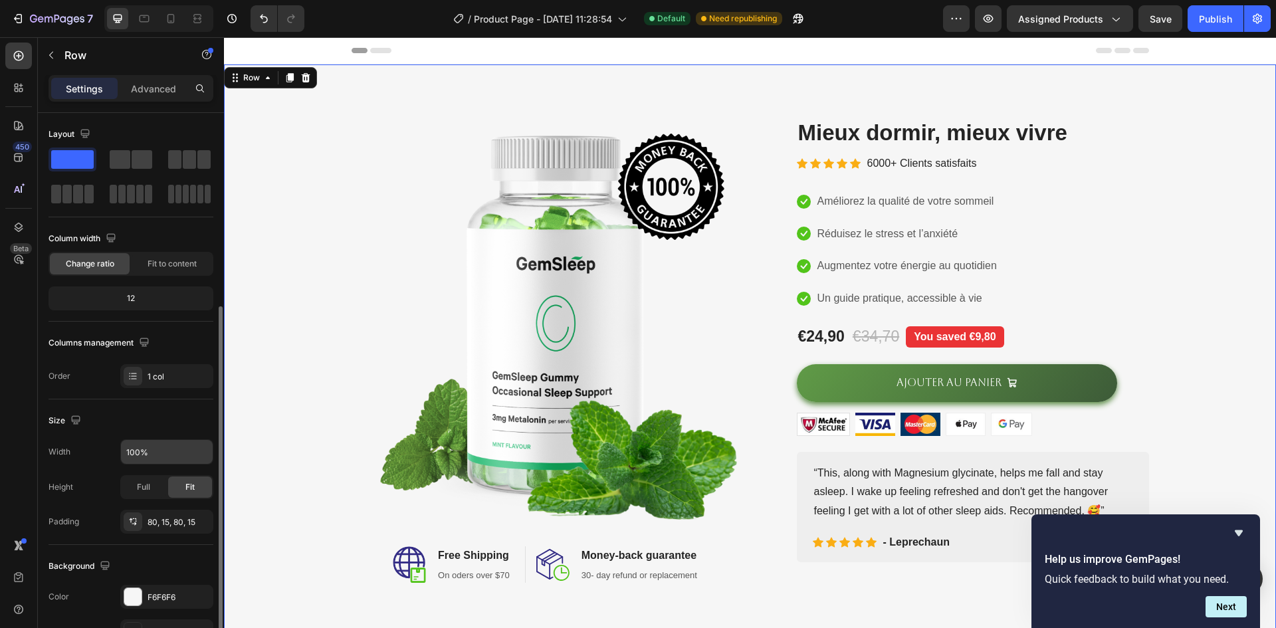
scroll to position [139, 0]
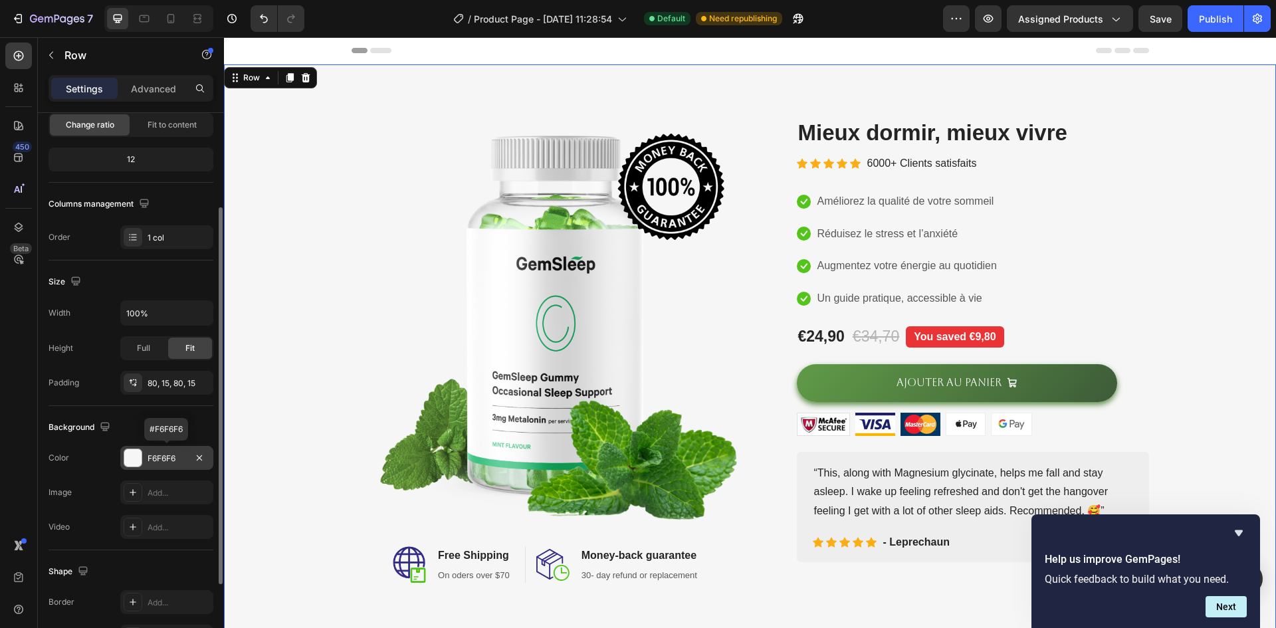
click at [136, 454] on div at bounding box center [132, 457] width 17 height 17
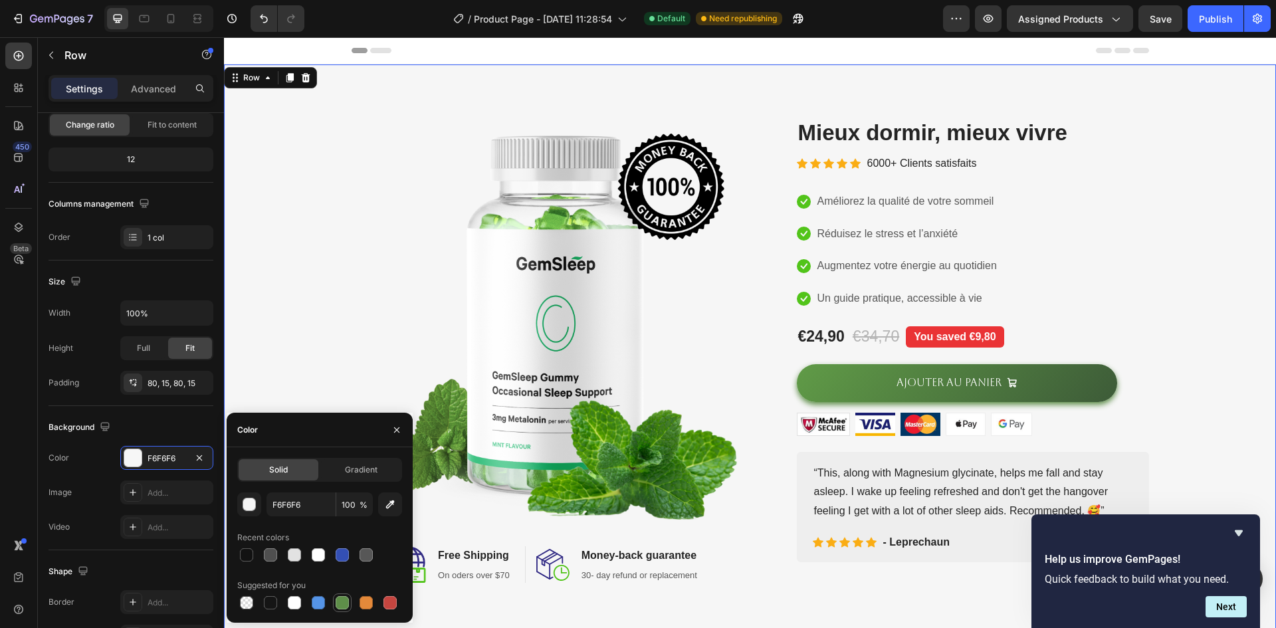
click at [351, 606] on div at bounding box center [342, 602] width 19 height 19
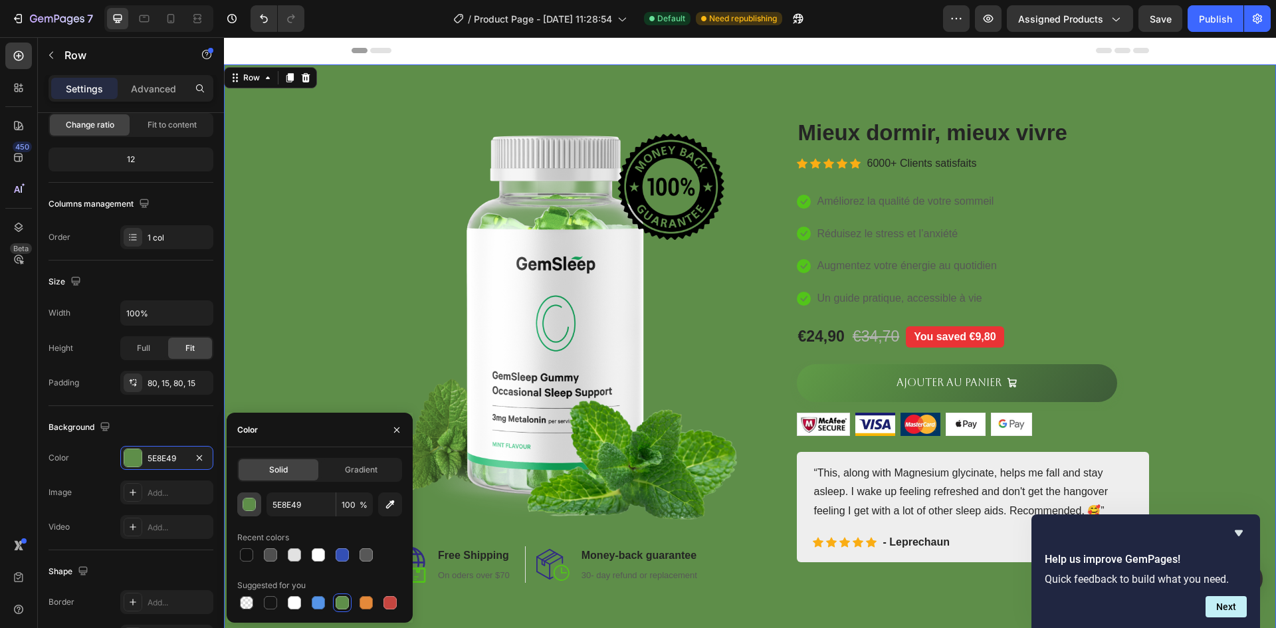
click at [244, 503] on div "button" at bounding box center [249, 504] width 13 height 13
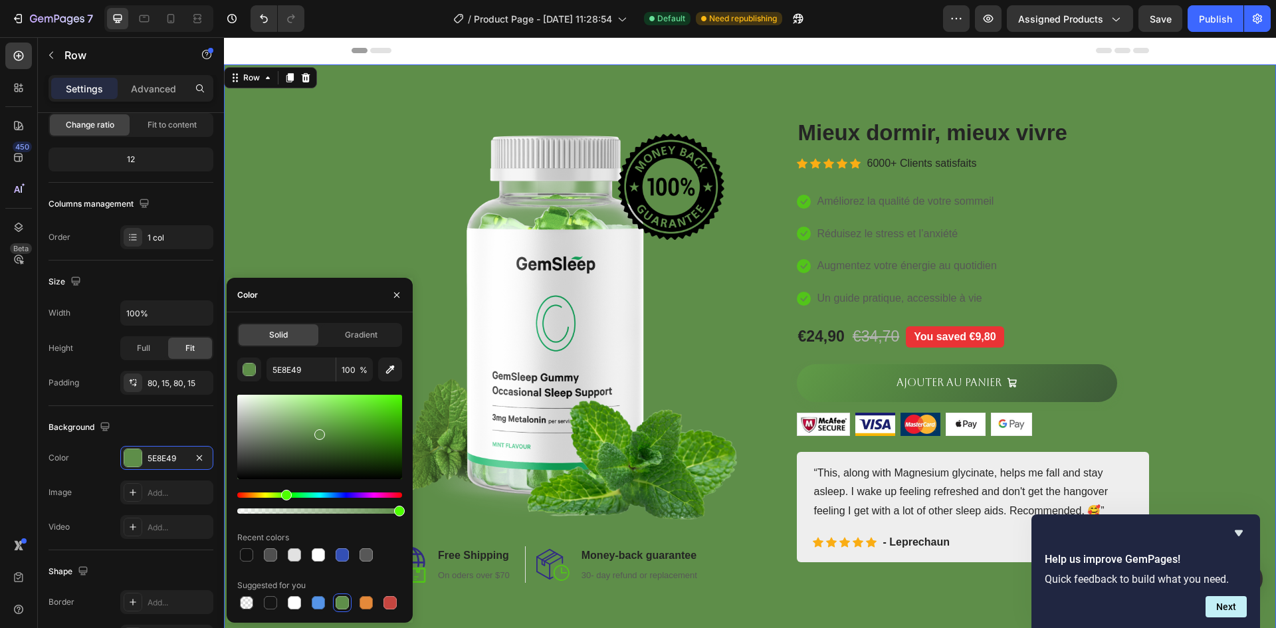
click at [342, 417] on div at bounding box center [319, 437] width 165 height 84
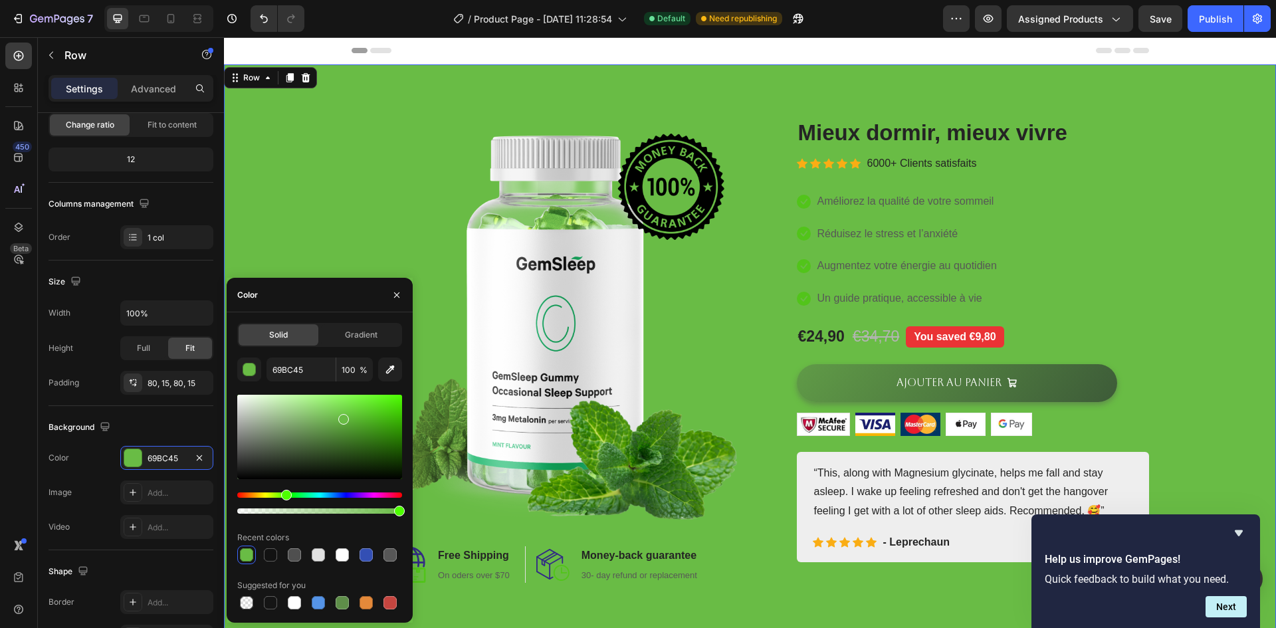
click at [308, 406] on div at bounding box center [319, 437] width 165 height 84
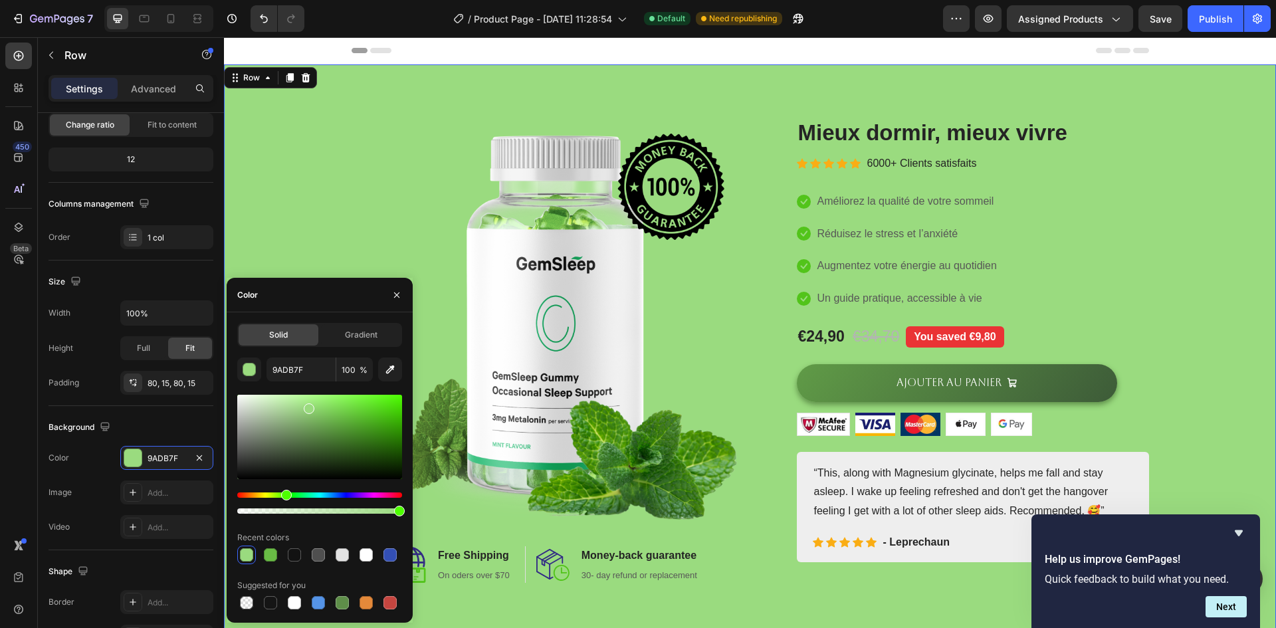
click at [300, 407] on div at bounding box center [319, 437] width 165 height 84
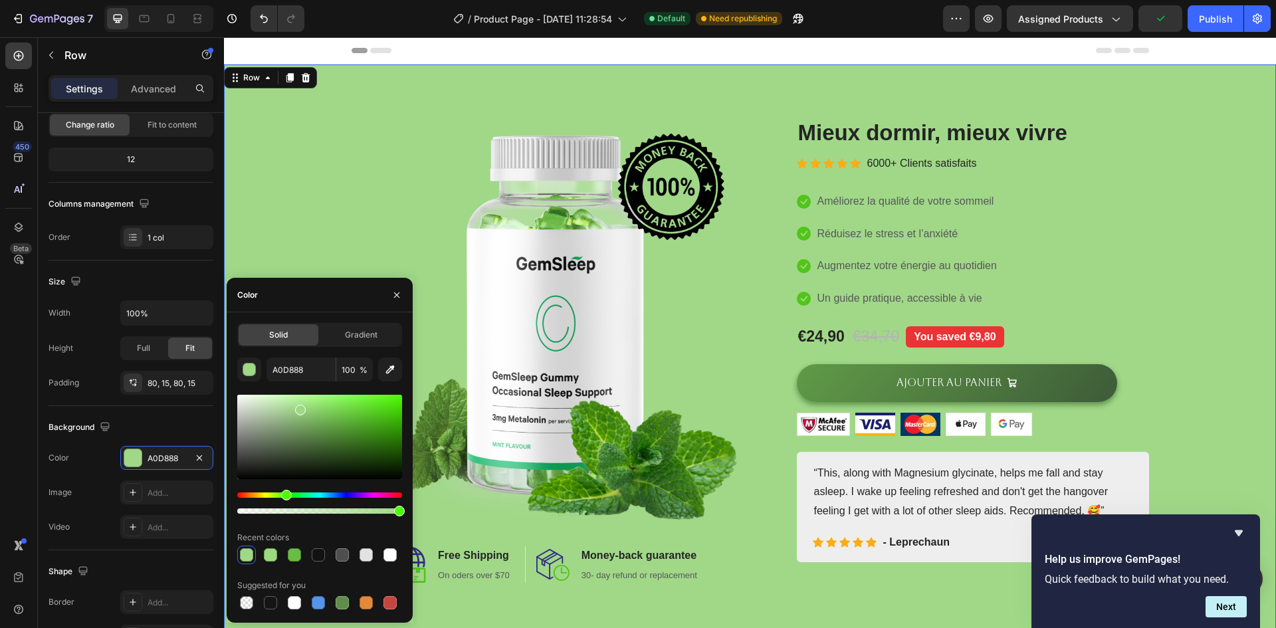
click at [290, 439] on div at bounding box center [319, 437] width 165 height 84
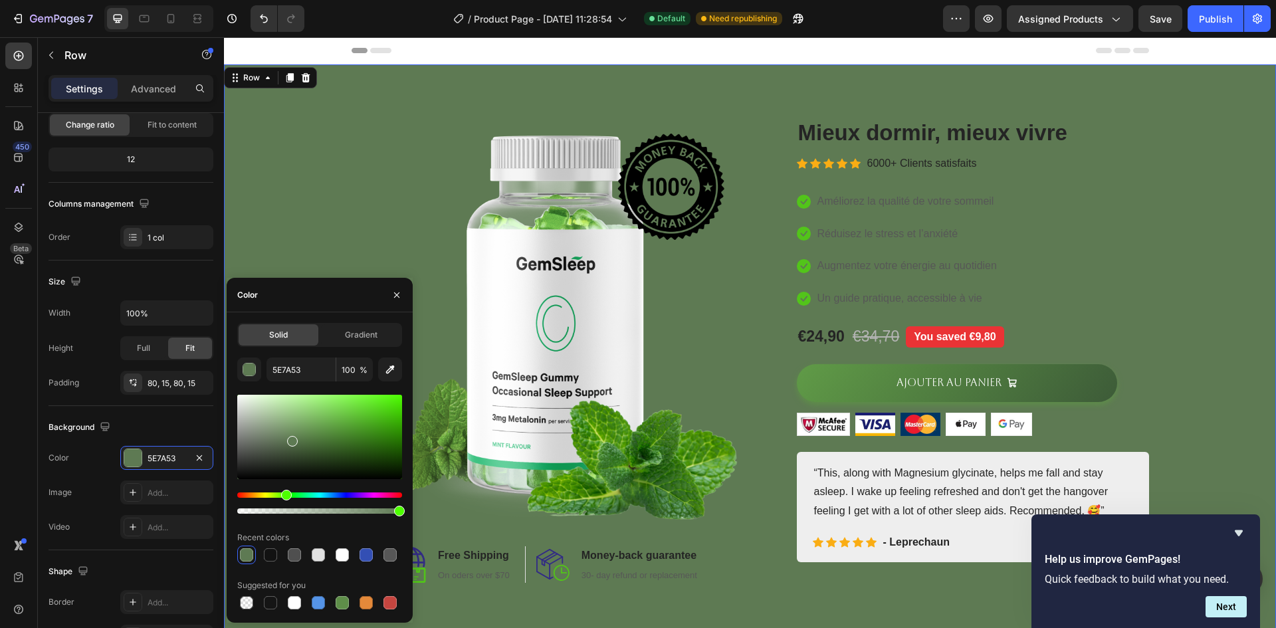
click at [286, 451] on div at bounding box center [319, 437] width 165 height 84
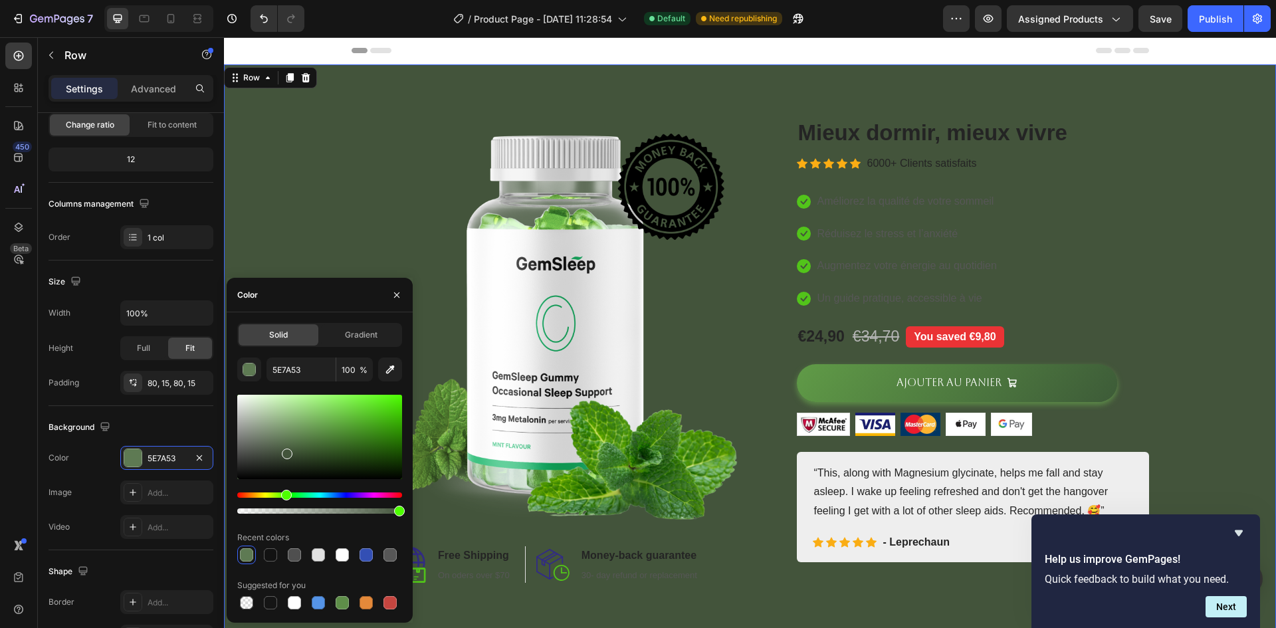
click at [280, 425] on div at bounding box center [319, 437] width 165 height 84
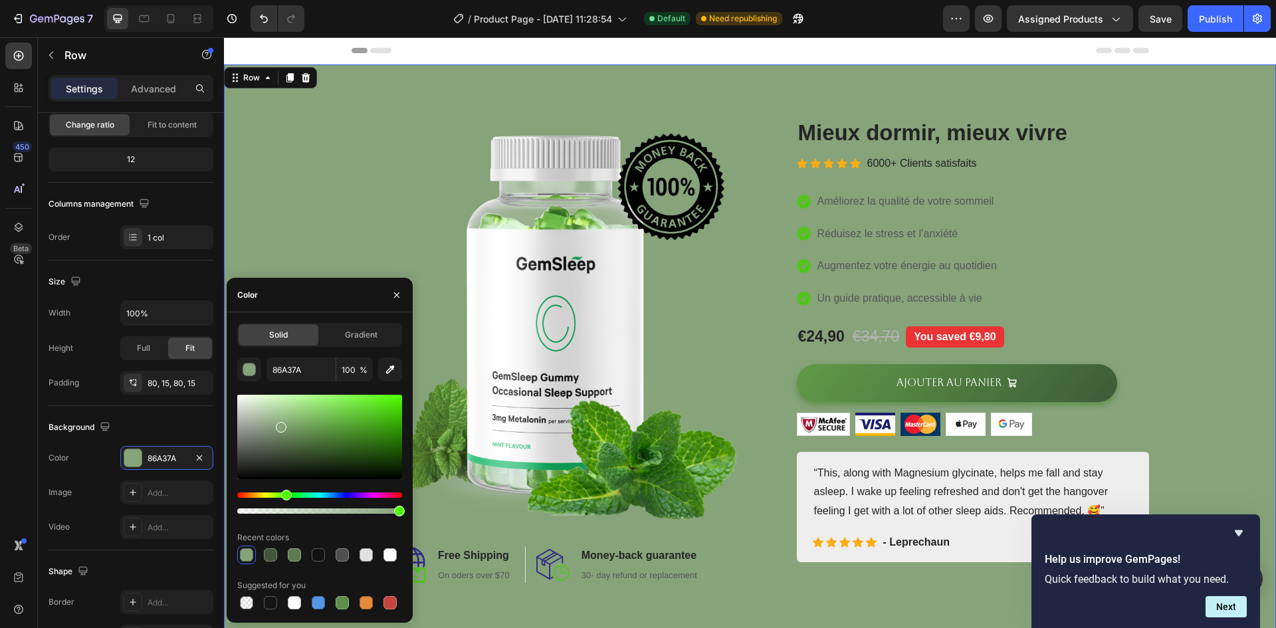
click at [270, 398] on div at bounding box center [319, 437] width 165 height 84
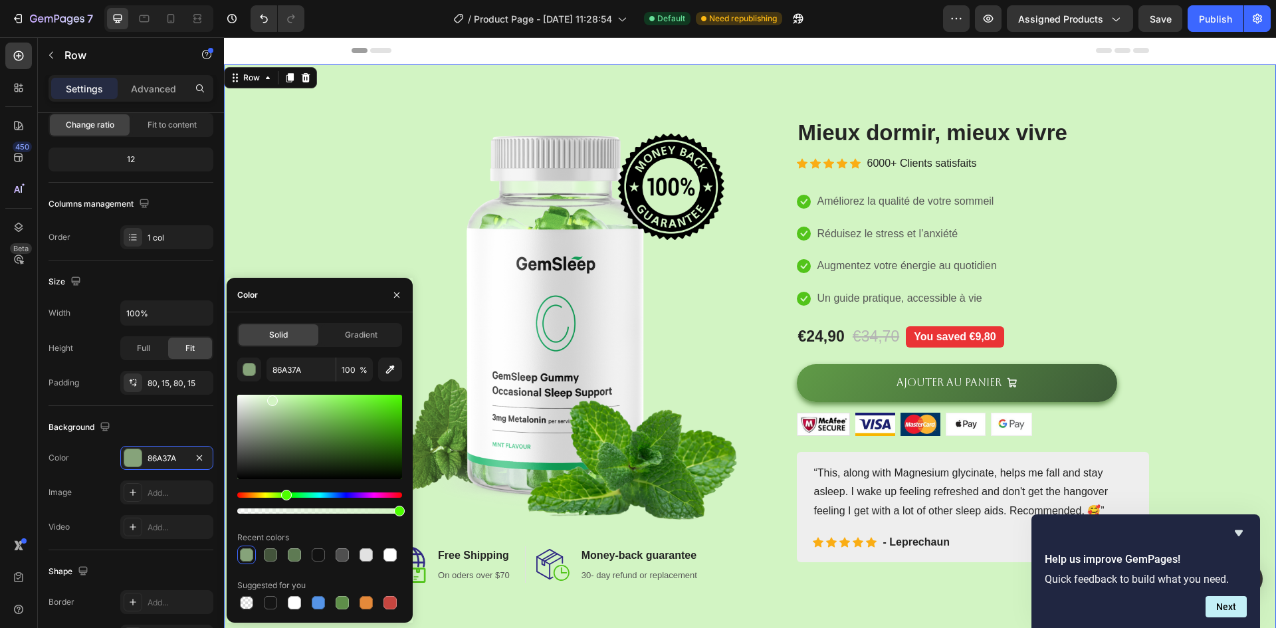
type input "D2F4C3"
click at [320, 213] on div "Image Image Free Shipping Heading On oders over $70 Text block Row Image Money-…" at bounding box center [750, 350] width 1032 height 465
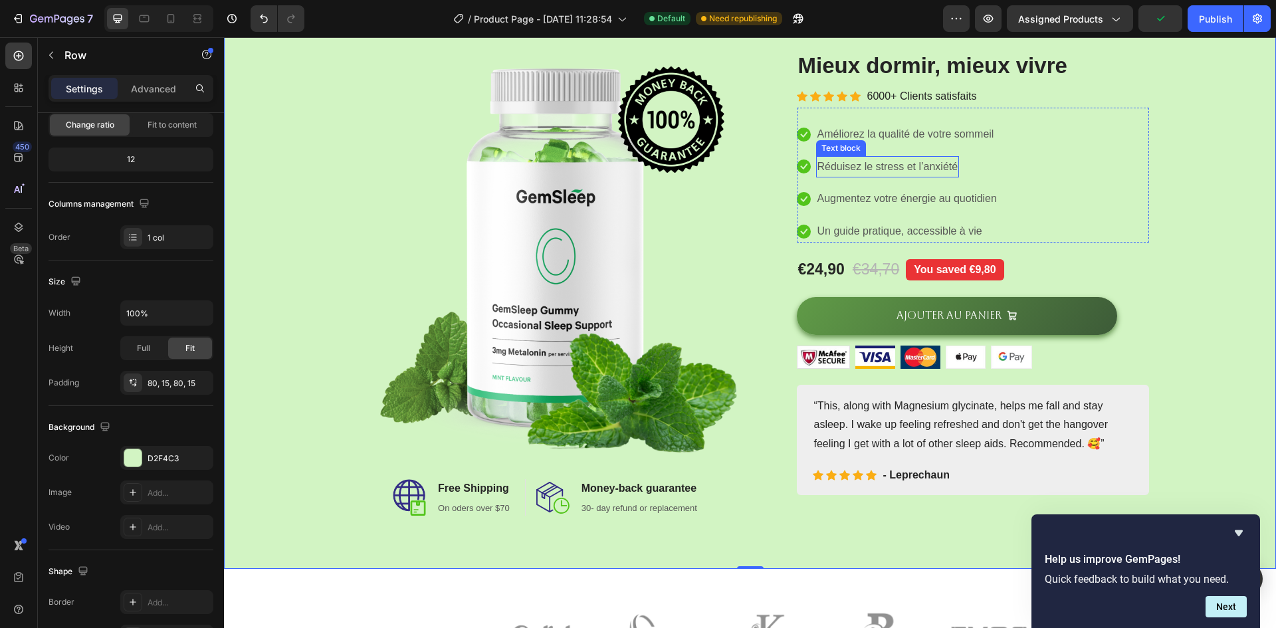
scroll to position [164, 0]
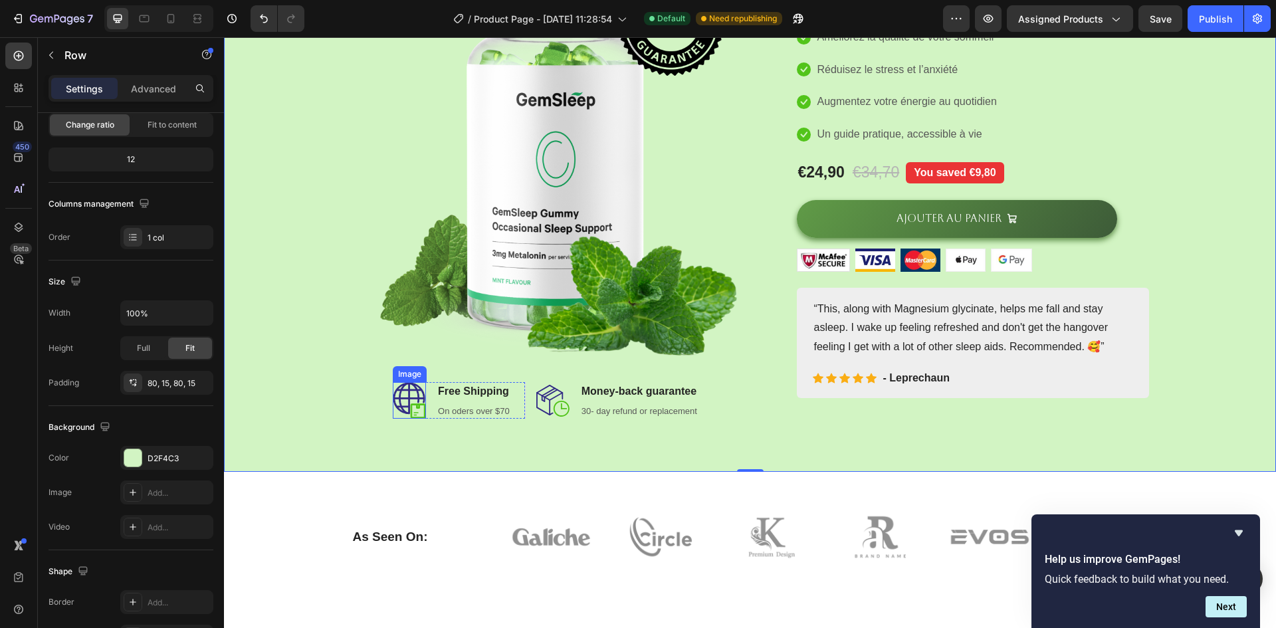
click at [407, 392] on img at bounding box center [409, 400] width 33 height 37
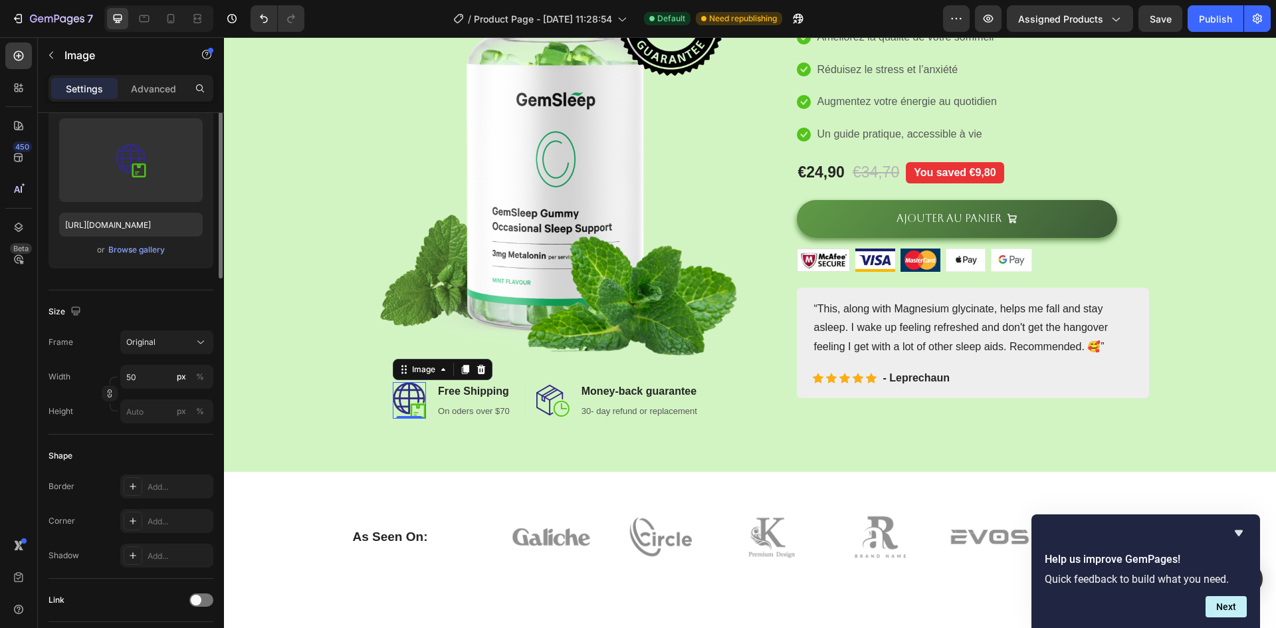
scroll to position [0, 0]
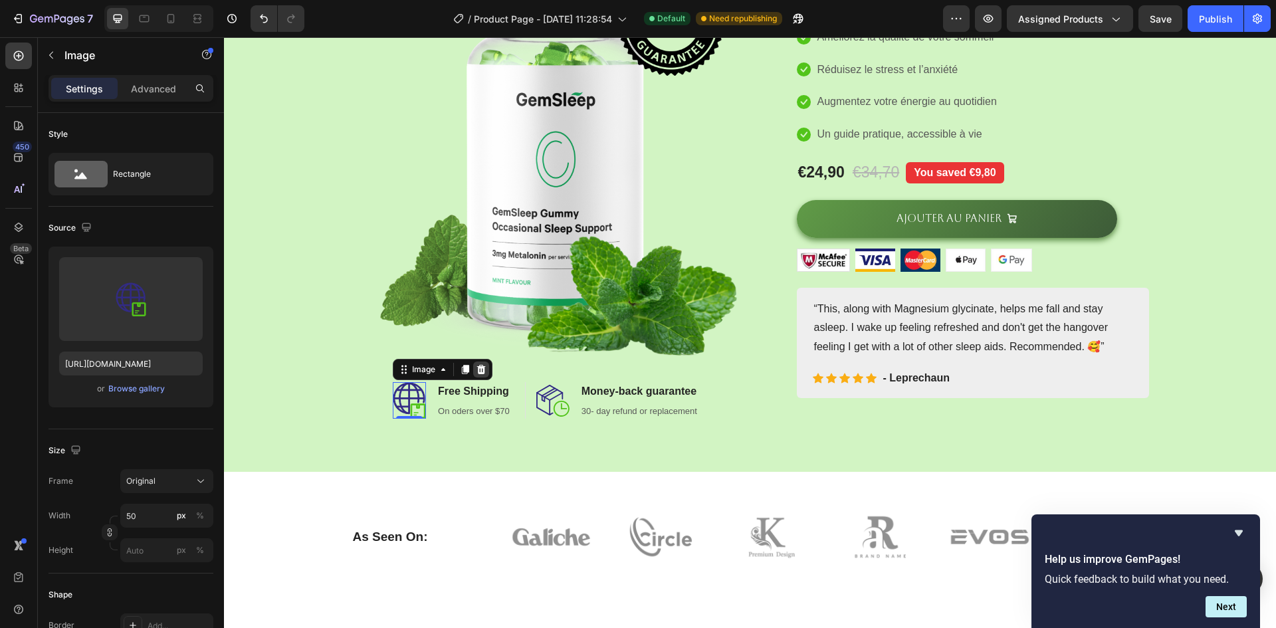
click at [479, 368] on icon at bounding box center [481, 369] width 9 height 9
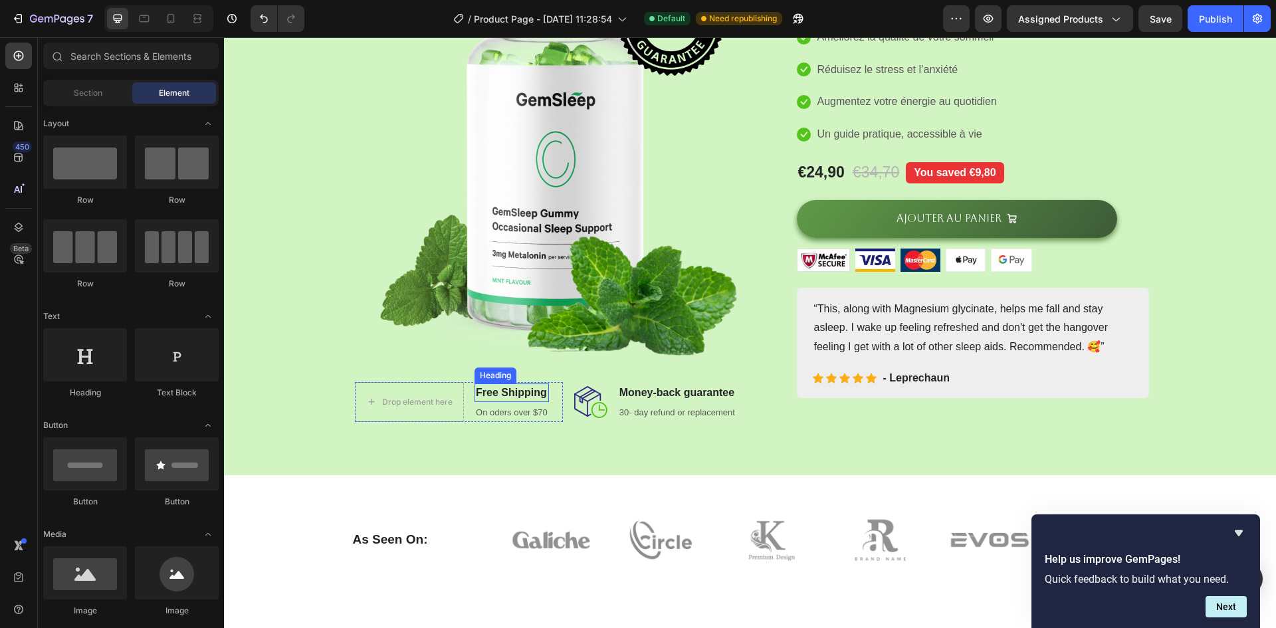
click at [498, 389] on p "Free Shipping" at bounding box center [512, 393] width 72 height 16
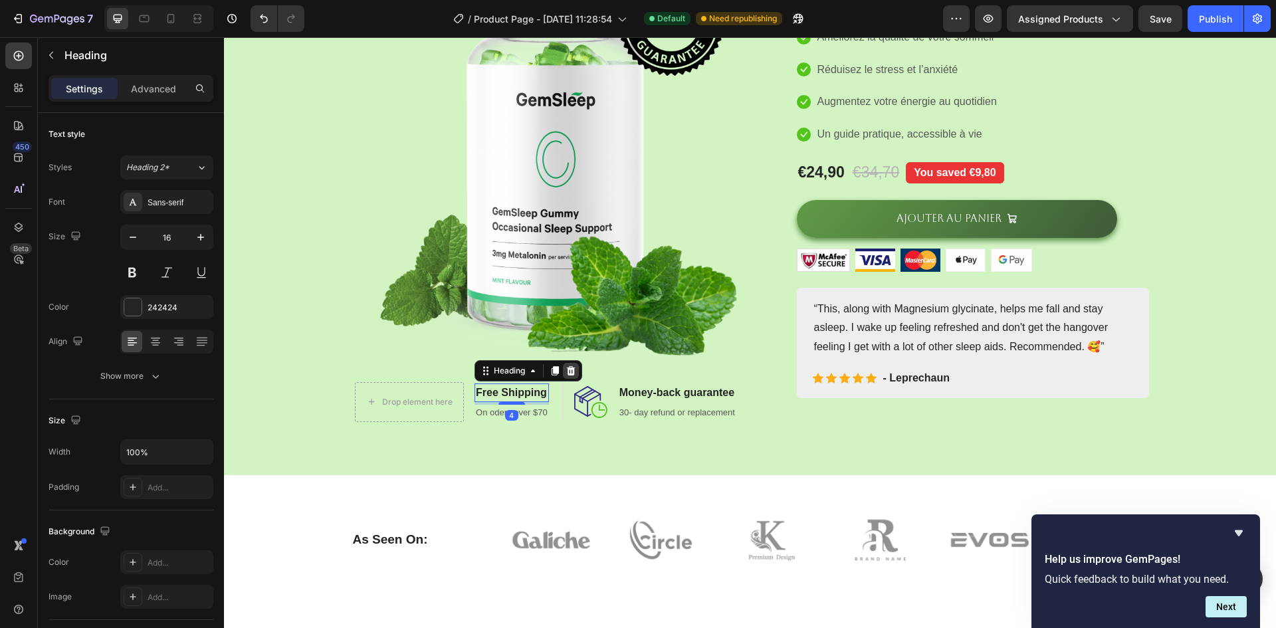
click at [571, 377] on div at bounding box center [571, 371] width 16 height 16
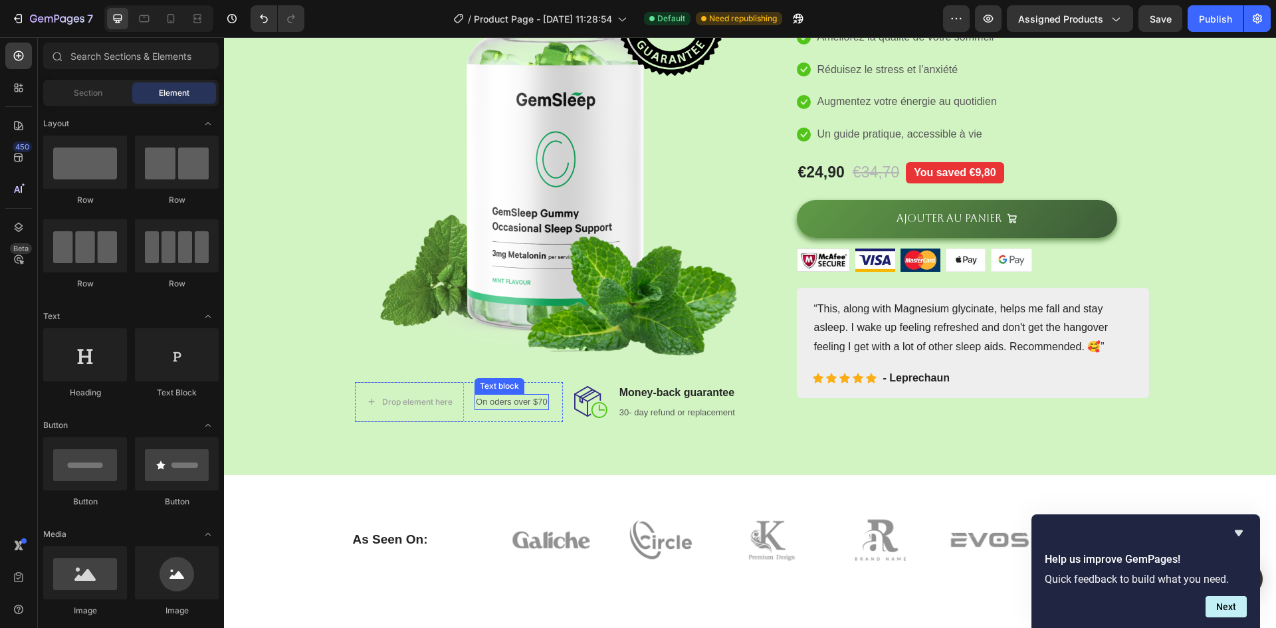
click at [523, 405] on p "On oders over $70" at bounding box center [512, 401] width 72 height 13
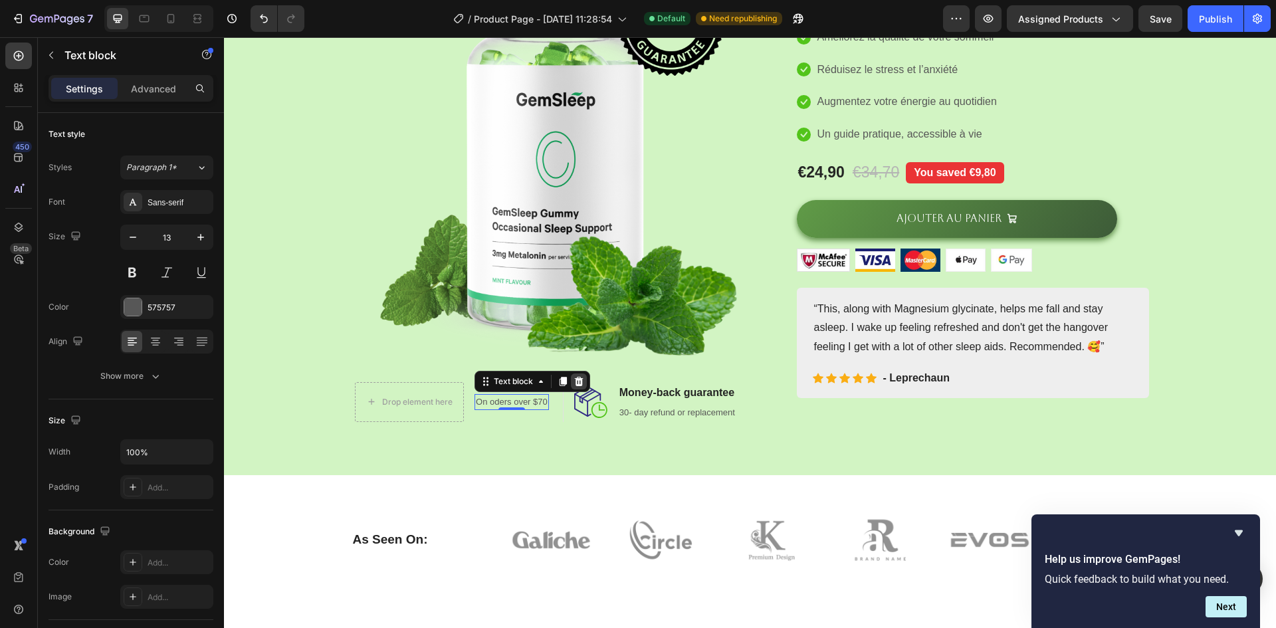
click at [575, 387] on div at bounding box center [579, 381] width 16 height 16
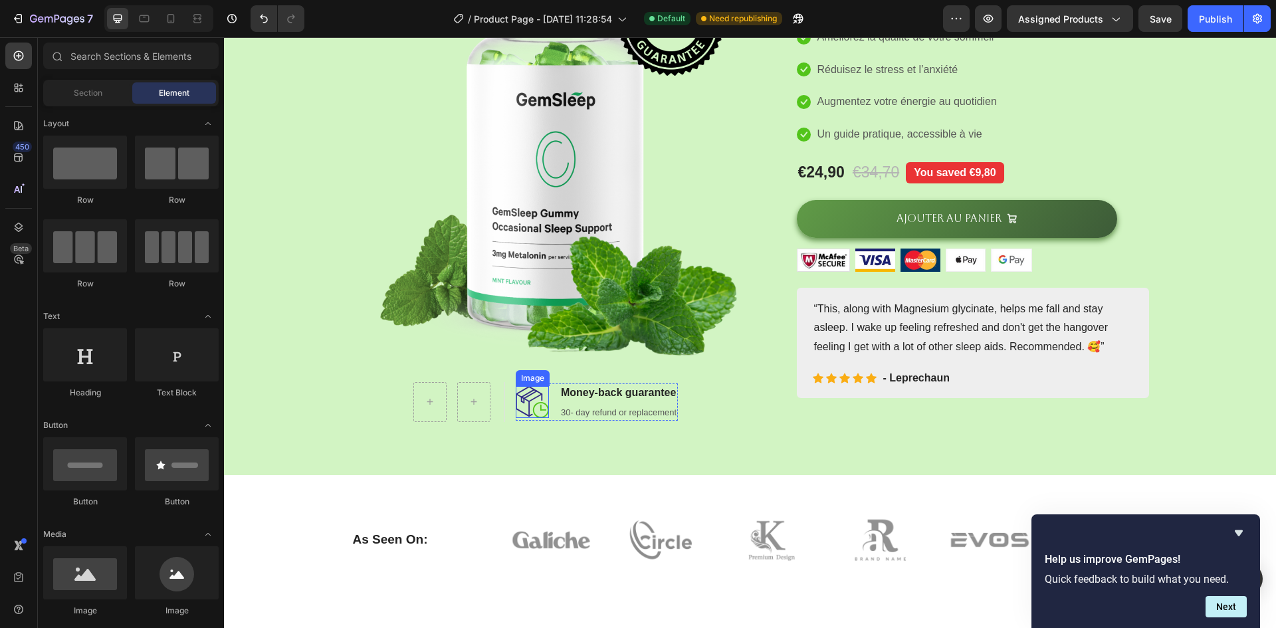
click at [544, 414] on img at bounding box center [532, 402] width 33 height 32
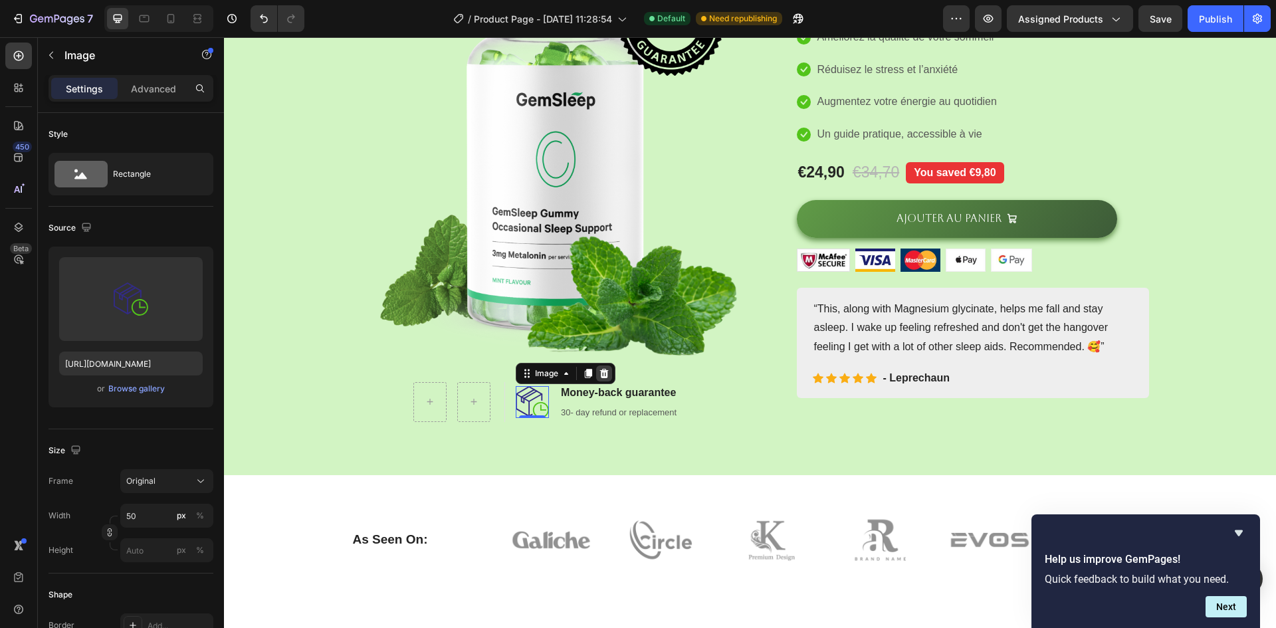
click at [599, 377] on icon at bounding box center [604, 373] width 11 height 11
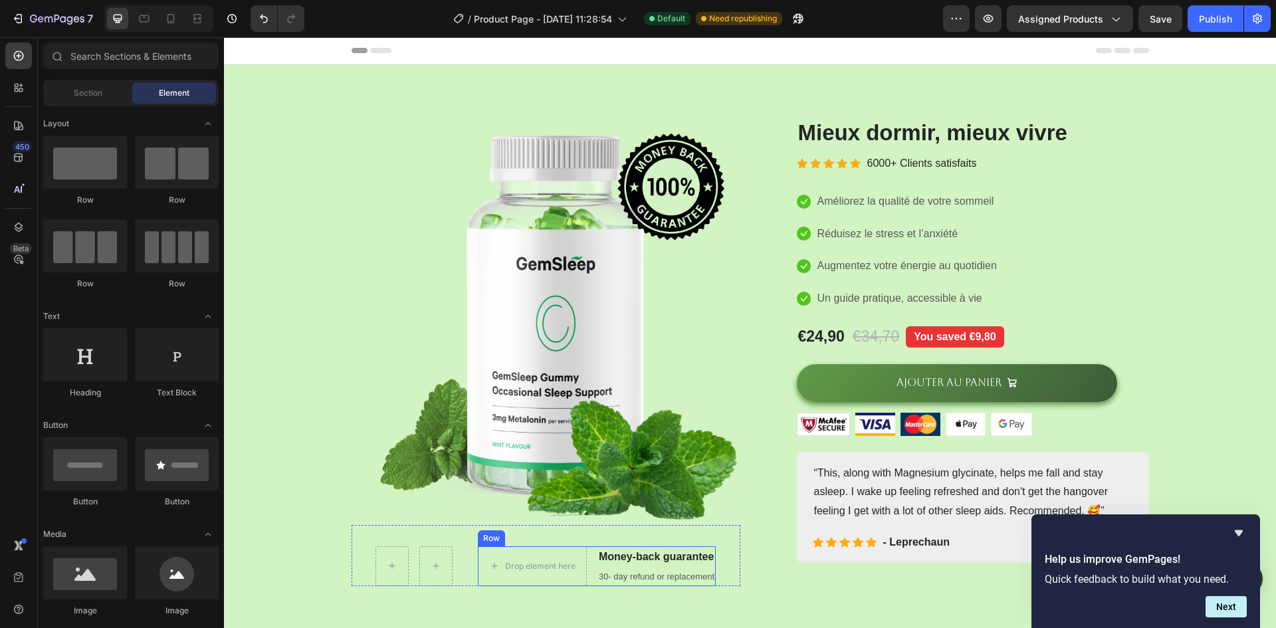
click at [658, 546] on div "Money-back guarantee Heading 30- day refund or replacement Text block" at bounding box center [656, 566] width 118 height 40
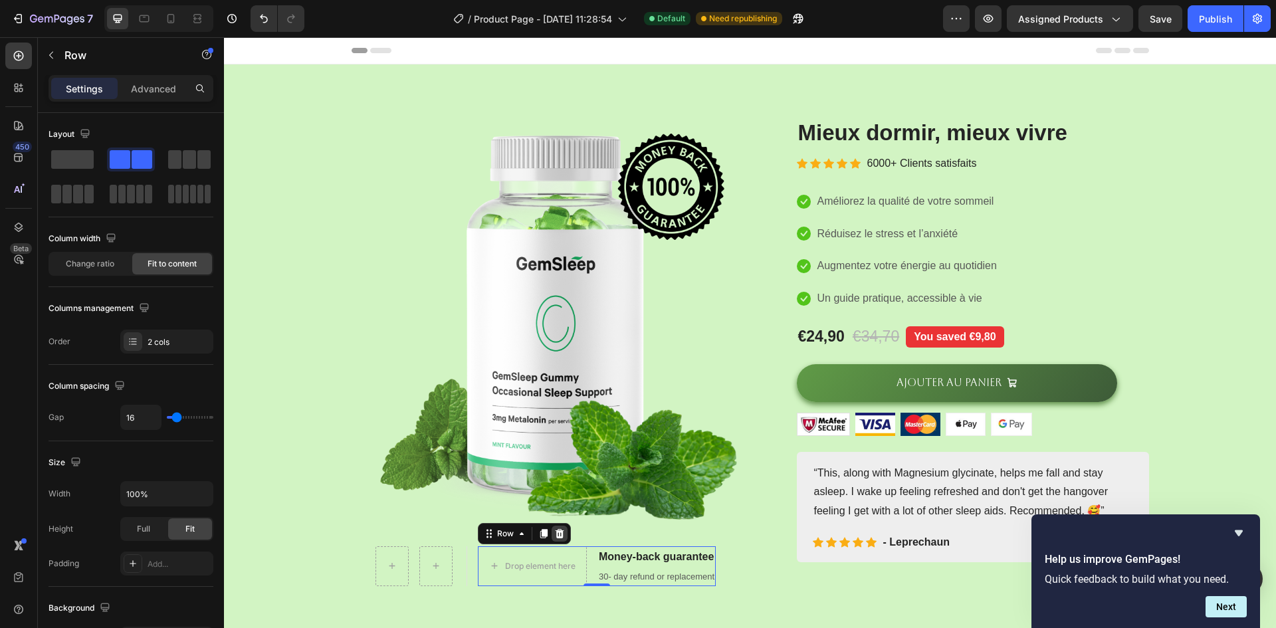
click at [561, 536] on icon at bounding box center [559, 533] width 9 height 9
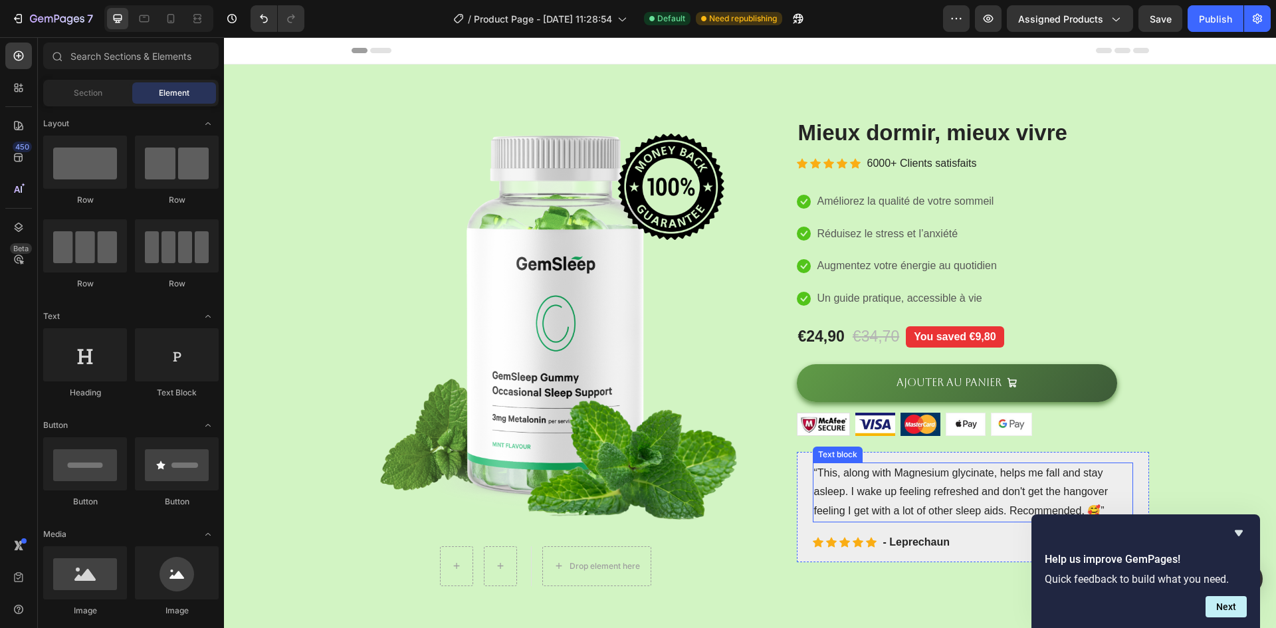
click at [916, 484] on p "“This, along with Magnesium glycinate, helps me fall and stay asleep. I wake up…" at bounding box center [973, 492] width 318 height 57
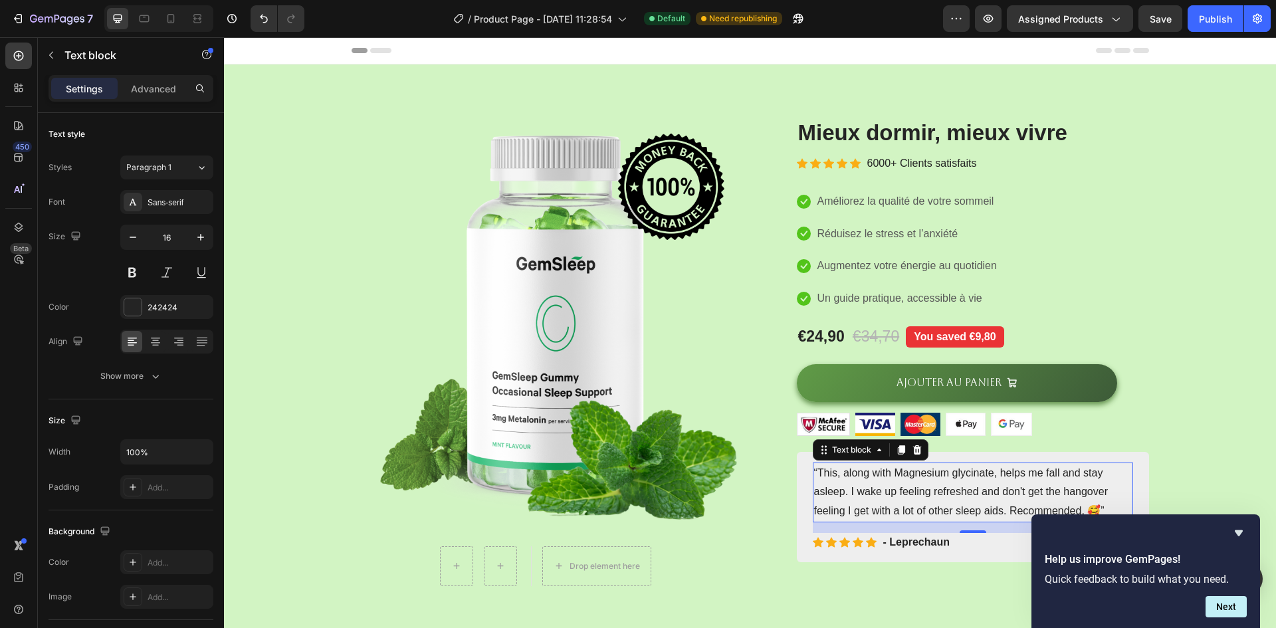
click at [867, 488] on p "“This, along with Magnesium glycinate, helps me fall and stay asleep. I wake up…" at bounding box center [973, 492] width 318 height 57
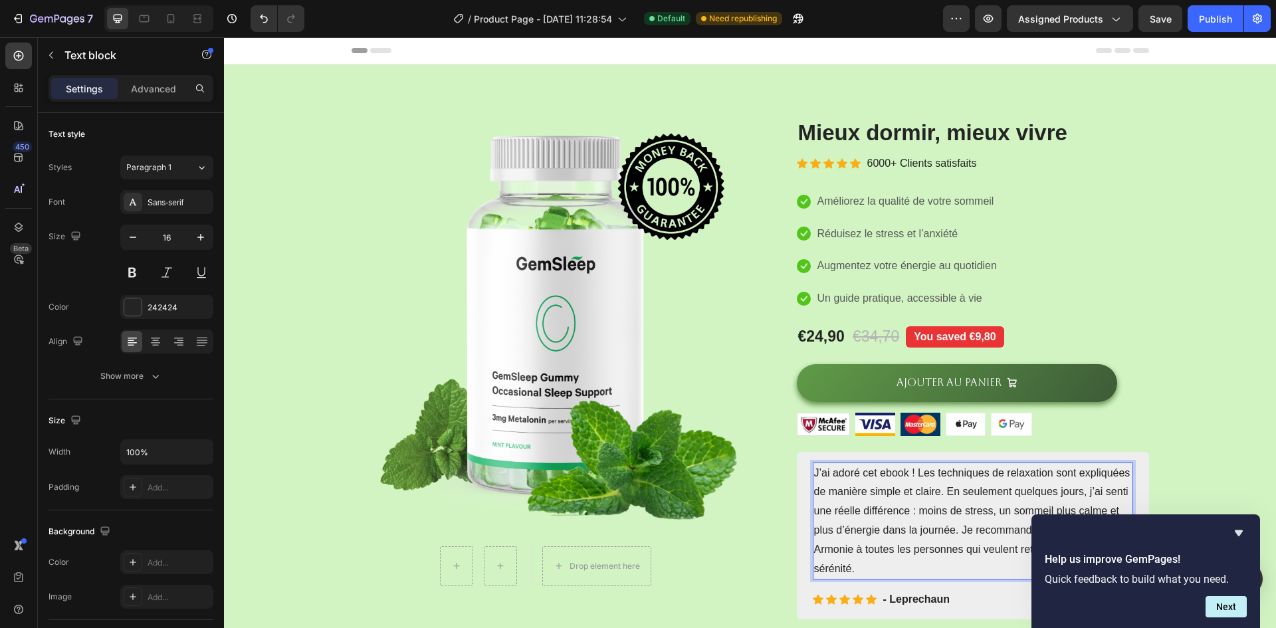
click at [814, 471] on p "J’ai adoré cet ebook ! Les techniques de relaxation sont expliquées de manière …" at bounding box center [973, 521] width 318 height 115
click at [915, 571] on p "''J’ai adoré cet ebook ! Les techniques de relaxation sont expliquées de manièr…" at bounding box center [973, 521] width 318 height 115
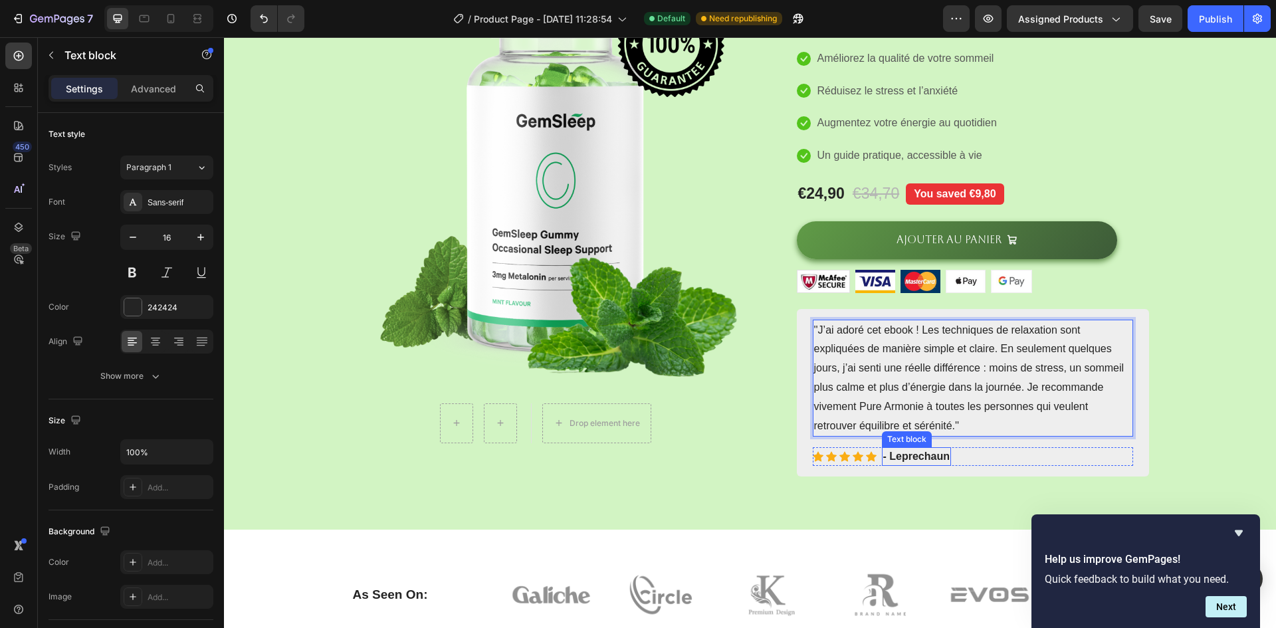
click at [906, 454] on p "- Leprechaun" at bounding box center [916, 457] width 66 height 16
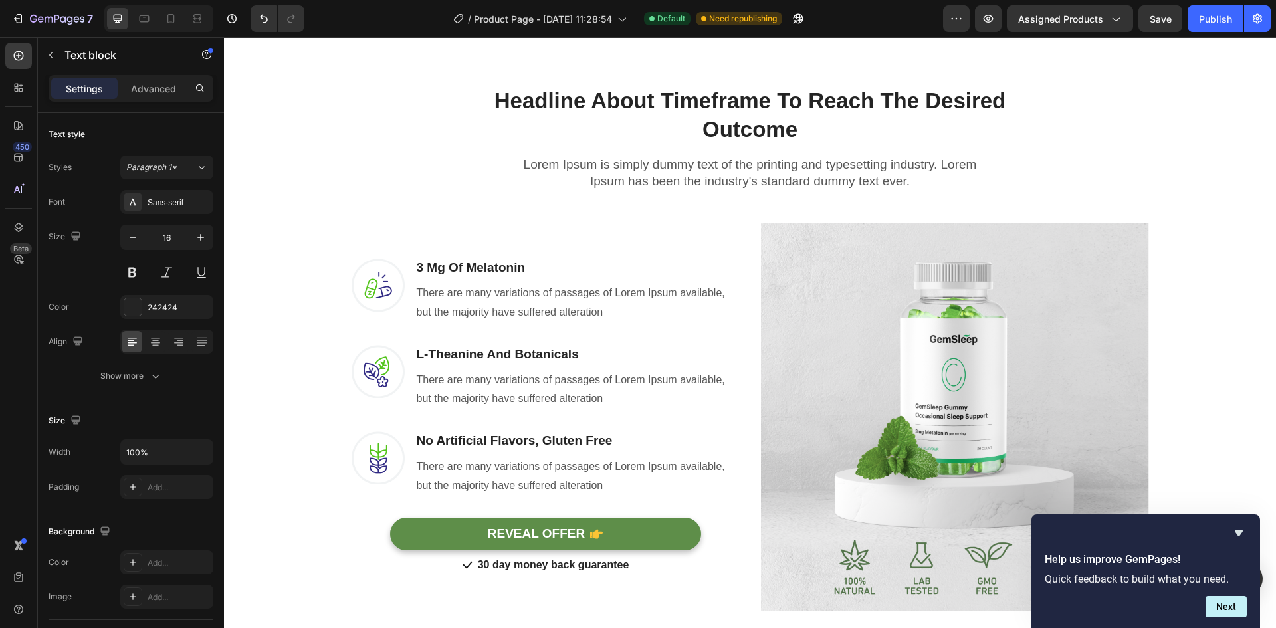
scroll to position [825, 0]
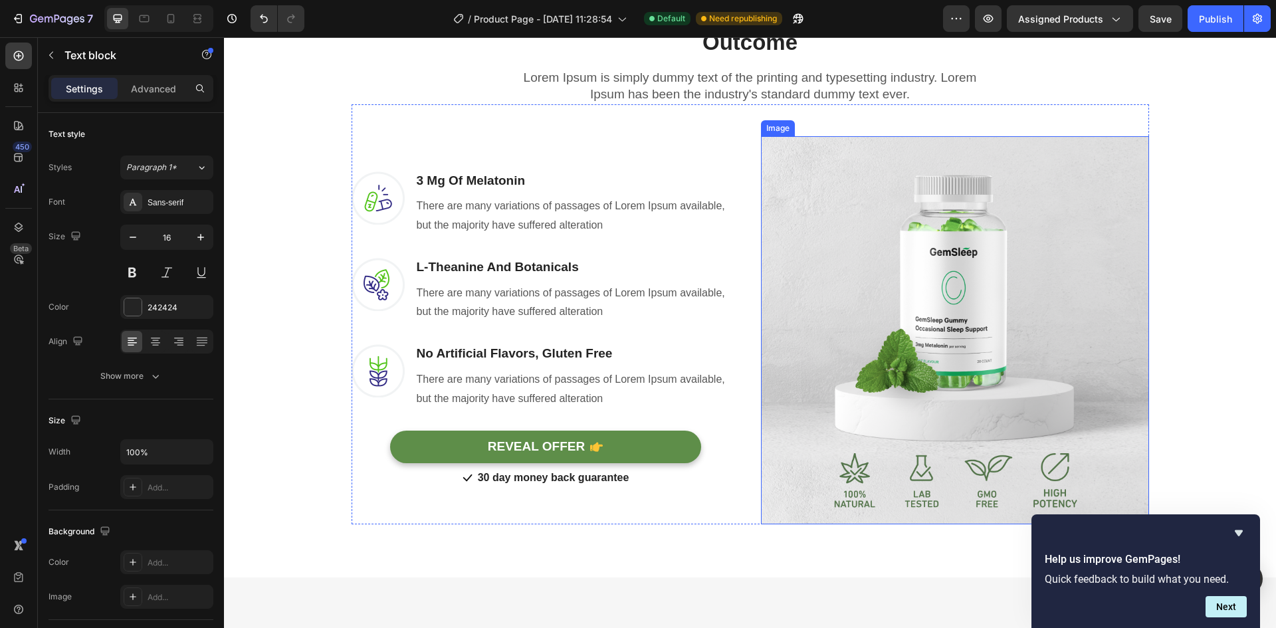
click at [914, 321] on img at bounding box center [955, 330] width 388 height 388
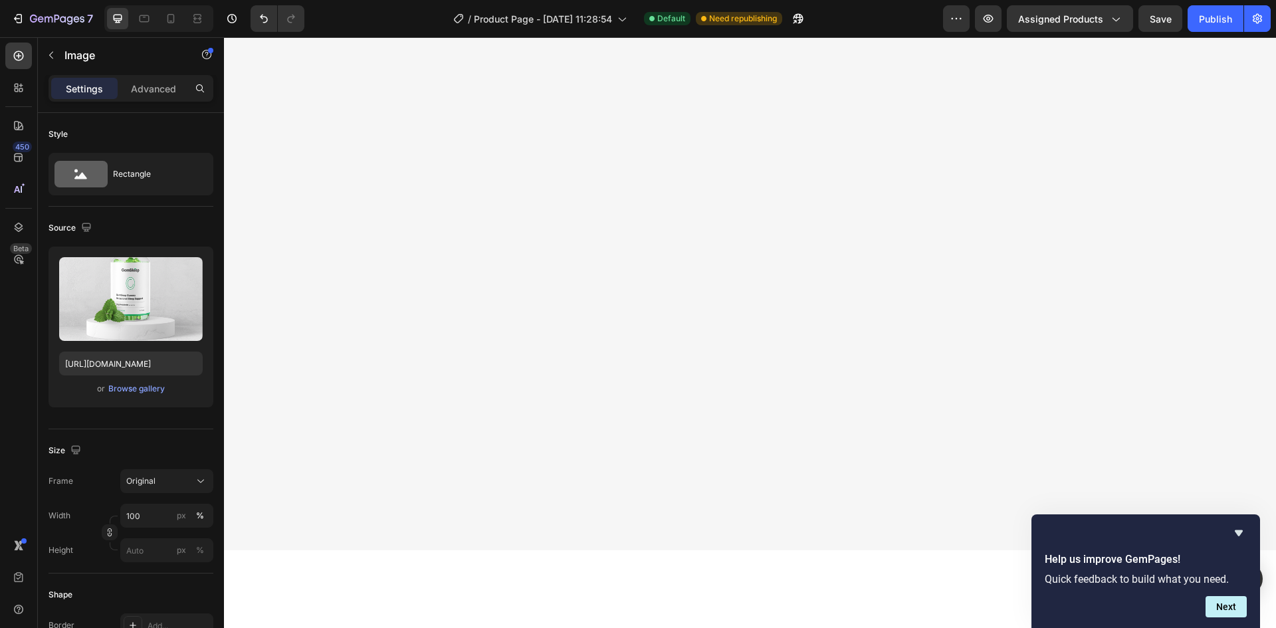
scroll to position [3170, 0]
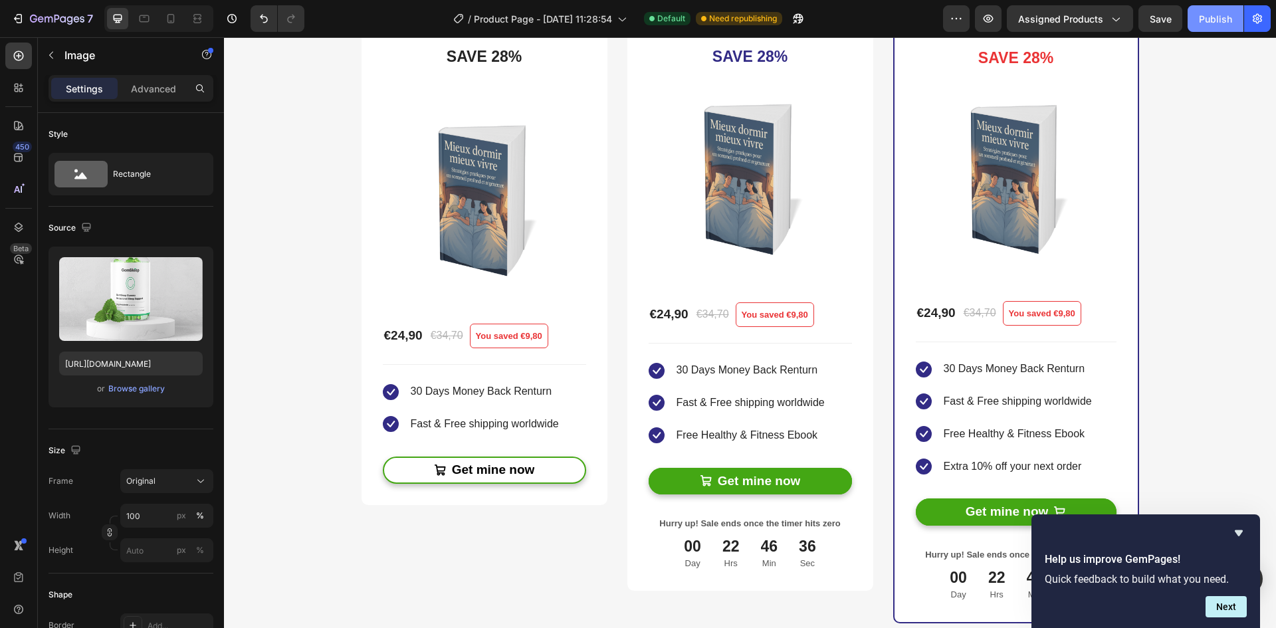
click at [1205, 23] on div "Publish" at bounding box center [1215, 19] width 33 height 14
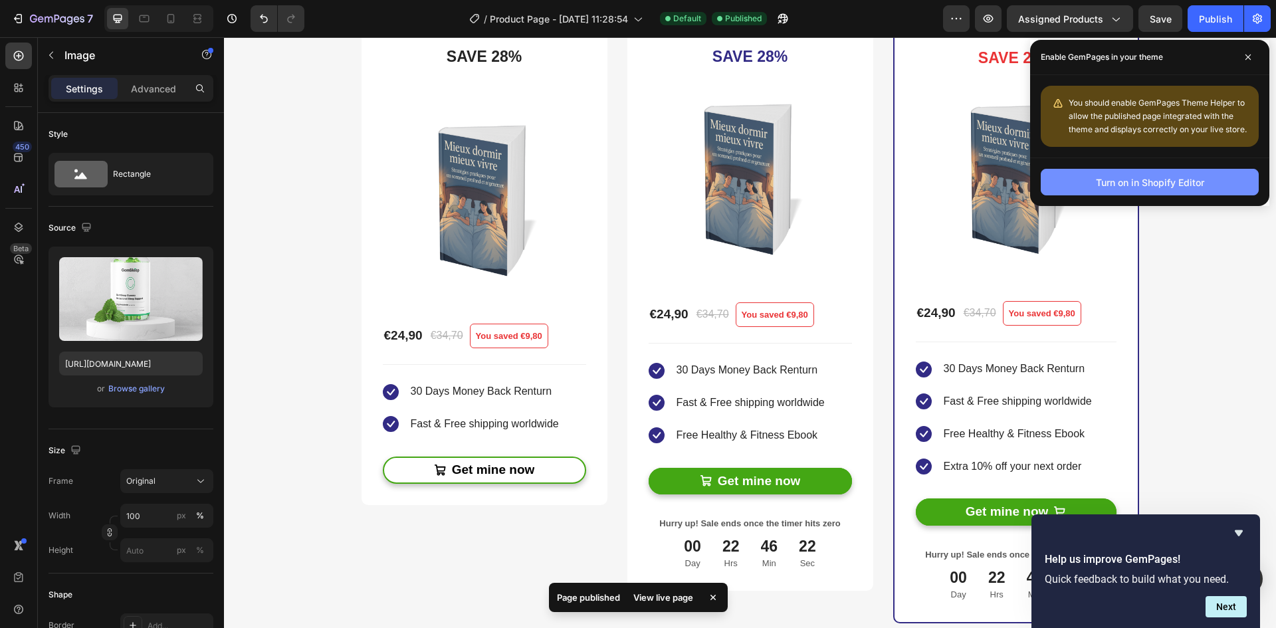
click at [1167, 177] on div "Turn on in Shopify Editor" at bounding box center [1150, 182] width 108 height 14
